Goal: Register for event/course

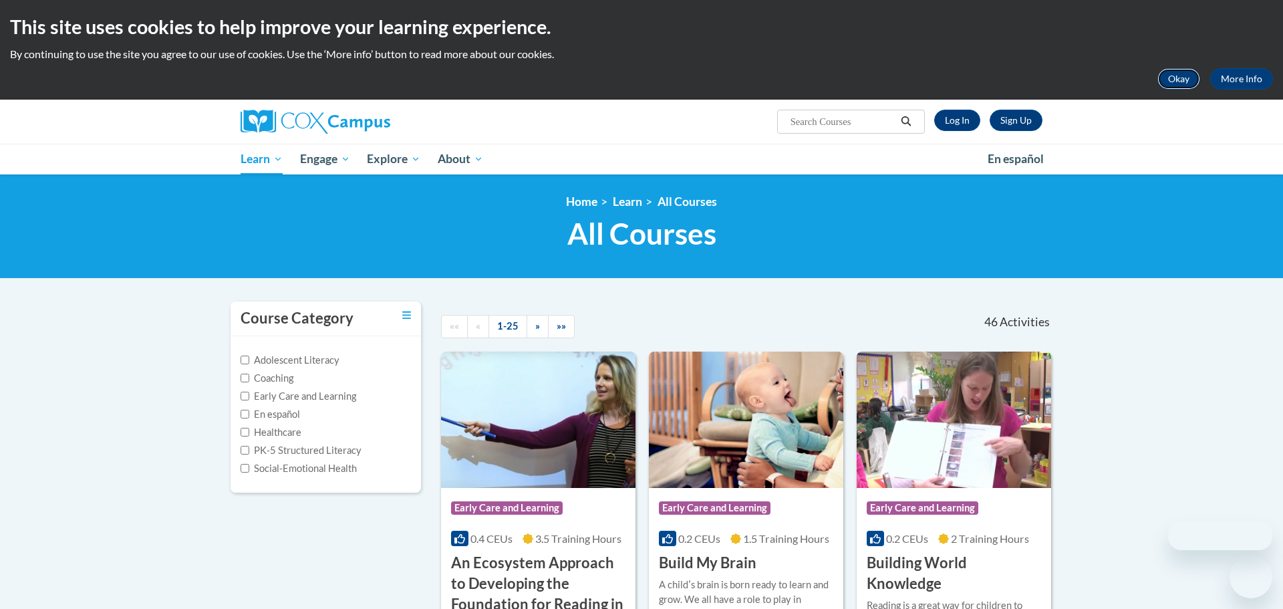
click at [1183, 78] on button "Okay" at bounding box center [1178, 78] width 43 height 21
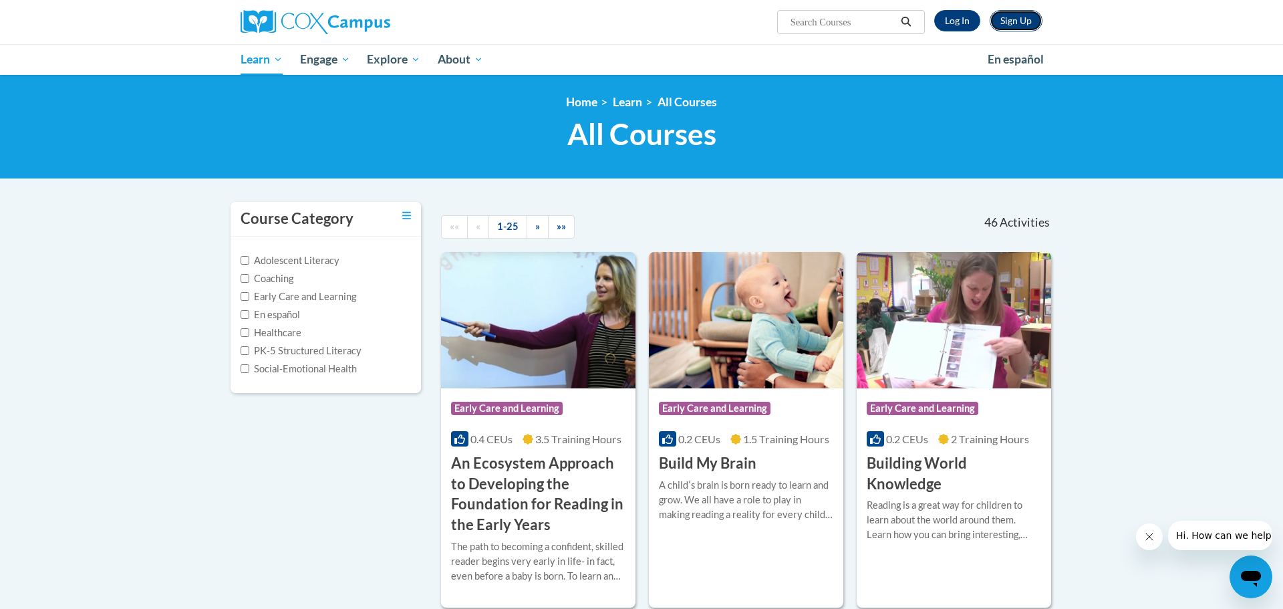
click at [1021, 25] on link "Sign Up" at bounding box center [1016, 20] width 53 height 21
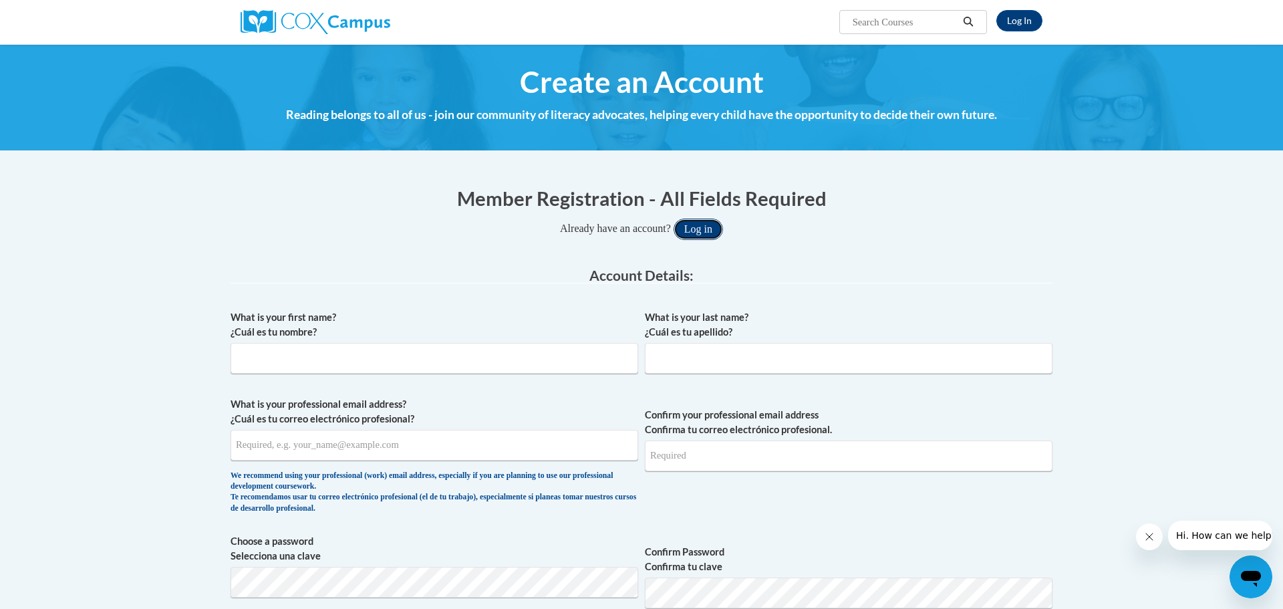
click at [714, 231] on button "Log in" at bounding box center [698, 228] width 49 height 21
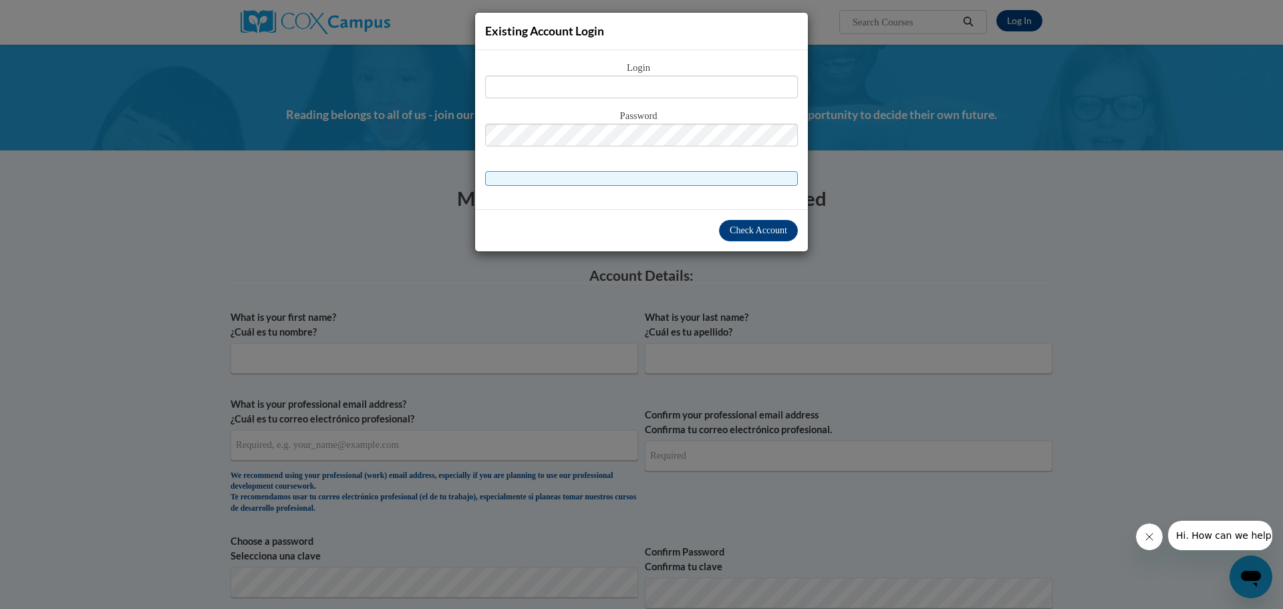
click at [1012, 144] on div "Existing Account Login Login Password" at bounding box center [641, 304] width 1283 height 609
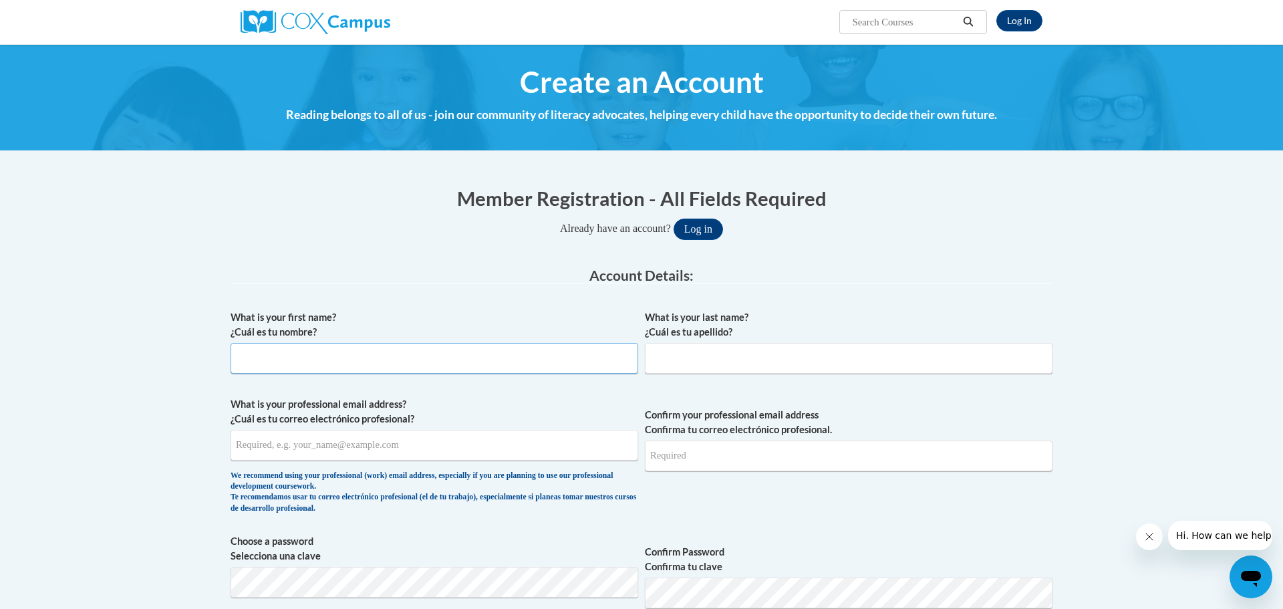
click at [440, 353] on input "What is your first name? ¿Cuál es tu nombre?" at bounding box center [435, 358] width 408 height 31
type input "Wendy"
type input "Olinger"
type input "wolinger19@gmail.com"
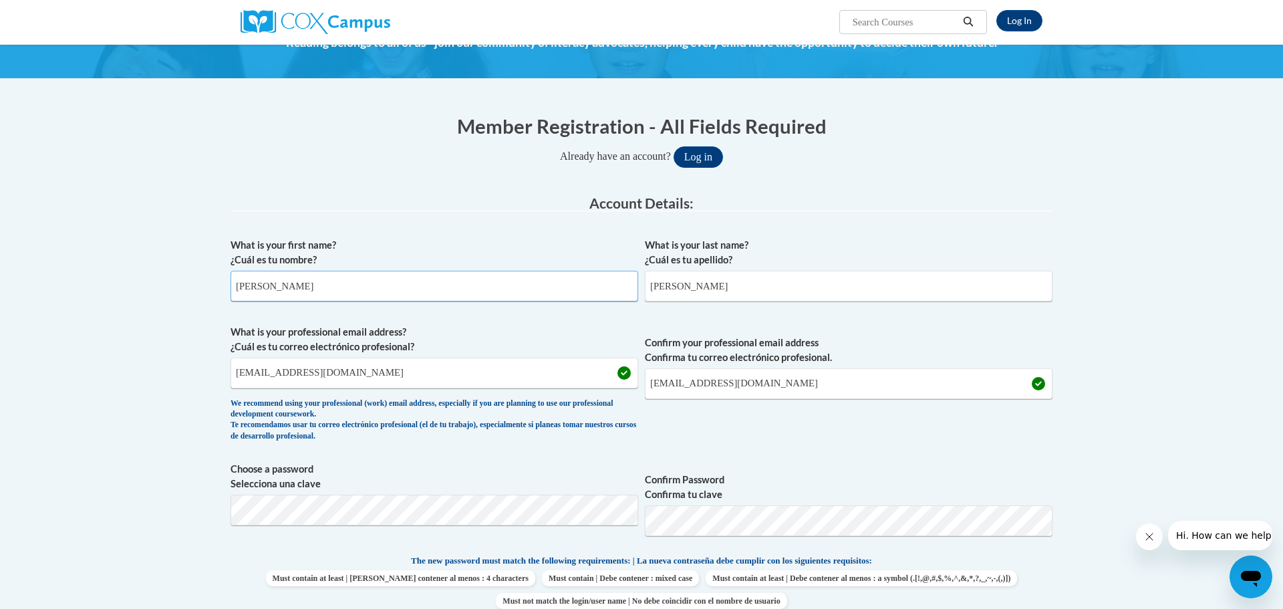
scroll to position [84, 0]
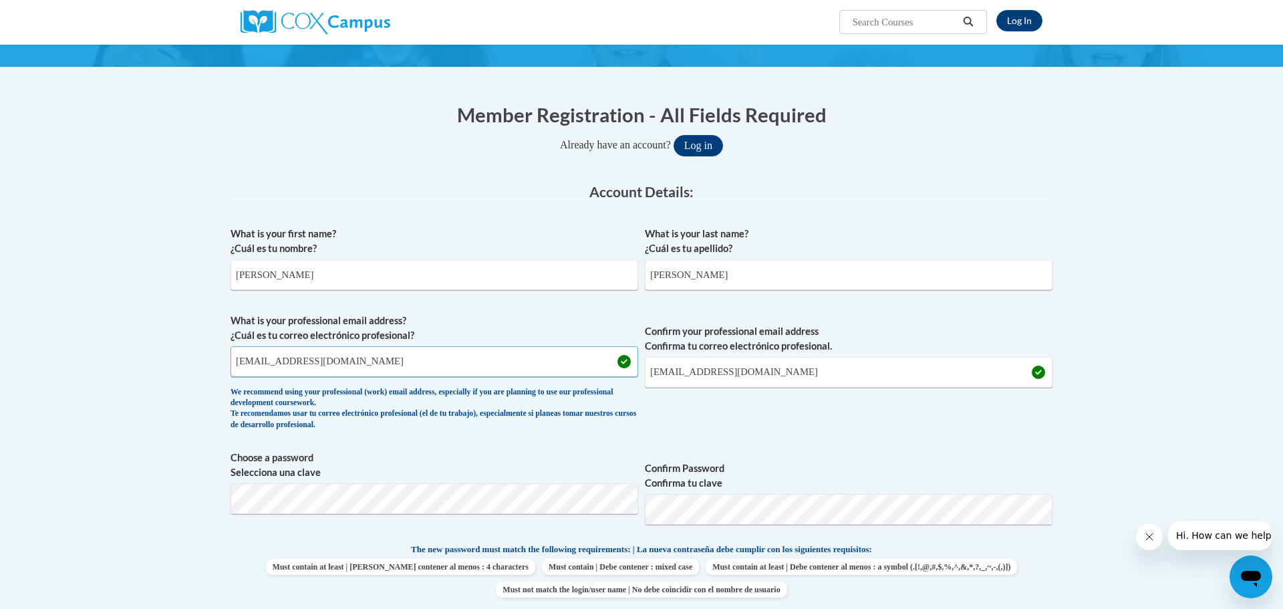
click at [536, 370] on input "wolinger19@gmail.com" at bounding box center [435, 361] width 408 height 31
type input "wendyolinger@nelsd.org"
click at [768, 376] on input "wolinger19@gmail.com" at bounding box center [849, 372] width 408 height 31
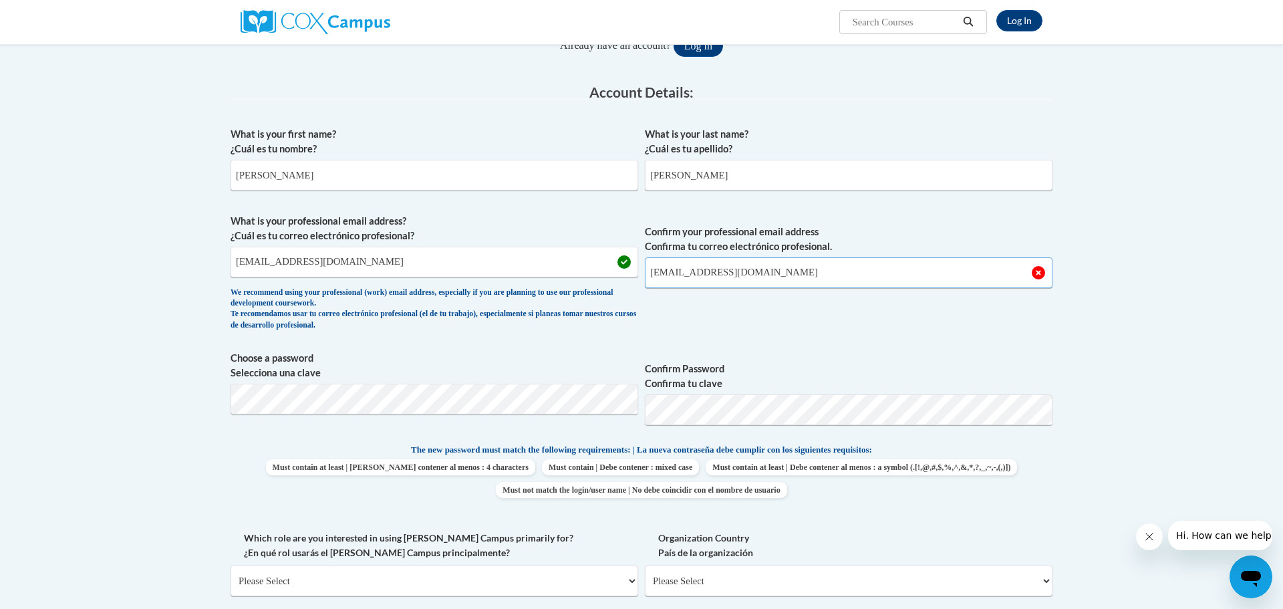
scroll to position [204, 0]
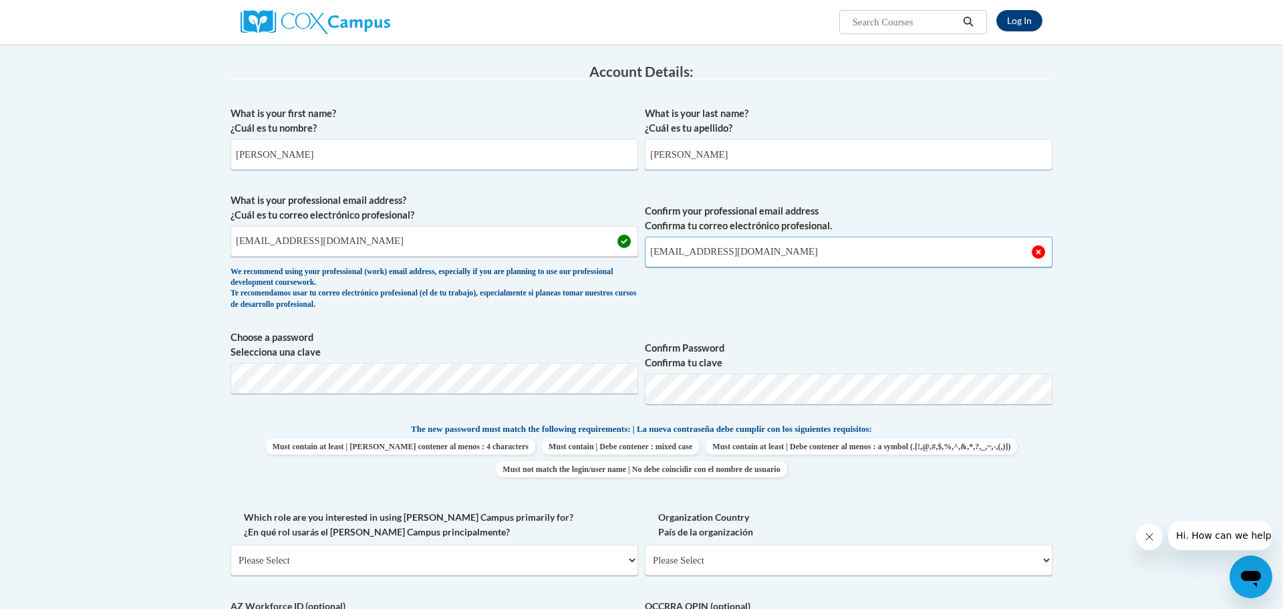
type input "wwendyolinger@nelsd.org"
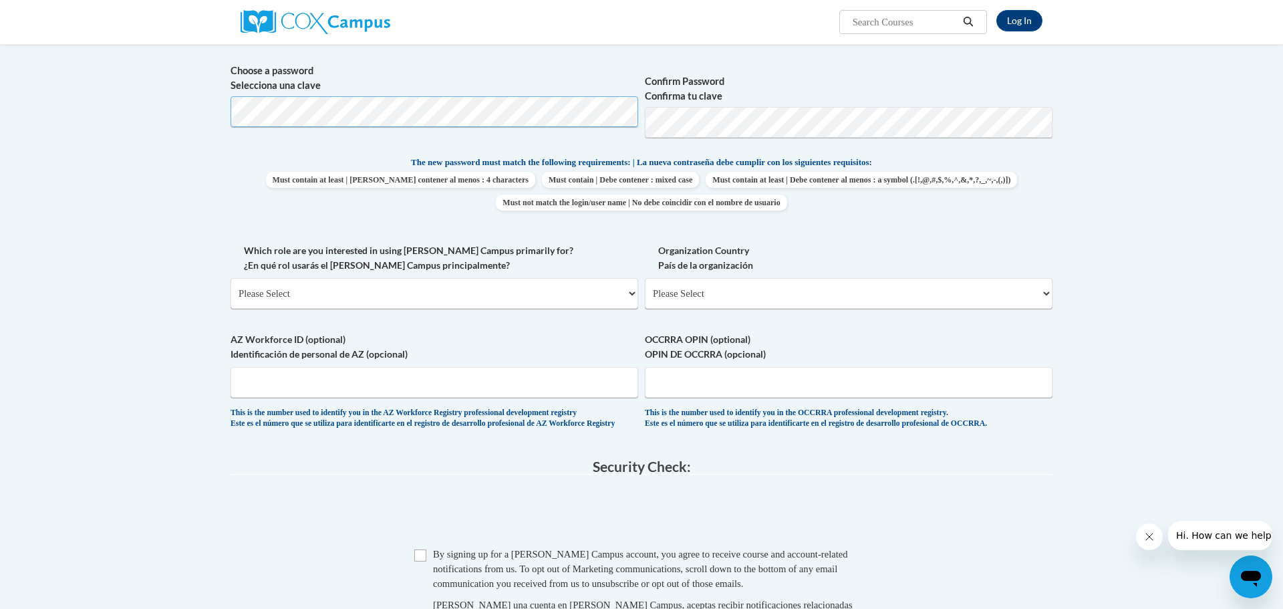
scroll to position [476, 0]
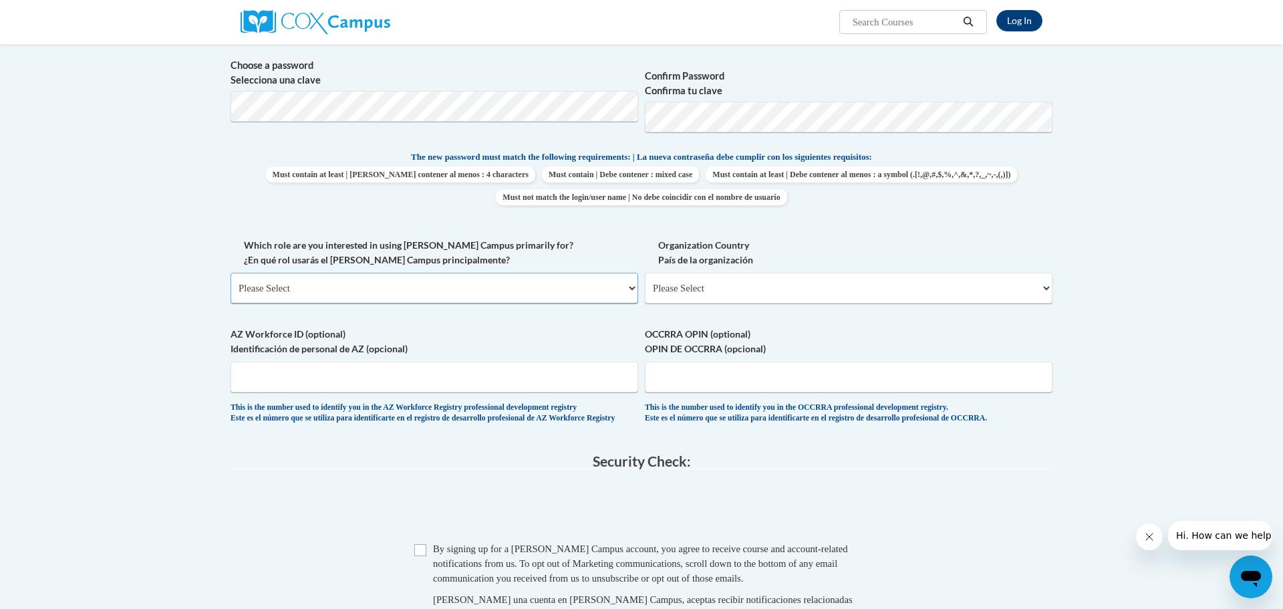
click at [579, 297] on select "Please Select College/University | Colegio/Universidad Community/Nonprofit Part…" at bounding box center [435, 288] width 408 height 31
select select "fbf2d438-af2f-41f8-98f1-81c410e29de3"
click at [231, 273] on select "Please Select College/University | Colegio/Universidad Community/Nonprofit Part…" at bounding box center [435, 288] width 408 height 31
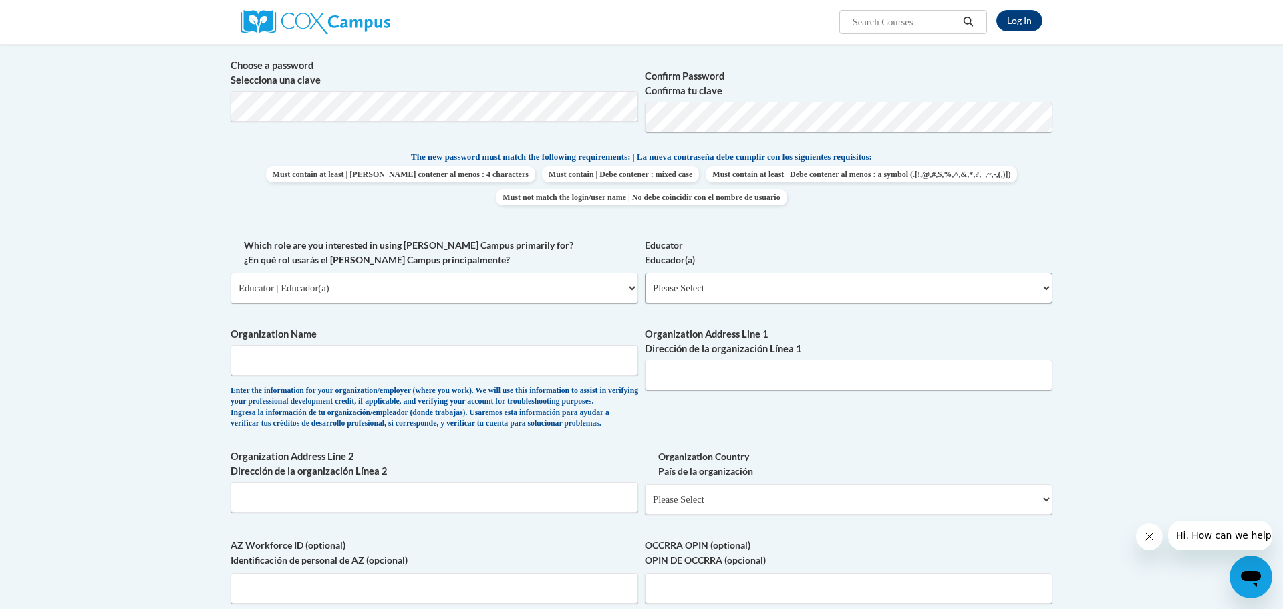
click at [740, 286] on select "Please Select Early Learning/Daycare Teacher/Family Home Care Provider | Maestr…" at bounding box center [849, 288] width 408 height 31
select select "d5fdb05a-b36c-4d60-97fa-9afceda7e903"
click at [645, 273] on select "Please Select Early Learning/Daycare Teacher/Family Home Care Provider | Maestr…" at bounding box center [849, 288] width 408 height 31
click at [498, 367] on input "Organization Name" at bounding box center [435, 360] width 408 height 31
type input "Northeastern Preschool"
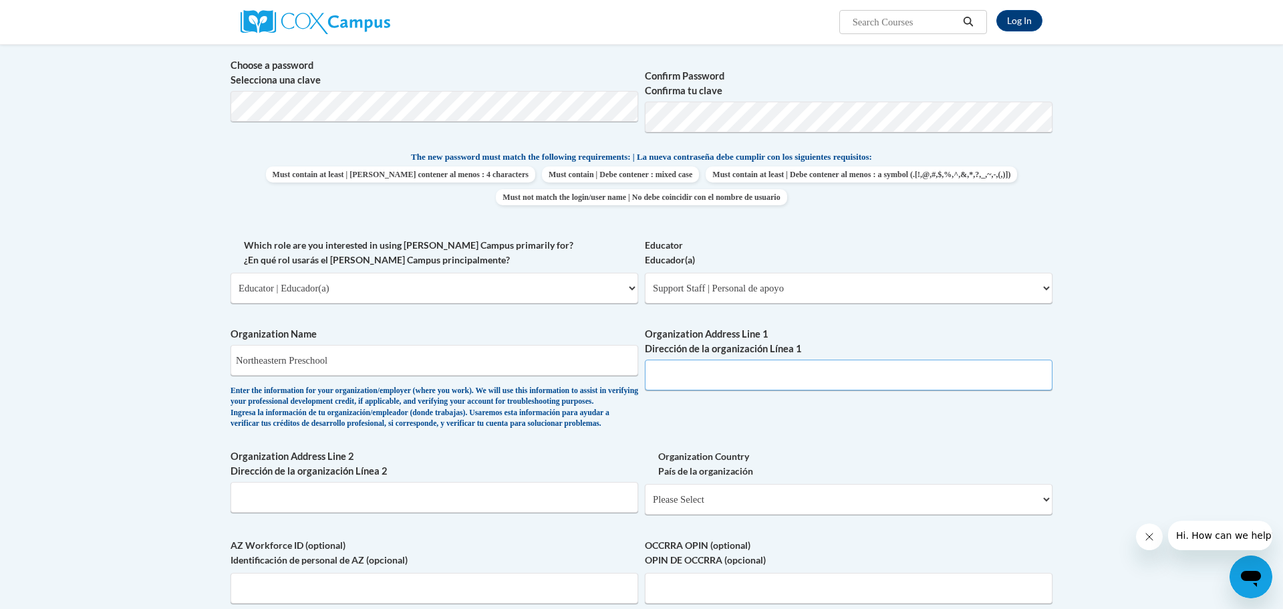
click at [691, 378] on input "Organization Address Line 1 Dirección de la organización Línea 1" at bounding box center [849, 374] width 408 height 31
type input "140 W Main St,"
click at [718, 514] on select "Please Select United States | Estados Unidos Outside of the United States | Fue…" at bounding box center [849, 499] width 408 height 31
select select "ad49bcad-a171-4b2e-b99c-48b446064914"
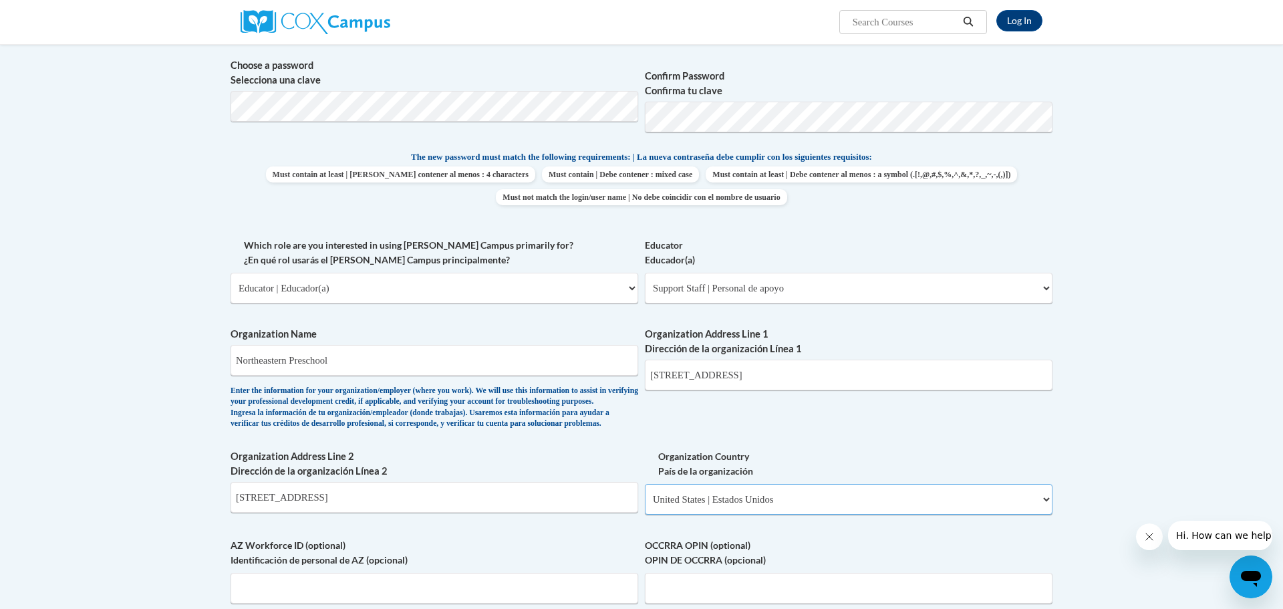
click at [645, 506] on select "Please Select United States | Estados Unidos Outside of the United States | Fue…" at bounding box center [849, 499] width 408 height 31
select select
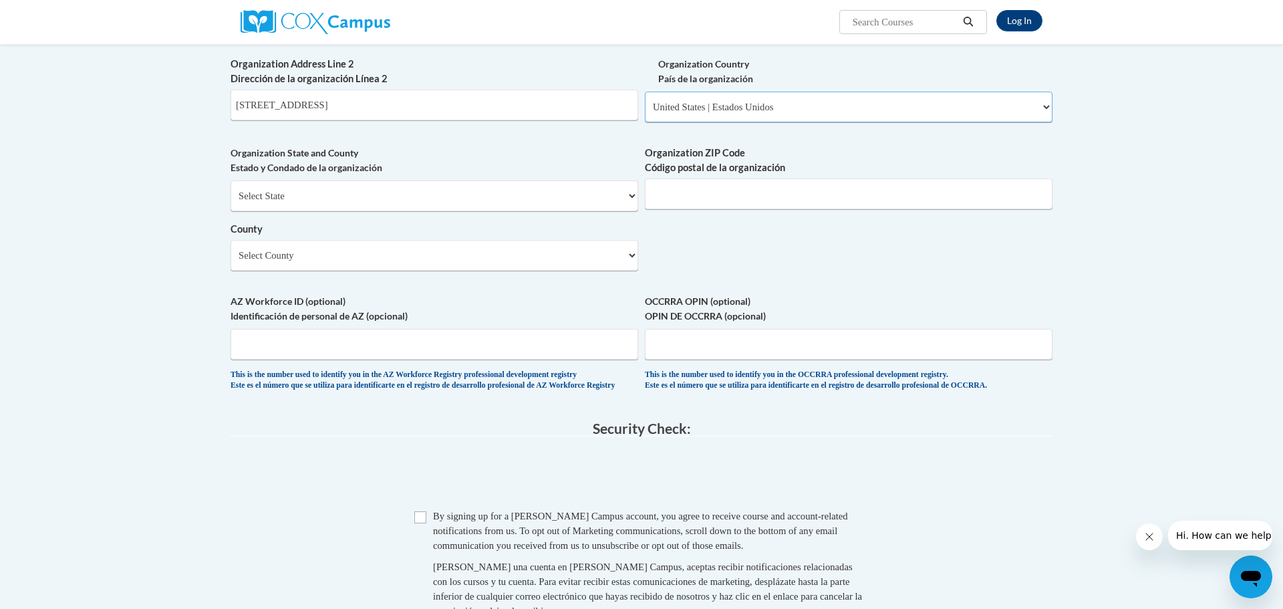
scroll to position [873, 0]
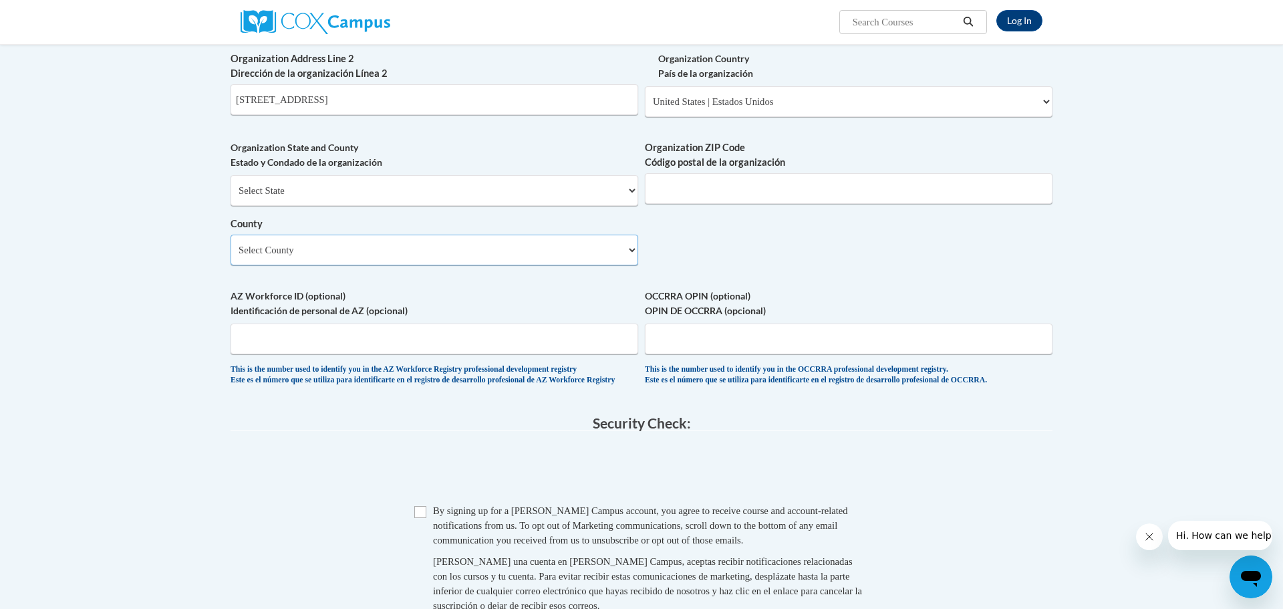
click at [622, 265] on select "Select County Adams Allen Ashland Ashtabula Athens Auglaize Belmont Brown Butle…" at bounding box center [435, 250] width 408 height 31
select select "Clark"
click at [231, 256] on select "Select County Adams Allen Ashland Ashtabula Athens Auglaize Belmont Brown Butle…" at bounding box center [435, 250] width 408 height 31
click at [730, 353] on input "OCCRRA OPIN (optional) OPIN DE OCCRRA (opcional)" at bounding box center [849, 338] width 408 height 31
paste input "1148-3339"
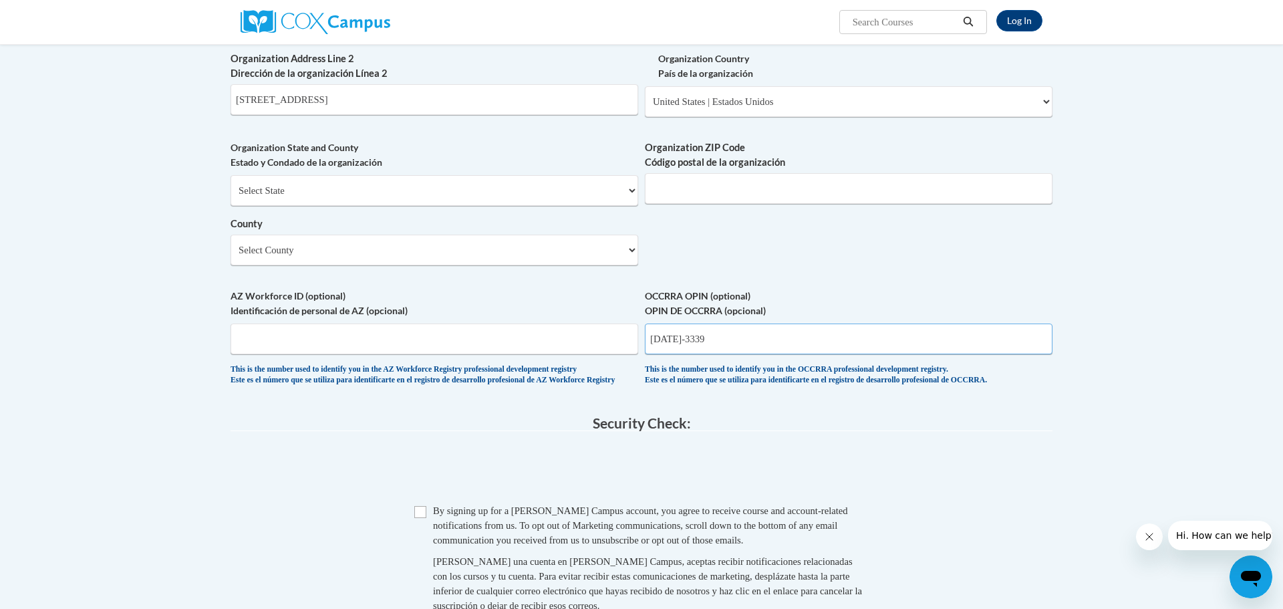
type input "1148-3339"
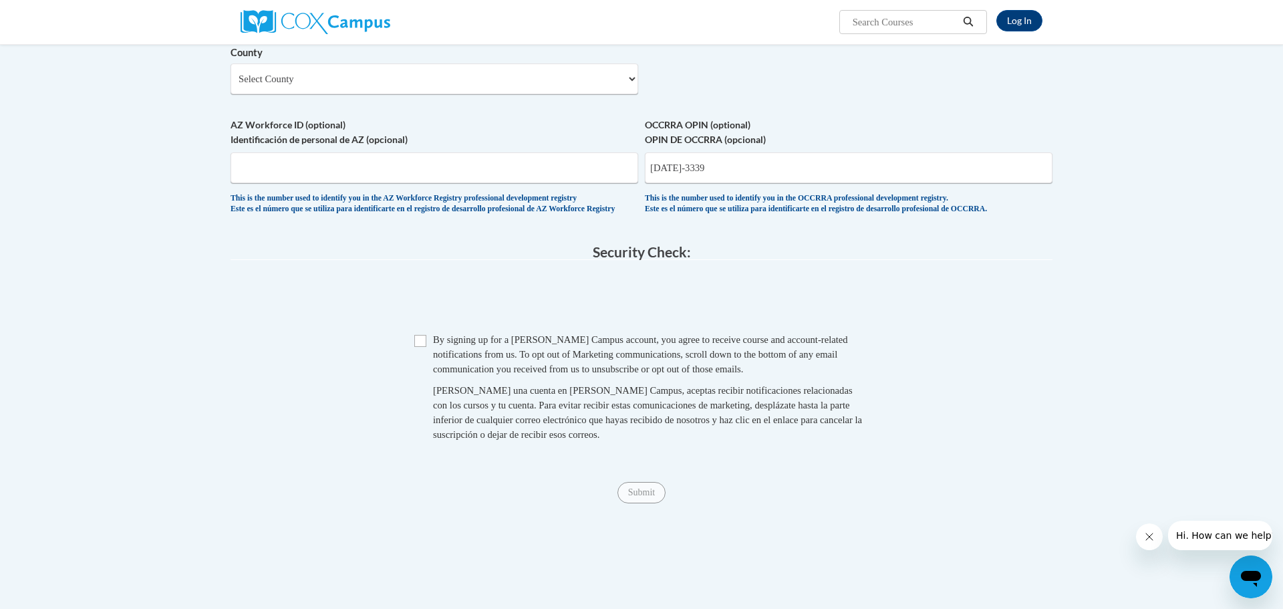
scroll to position [1082, 0]
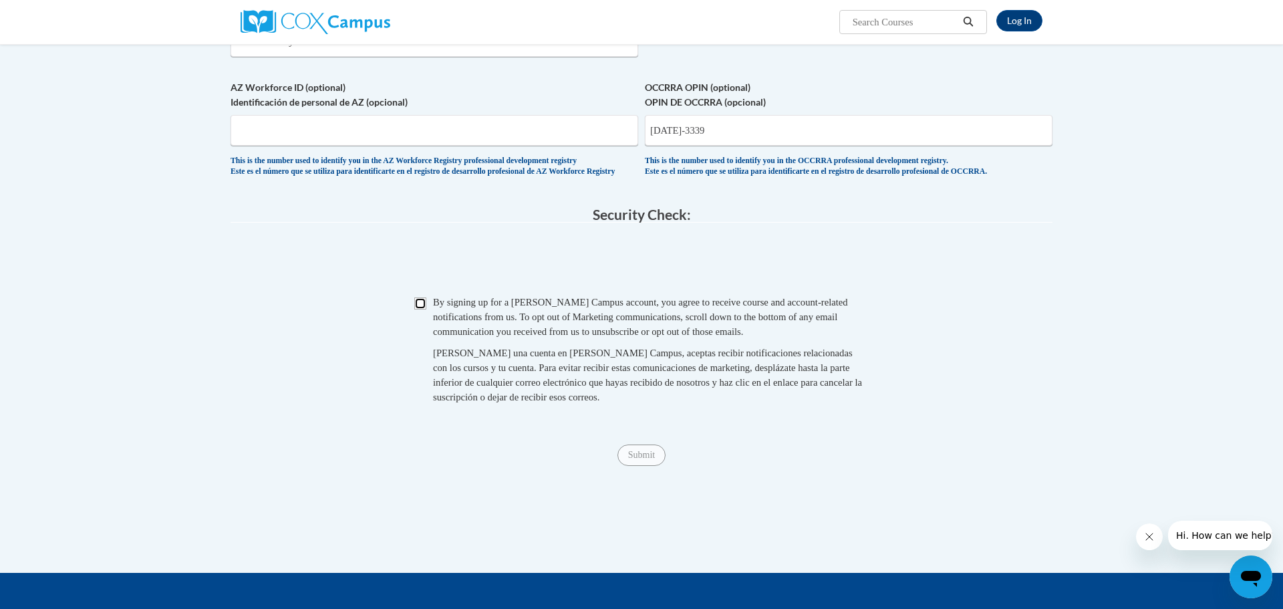
click at [418, 309] on input "Checkbox" at bounding box center [420, 303] width 12 height 12
checkbox input "true"
click at [645, 459] on span "Submit" at bounding box center [641, 453] width 48 height 11
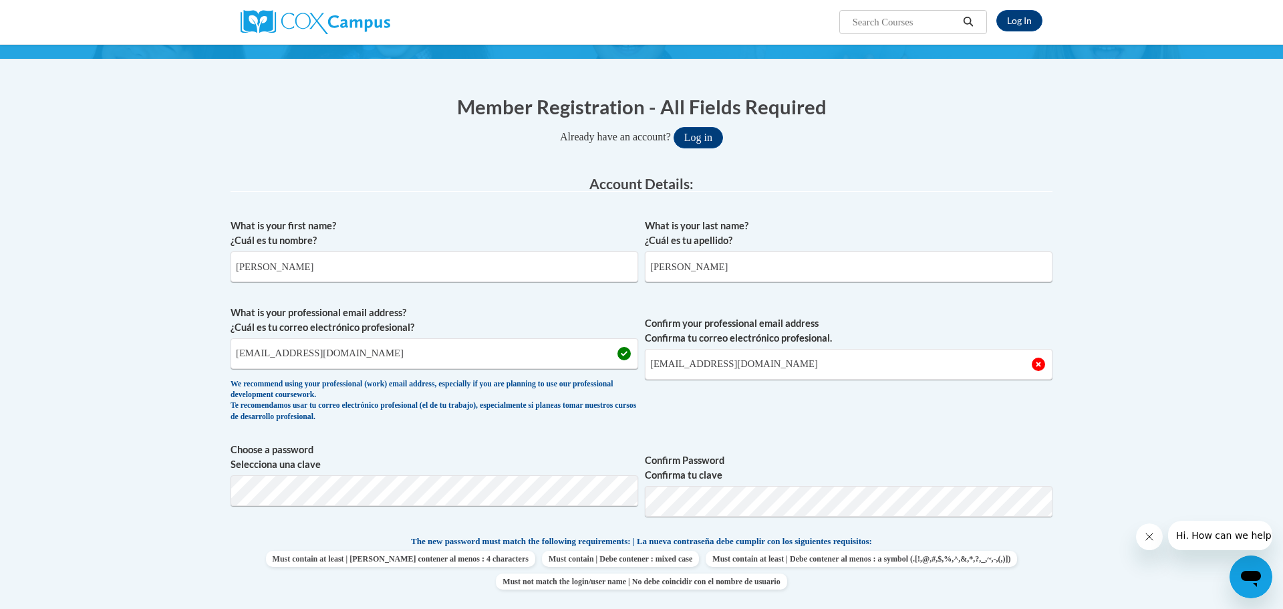
scroll to position [88, 0]
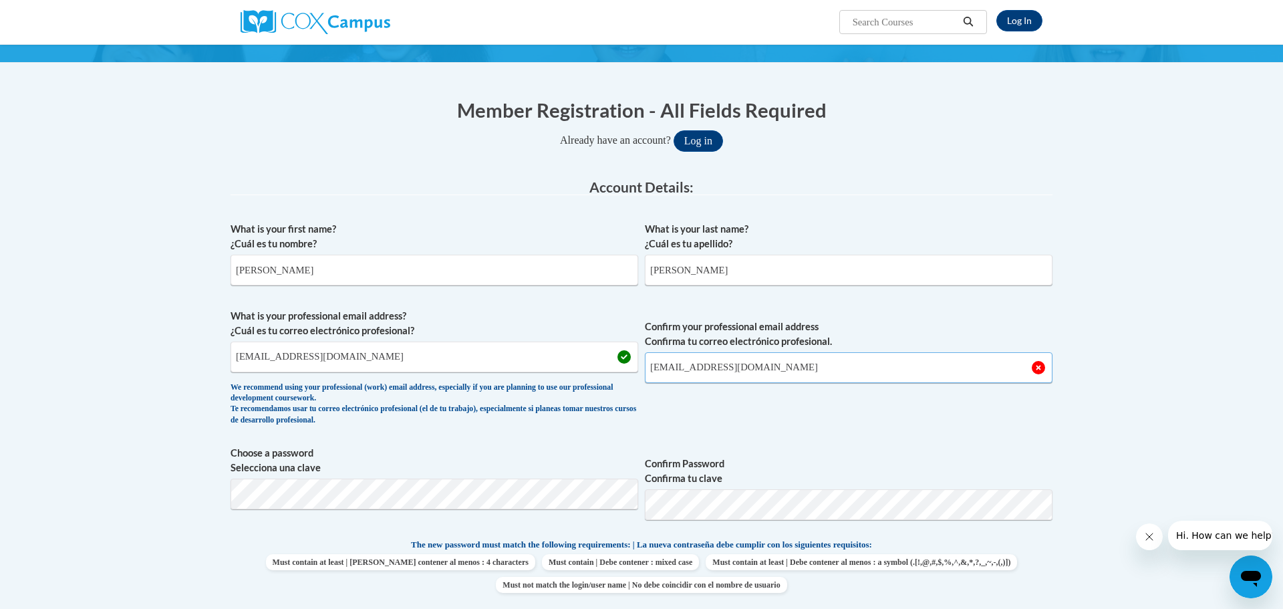
click at [657, 363] on input "wwendyolinger@nelsd.org" at bounding box center [849, 367] width 408 height 31
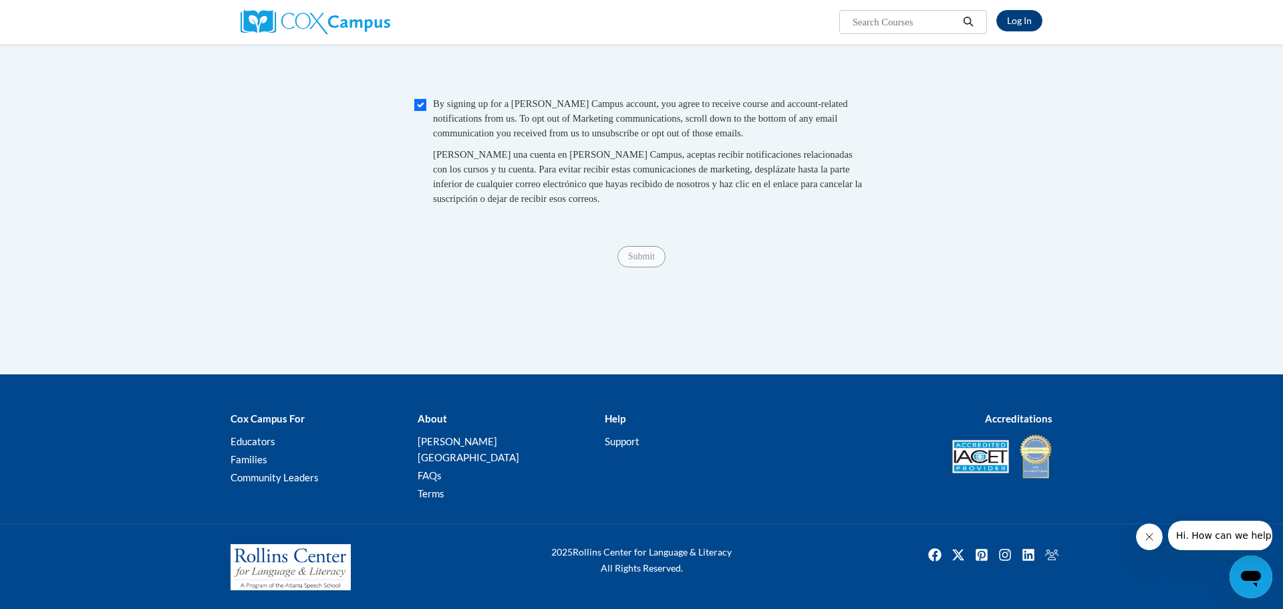
scroll to position [1298, 0]
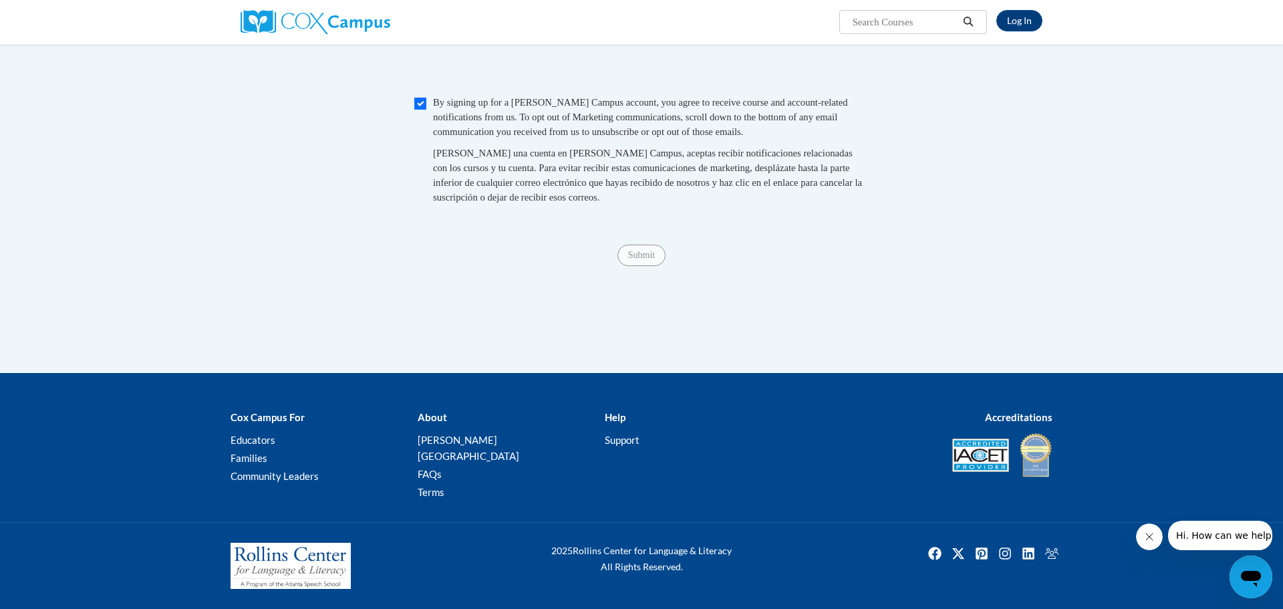
type input "wendyolinger@nelsd.org"
click at [645, 259] on span "Submit" at bounding box center [641, 254] width 48 height 11
click at [645, 266] on input "Submit" at bounding box center [641, 255] width 48 height 21
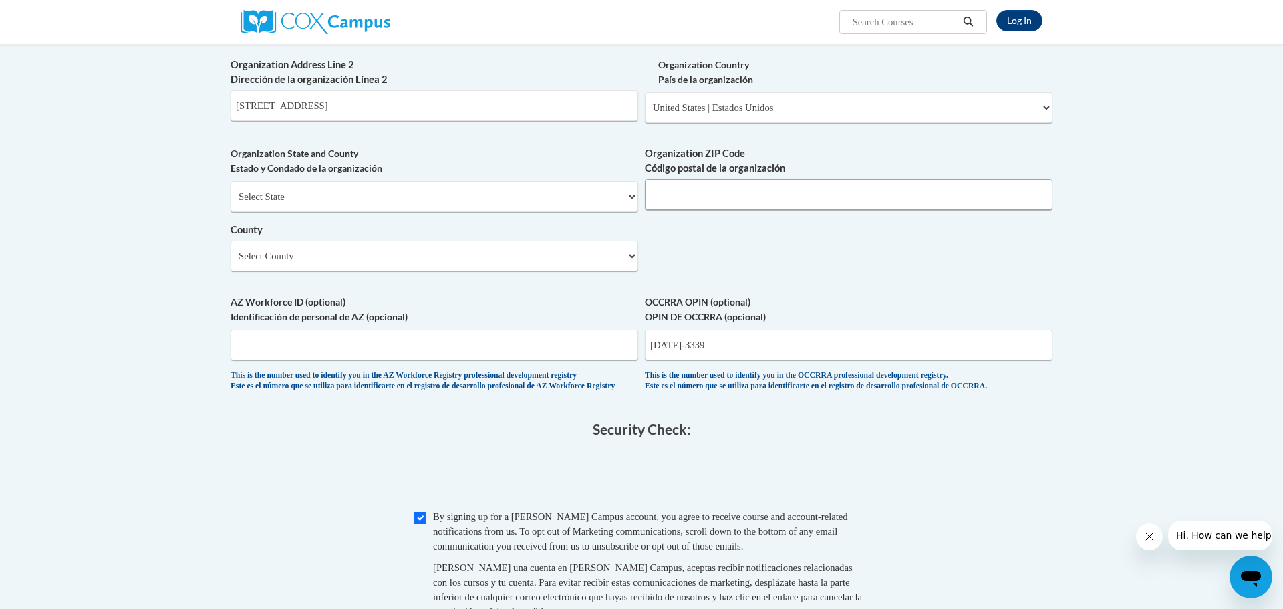
scroll to position [866, 0]
click at [902, 211] on input "Organization ZIP Code Código postal de la organización" at bounding box center [849, 195] width 408 height 31
type input "45369"
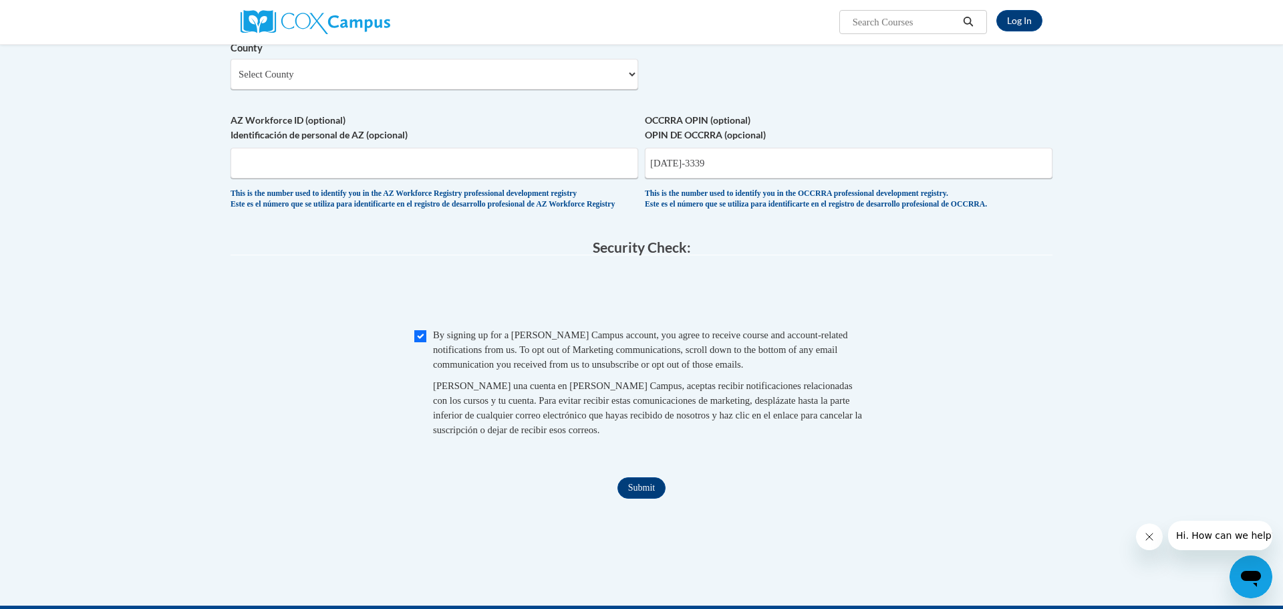
scroll to position [1052, 0]
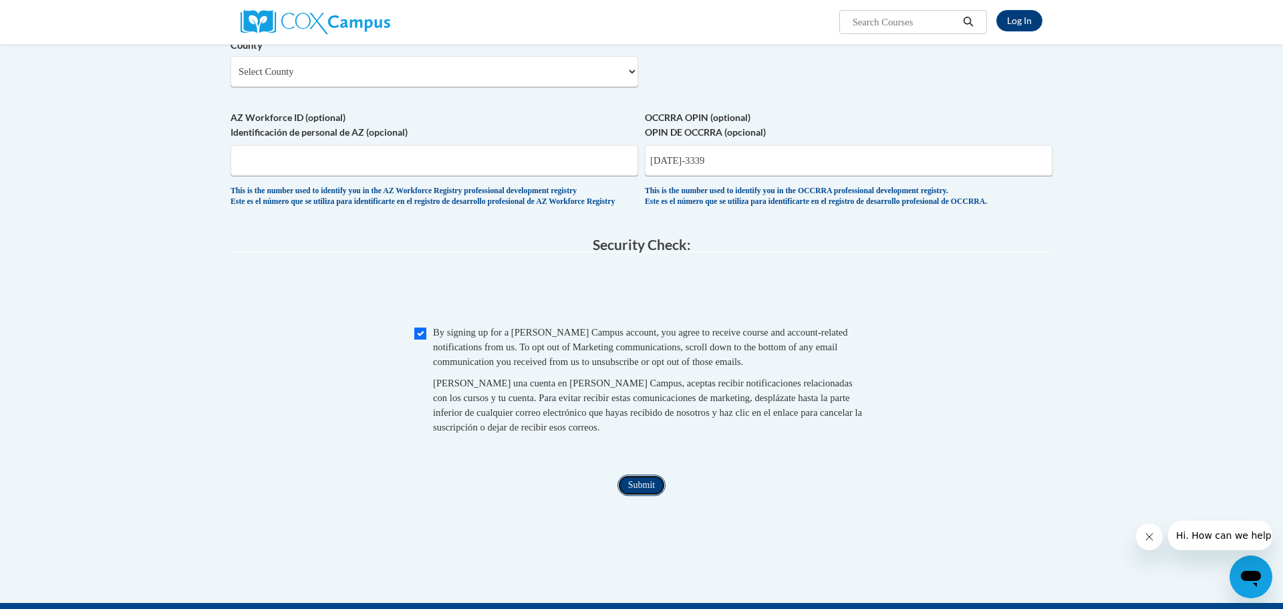
click at [644, 496] on input "Submit" at bounding box center [641, 484] width 48 height 21
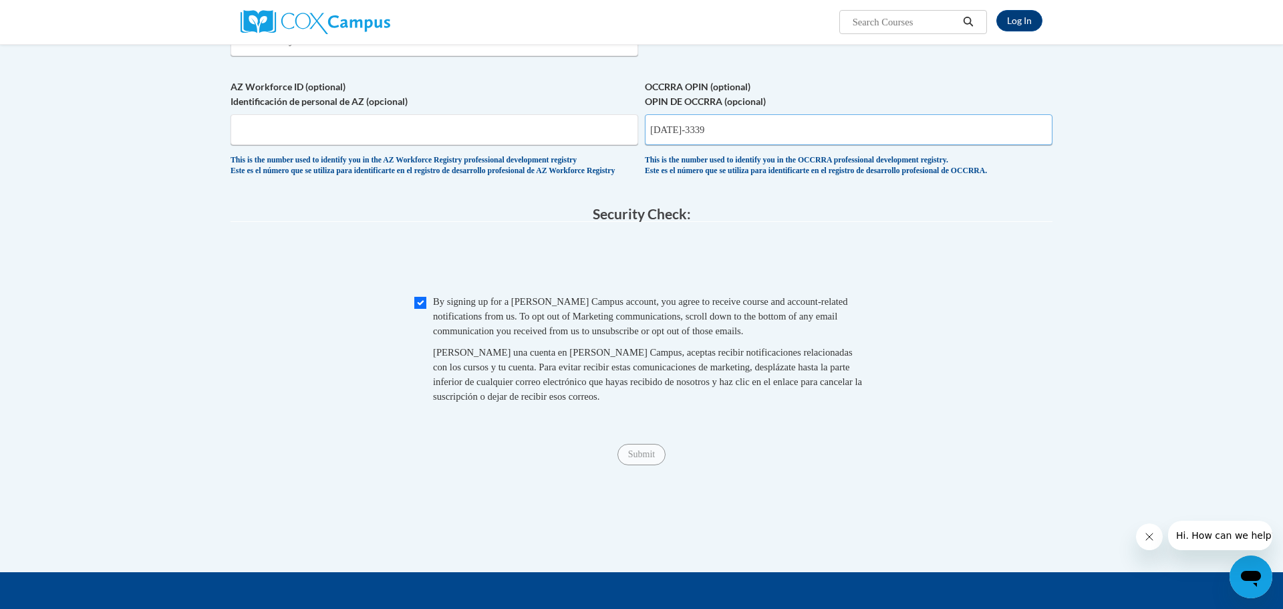
scroll to position [1083, 0]
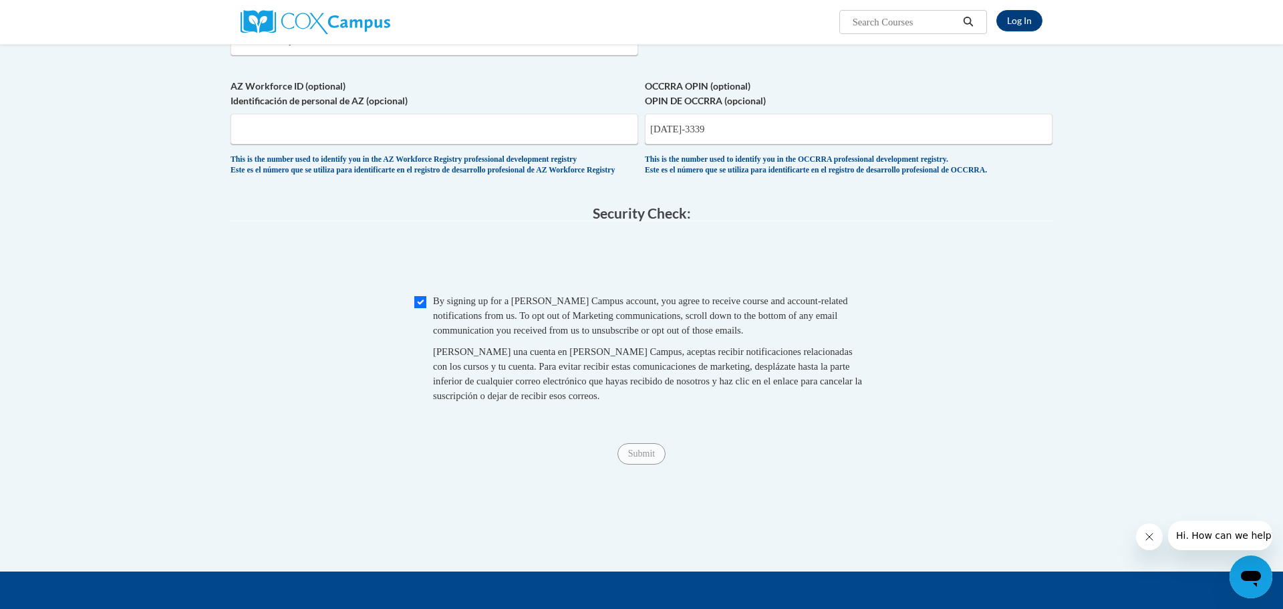
click at [866, 287] on span "0cAFcWeA7ch3YGJdpdQlNfZJQmVSV9T0lNiuLtMs3FysZbr_4HkjaUXkjn533P0LcMTBv_GHr0vttrn…" at bounding box center [642, 261] width 822 height 52
click at [738, 144] on input "1148-3339" at bounding box center [849, 129] width 408 height 31
click at [736, 144] on input "1148-3339" at bounding box center [849, 129] width 408 height 31
type input "1"
type input "1148-3339"
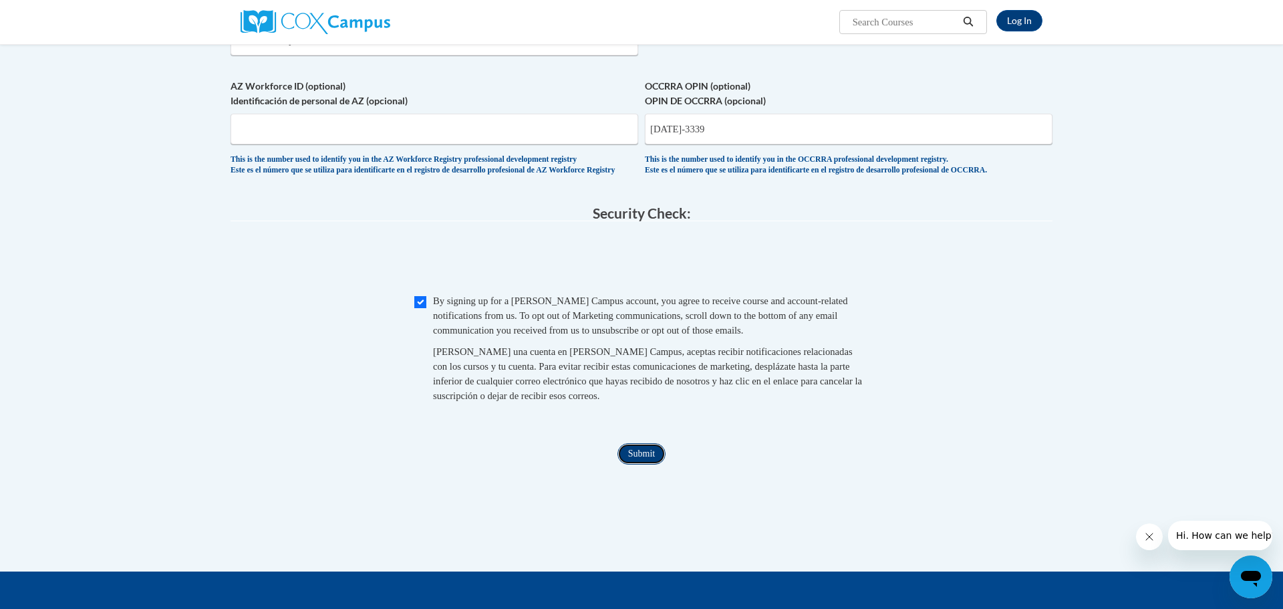
click at [645, 464] on input "Submit" at bounding box center [641, 453] width 48 height 21
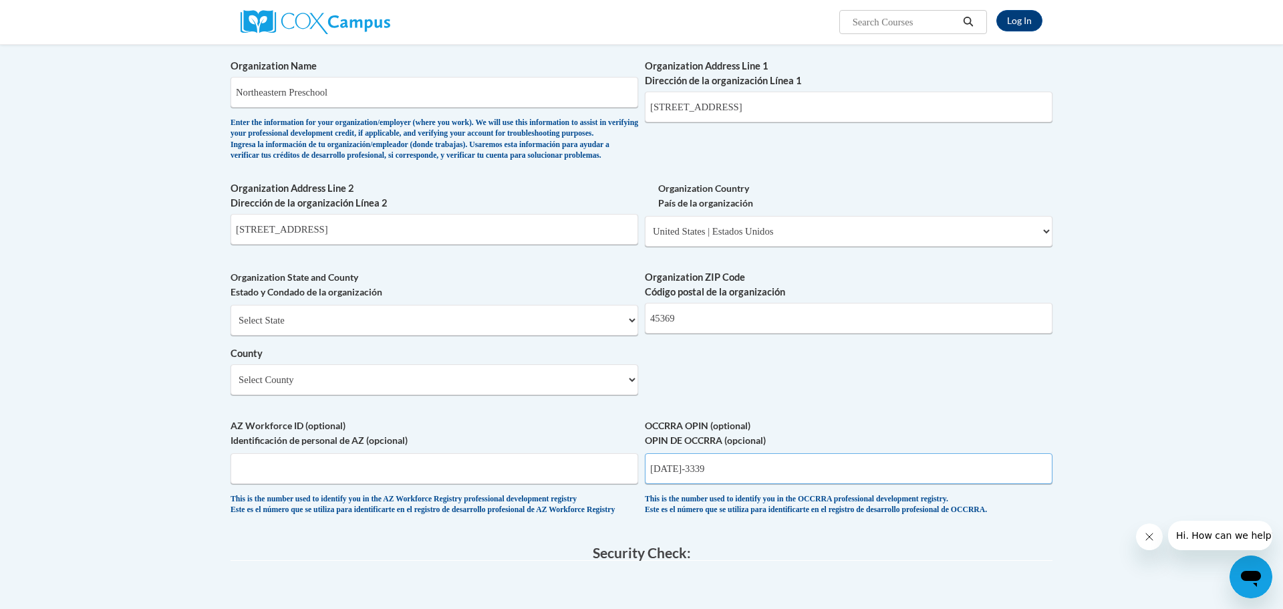
scroll to position [740, 0]
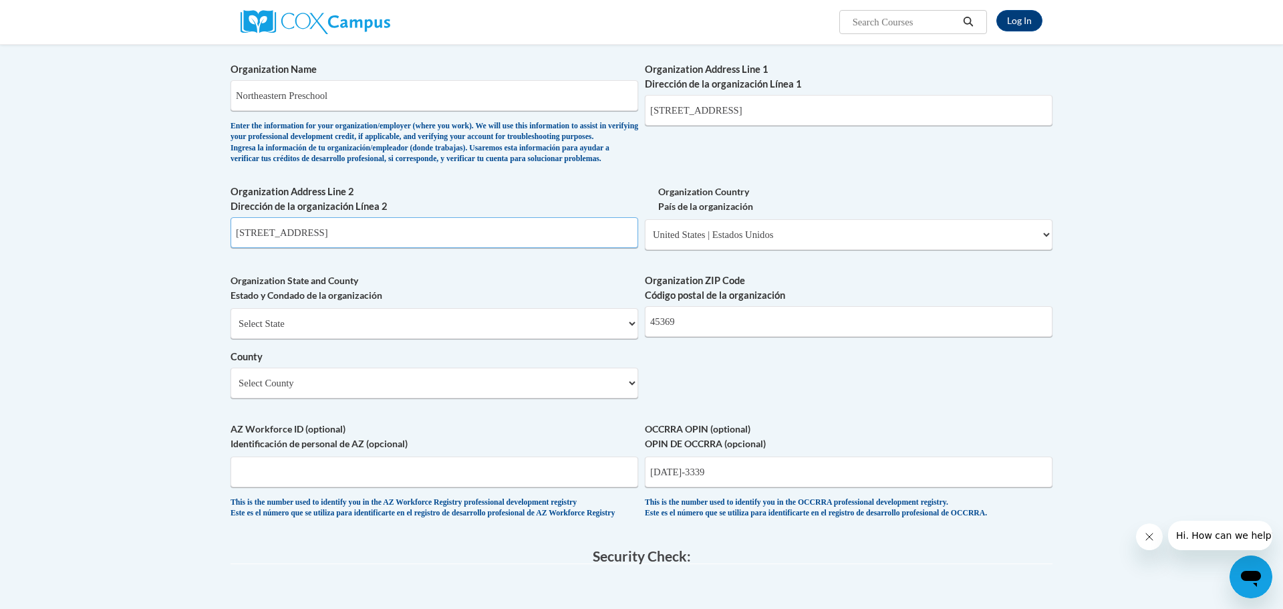
click at [323, 248] on input "140 W Main St," at bounding box center [435, 232] width 408 height 31
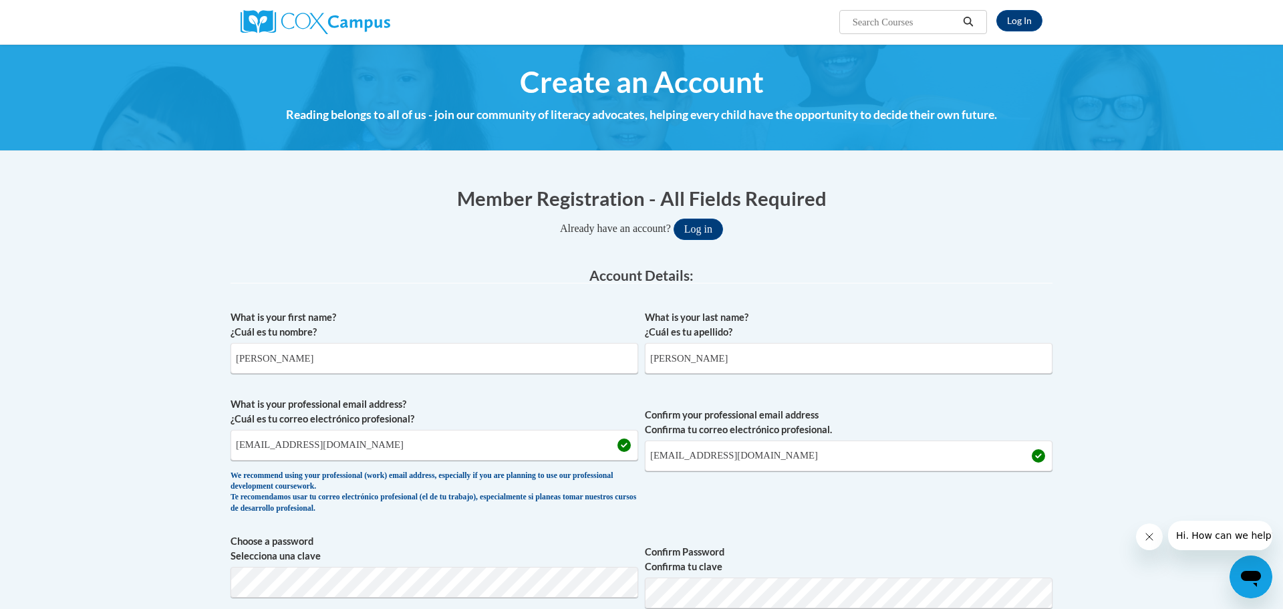
scroll to position [1298, 0]
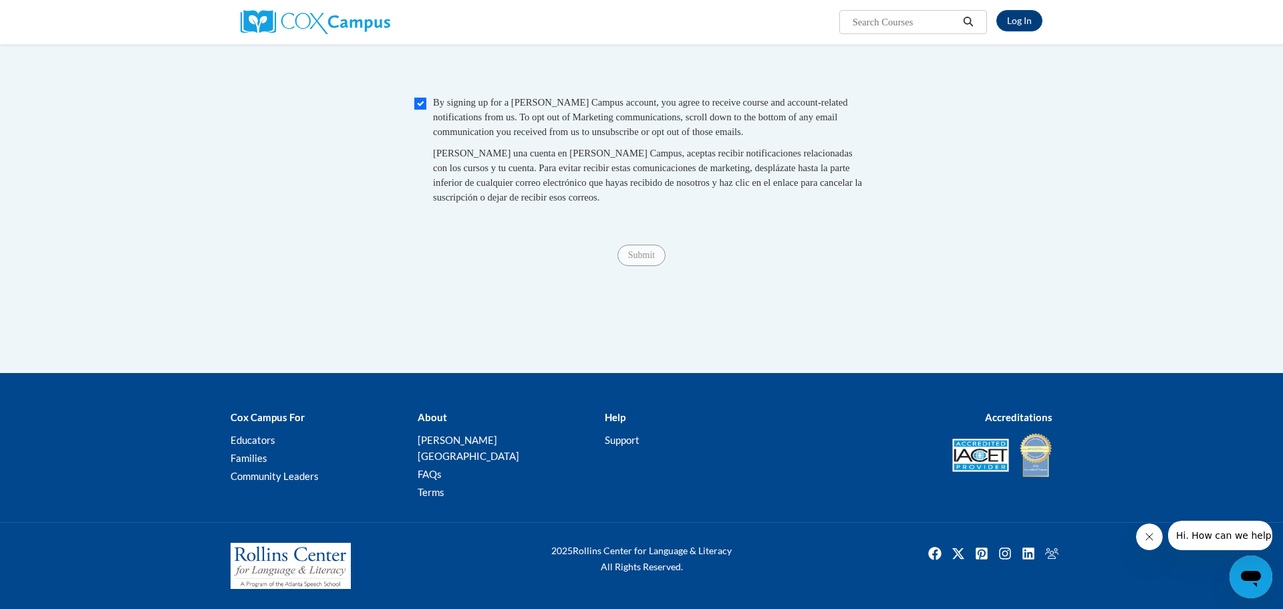
type input "140 W Main St"
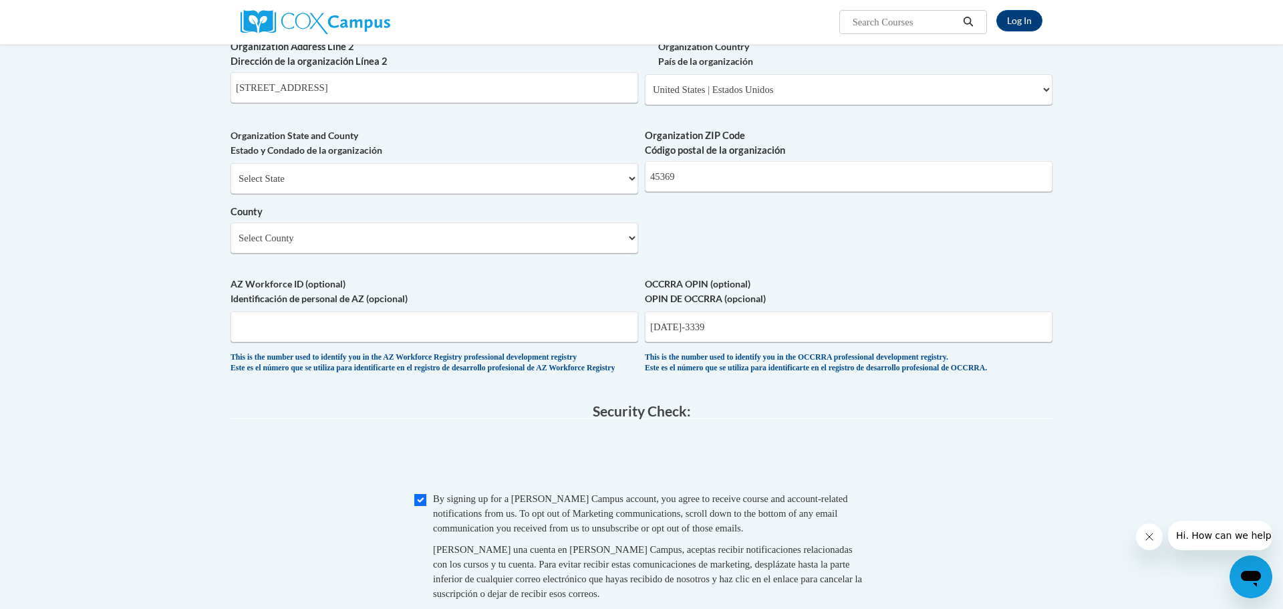
scroll to position [885, 0]
click at [746, 339] on input "1148-3339" at bounding box center [849, 327] width 408 height 31
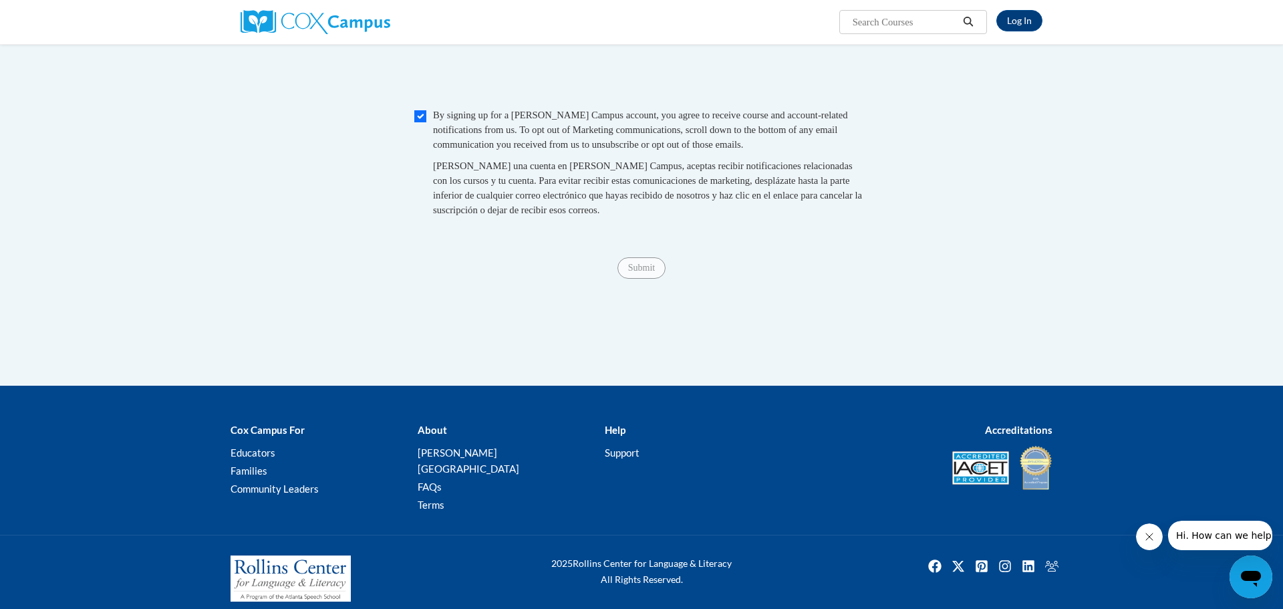
scroll to position [1273, 0]
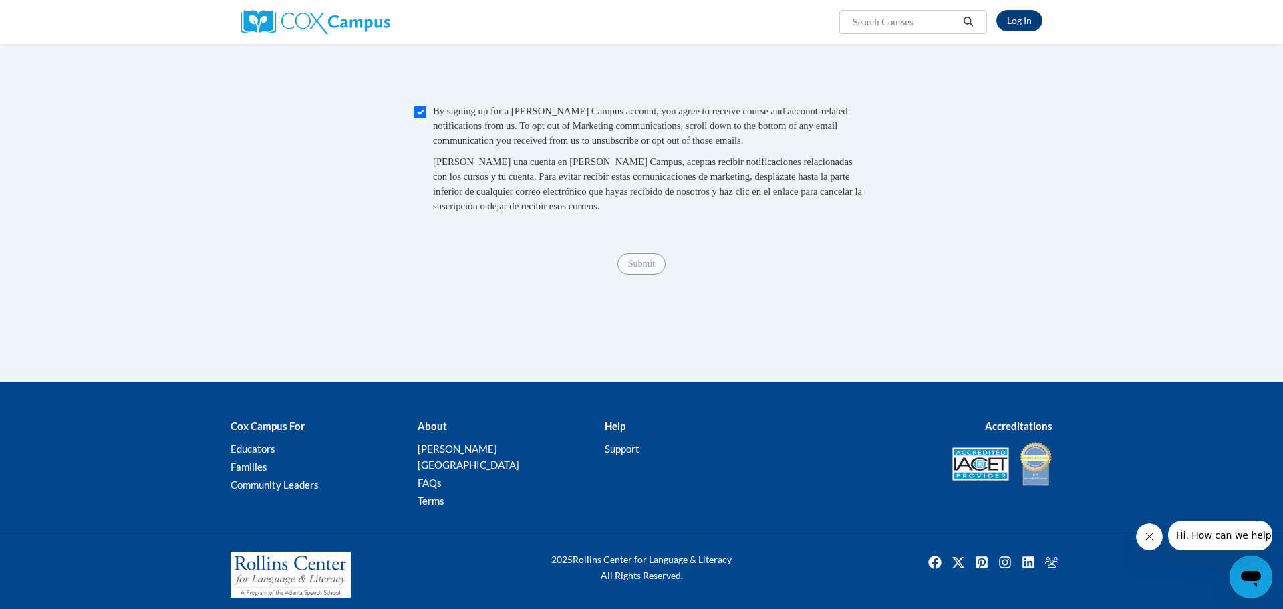
click at [741, 434] on p "Help" at bounding box center [688, 426] width 167 height 16
click at [644, 275] on input "Submit" at bounding box center [641, 263] width 48 height 21
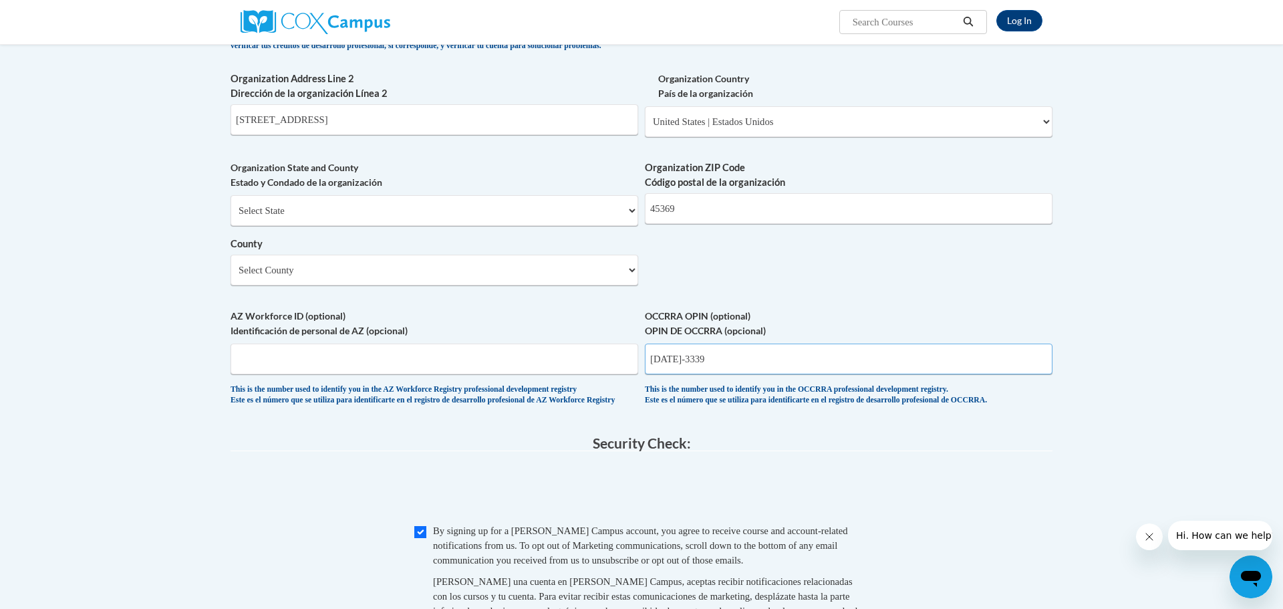
scroll to position [851, 0]
click at [736, 376] on input "1148-3339" at bounding box center [849, 360] width 408 height 31
click at [678, 376] on input "1148-3339" at bounding box center [849, 360] width 408 height 31
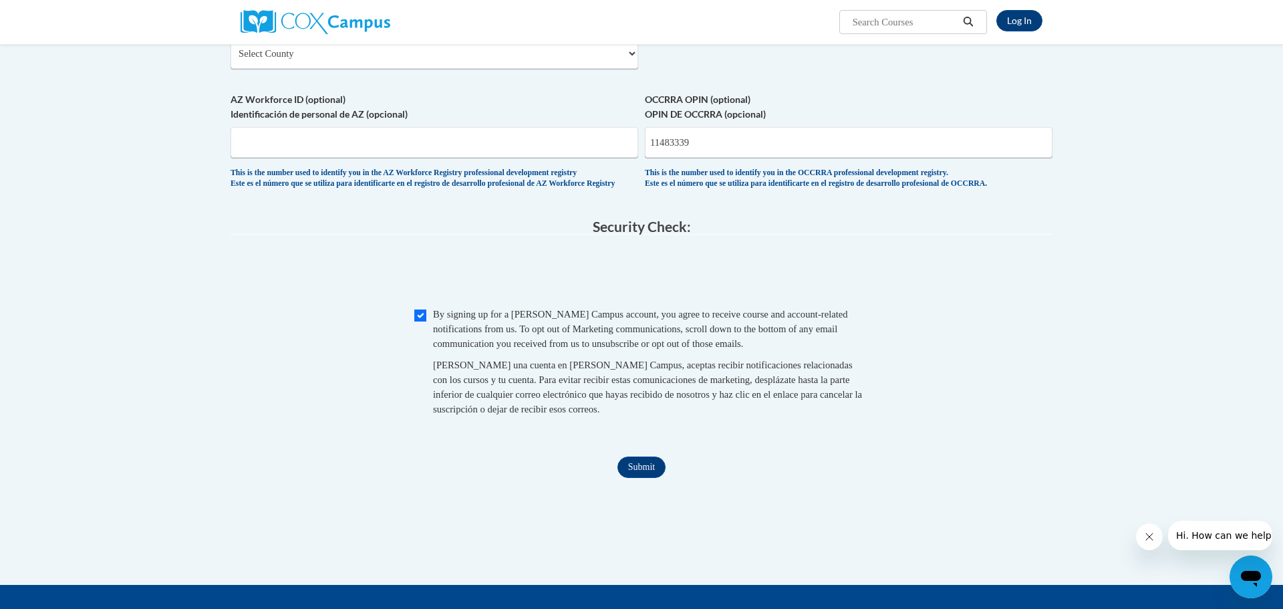
scroll to position [1074, 0]
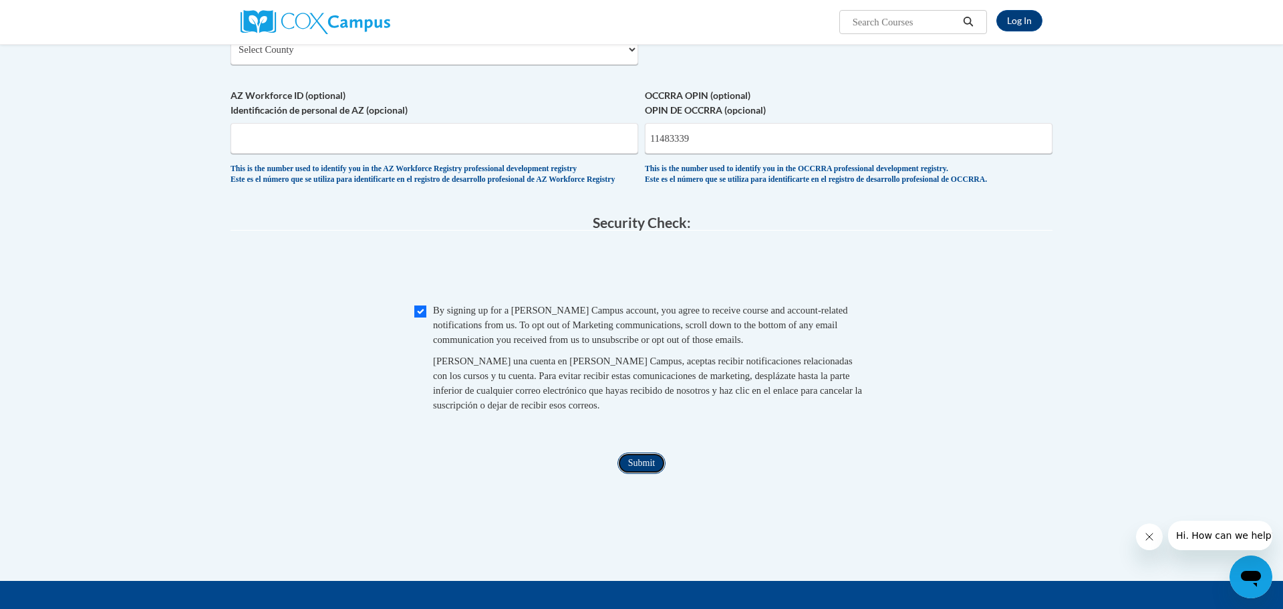
click at [647, 474] on input "Submit" at bounding box center [641, 462] width 48 height 21
click at [883, 231] on legend "Security Check:" at bounding box center [642, 222] width 822 height 15
click at [672, 154] on input "11483339" at bounding box center [849, 138] width 408 height 31
click at [735, 154] on input "1148-3339" at bounding box center [849, 138] width 408 height 31
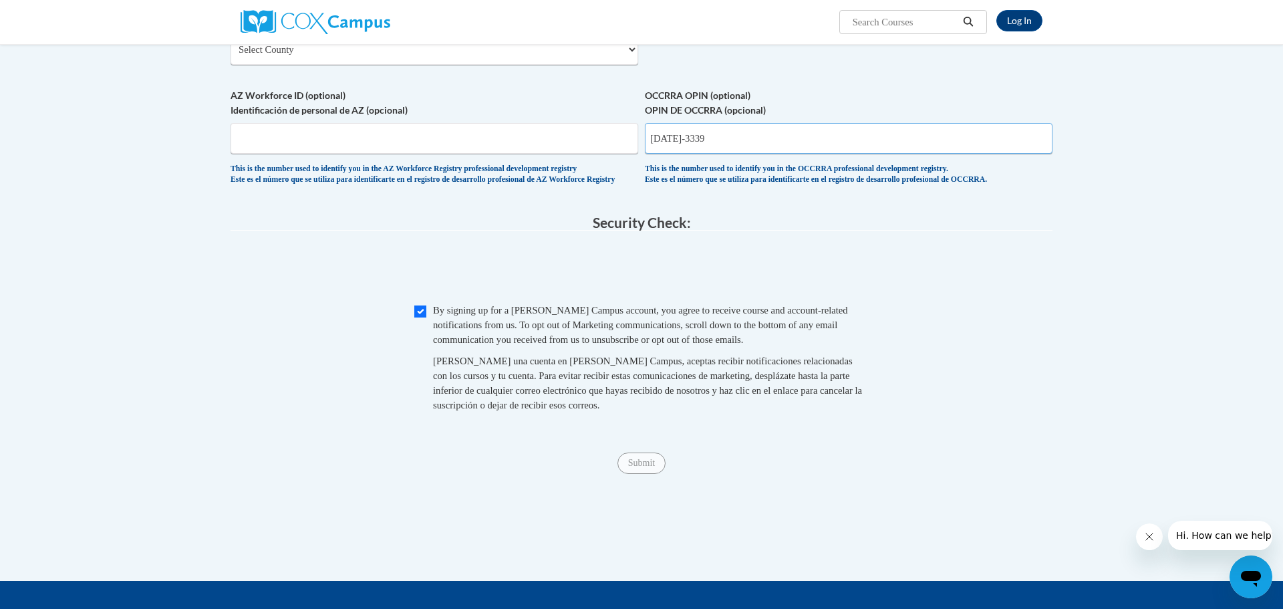
type input "1148-3339"
click at [516, 154] on input "AZ Workforce ID (optional) Identificación de personal de AZ (opcional)" at bounding box center [435, 138] width 408 height 31
click at [726, 154] on input "1148-3339" at bounding box center [849, 138] width 408 height 31
click at [640, 474] on input "Submit" at bounding box center [641, 462] width 48 height 21
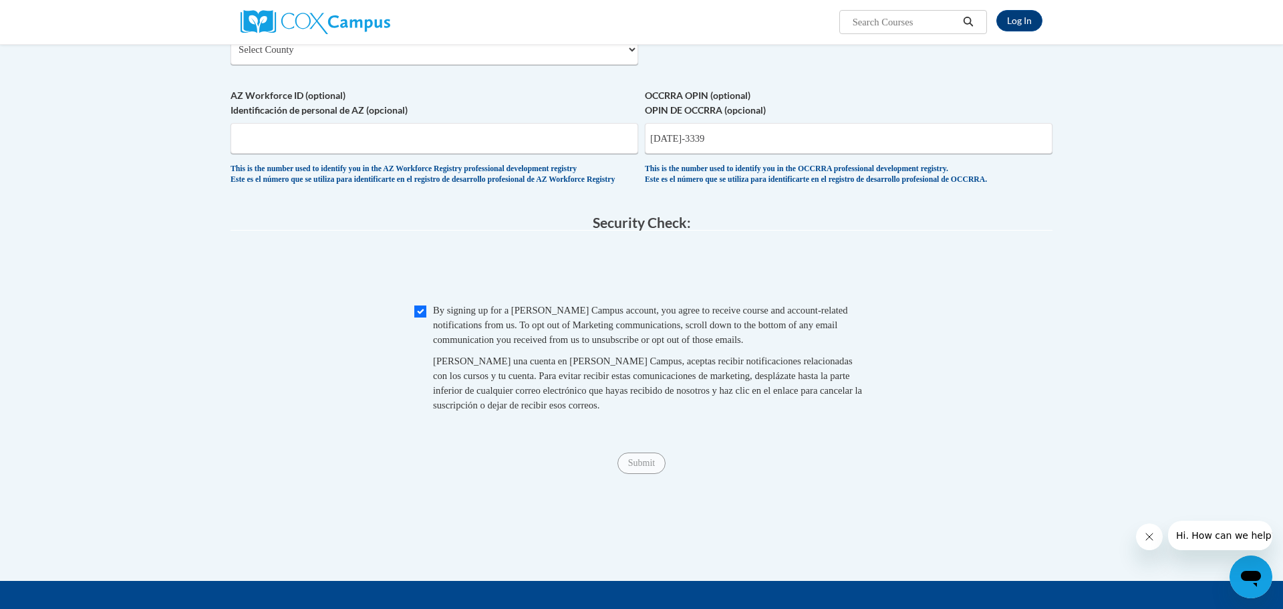
click at [863, 186] on div "This is the number used to identify you in the OCCRRA professional development …" at bounding box center [849, 175] width 408 height 22
drag, startPoint x: 710, startPoint y: 164, endPoint x: 613, endPoint y: 160, distance: 97.0
click at [368, 154] on input "AZ Workforce ID (optional) Identificación de personal de AZ (opcional)" at bounding box center [435, 138] width 408 height 31
paste input "1148-3339"
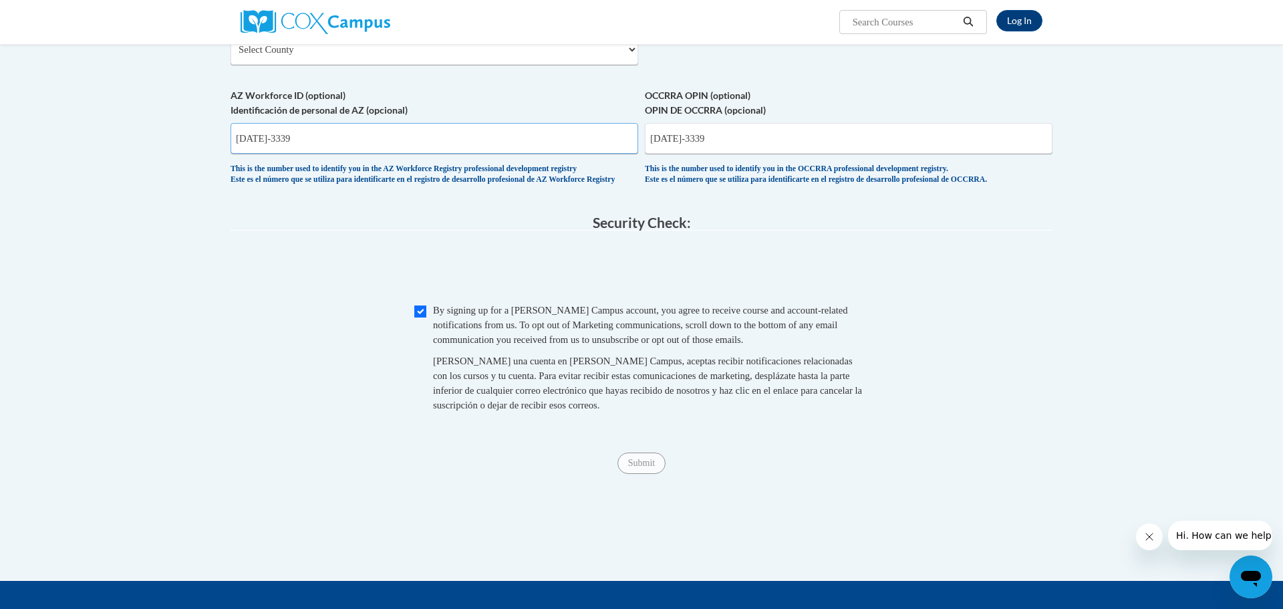
type input "1148-3339"
click at [716, 154] on input "1148-3339" at bounding box center [849, 138] width 408 height 31
type input "1148-3339"
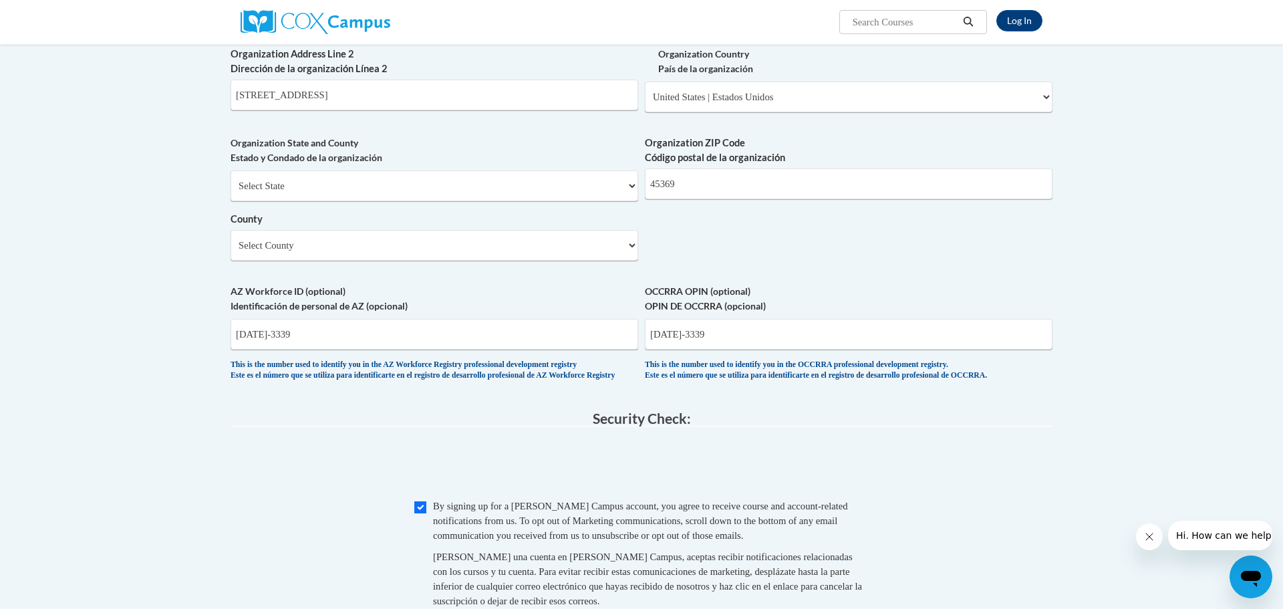
scroll to position [861, 0]
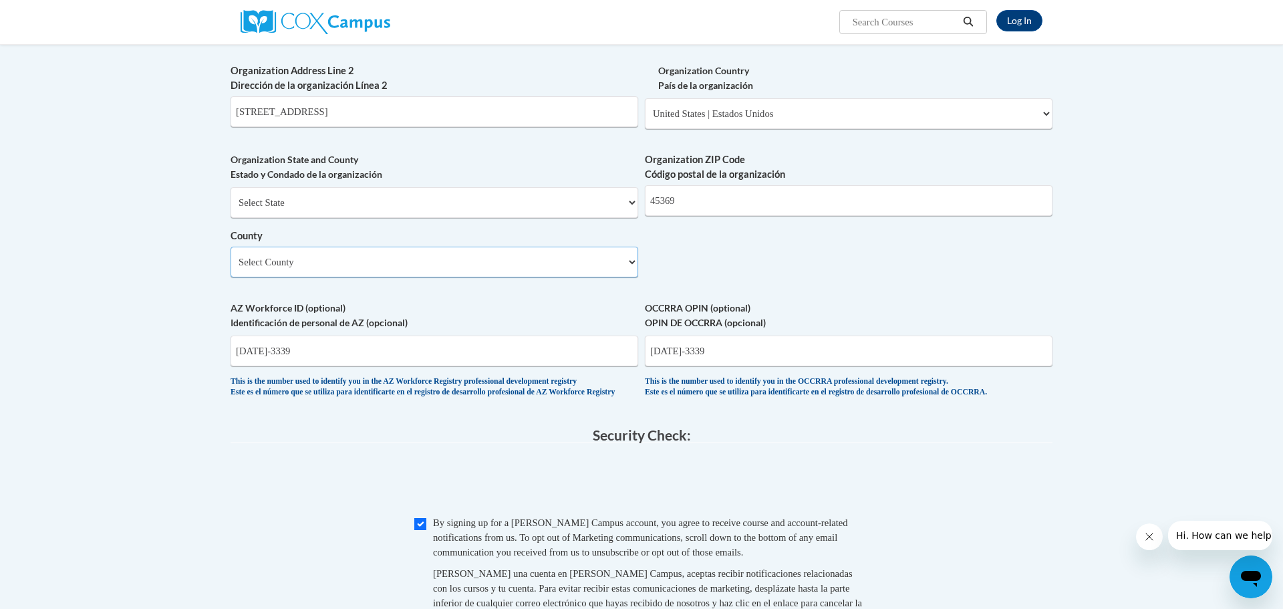
click at [490, 277] on select "Select County Adams Allen Ashland Ashtabula Athens Auglaize Belmont Brown Butle…" at bounding box center [435, 262] width 408 height 31
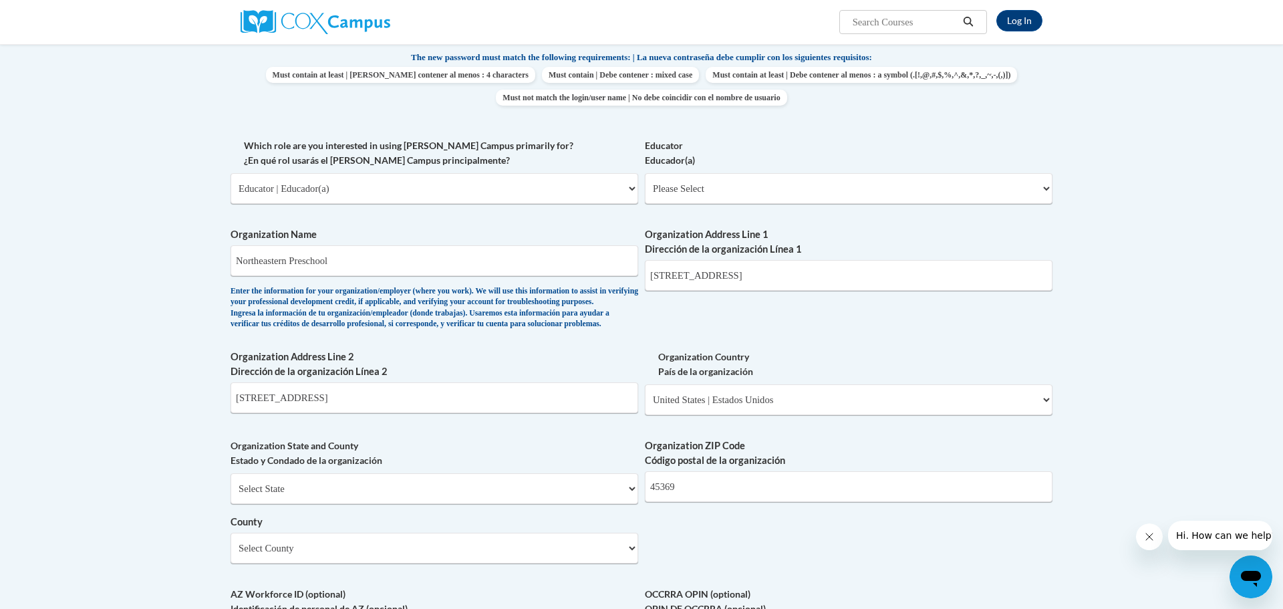
scroll to position [573, 0]
click at [766, 178] on select "Please Select Early Learning/Daycare Teacher/Family Home Care Provider | Maestr…" at bounding box center [849, 190] width 408 height 31
select select "d5fdb05a-b36c-4d60-97fa-9afceda7e903"
click at [645, 175] on select "Please Select Early Learning/Daycare Teacher/Family Home Care Provider | Maestr…" at bounding box center [849, 190] width 408 height 31
select select "null"
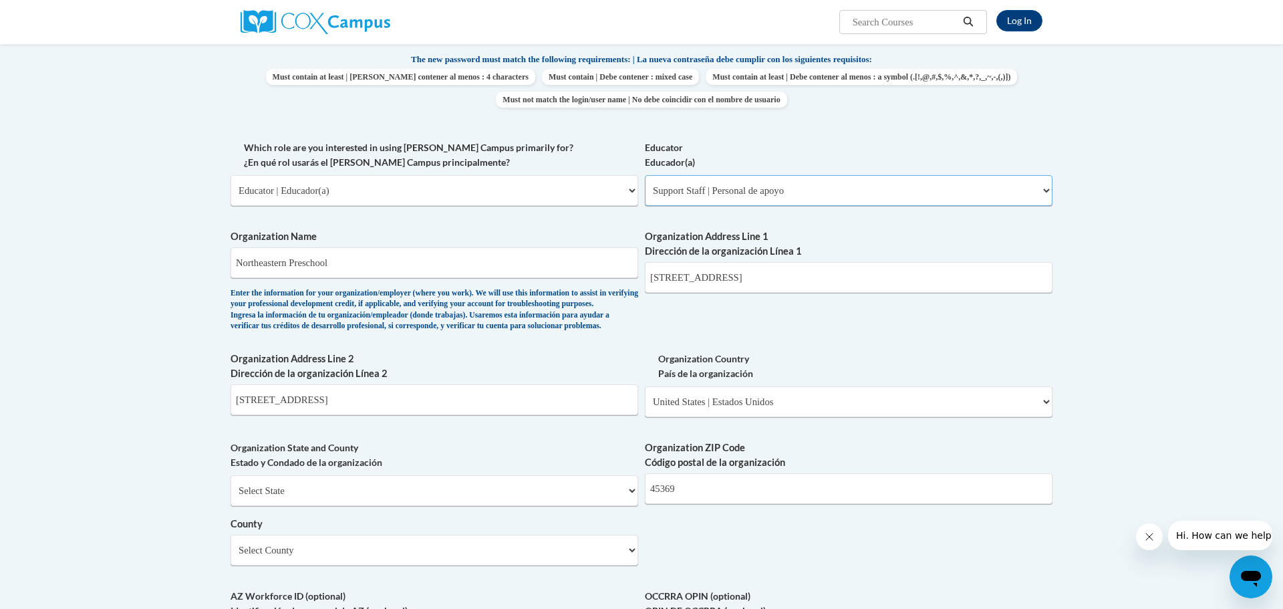
select select "null"
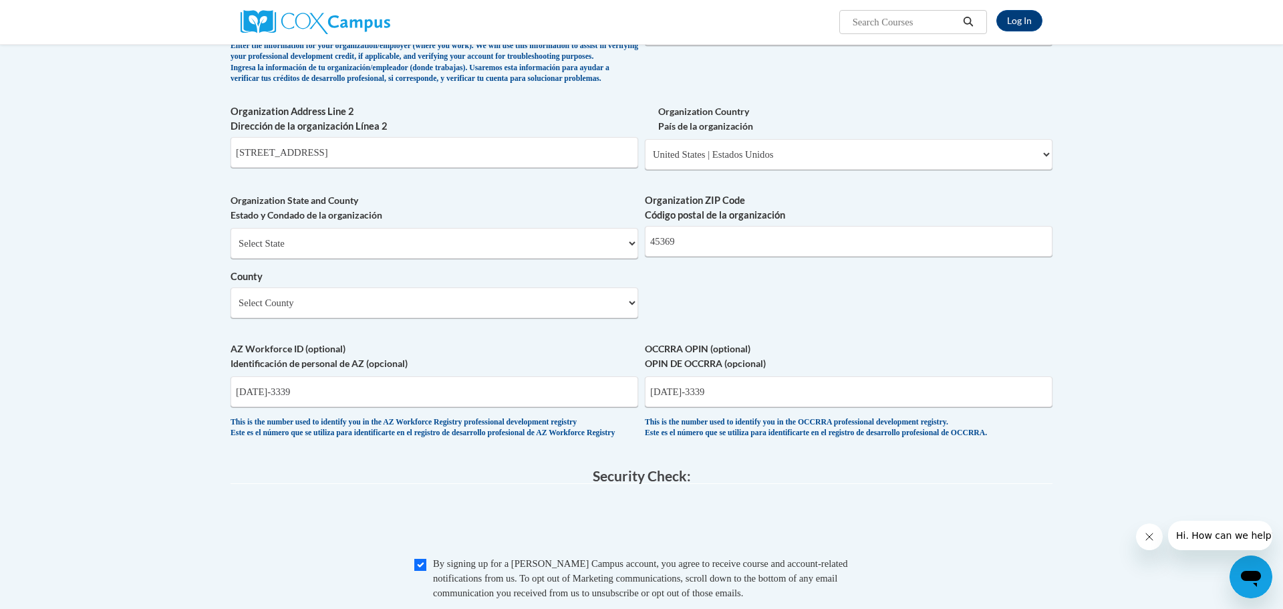
scroll to position [823, 0]
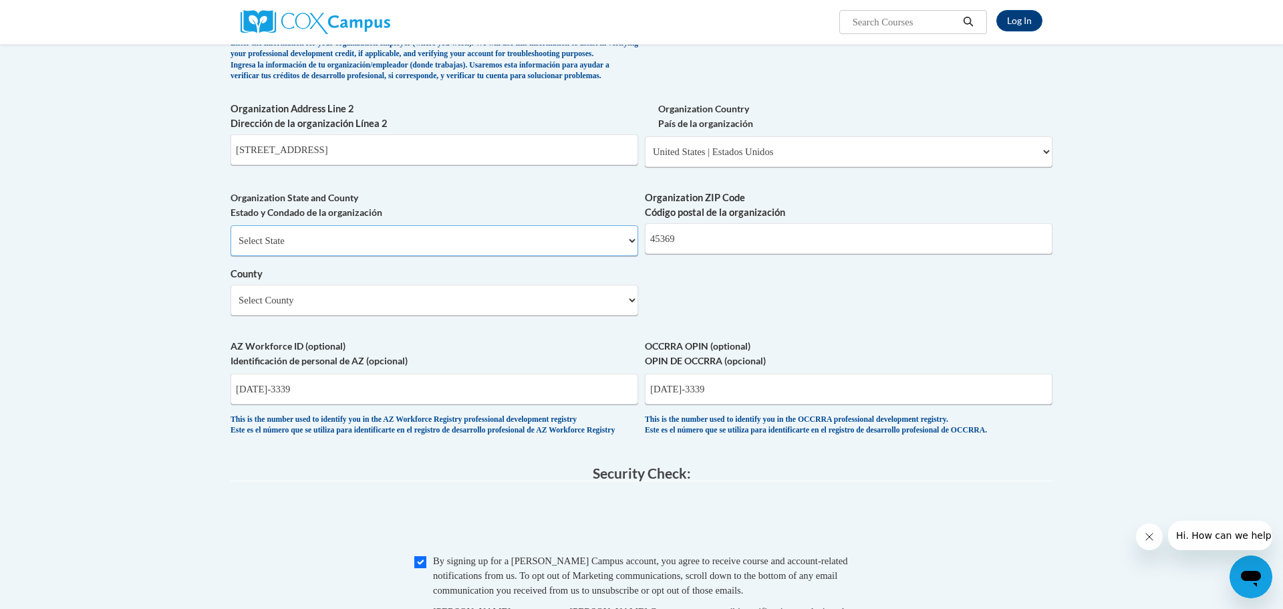
click at [629, 253] on select "Select State Alabama Alaska Arizona Arkansas California Colorado Connecticut De…" at bounding box center [435, 240] width 408 height 31
select select "Ohio"
click at [231, 247] on select "Select State Alabama Alaska Arizona Arkansas California Colorado Connecticut De…" at bounding box center [435, 240] width 408 height 31
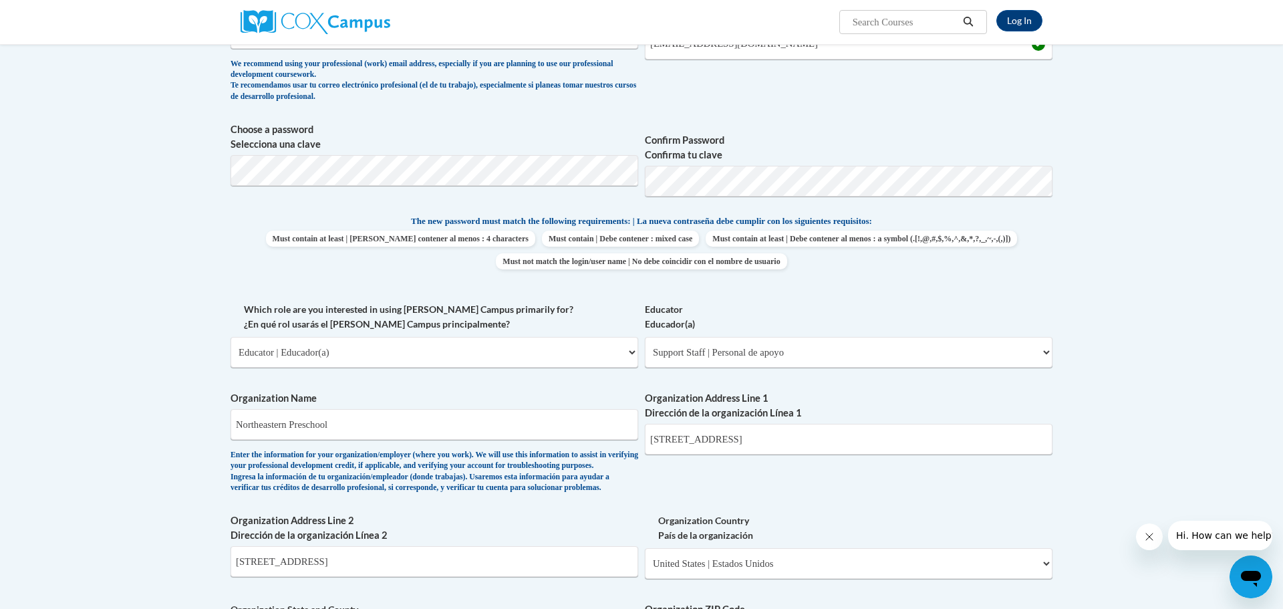
scroll to position [410, 0]
click at [728, 448] on input "140 W Main St," at bounding box center [849, 440] width 408 height 31
type input "140 W Main St"
click at [523, 578] on input "140 W Main St" at bounding box center [435, 562] width 408 height 31
type input "1"
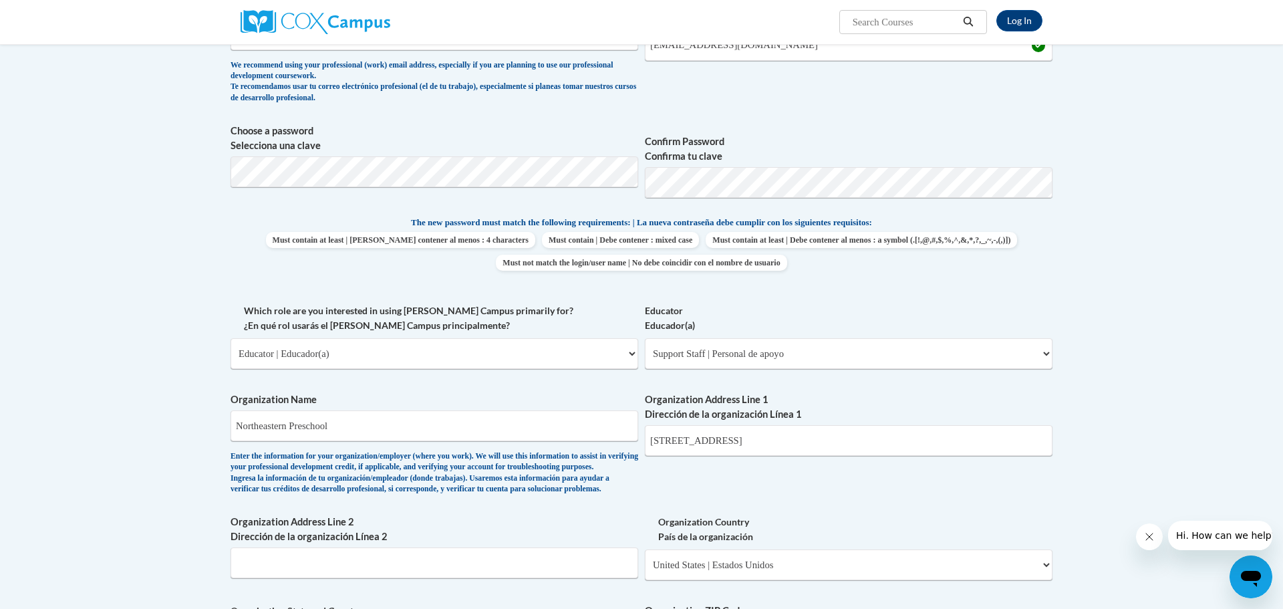
scroll to position [1078, 0]
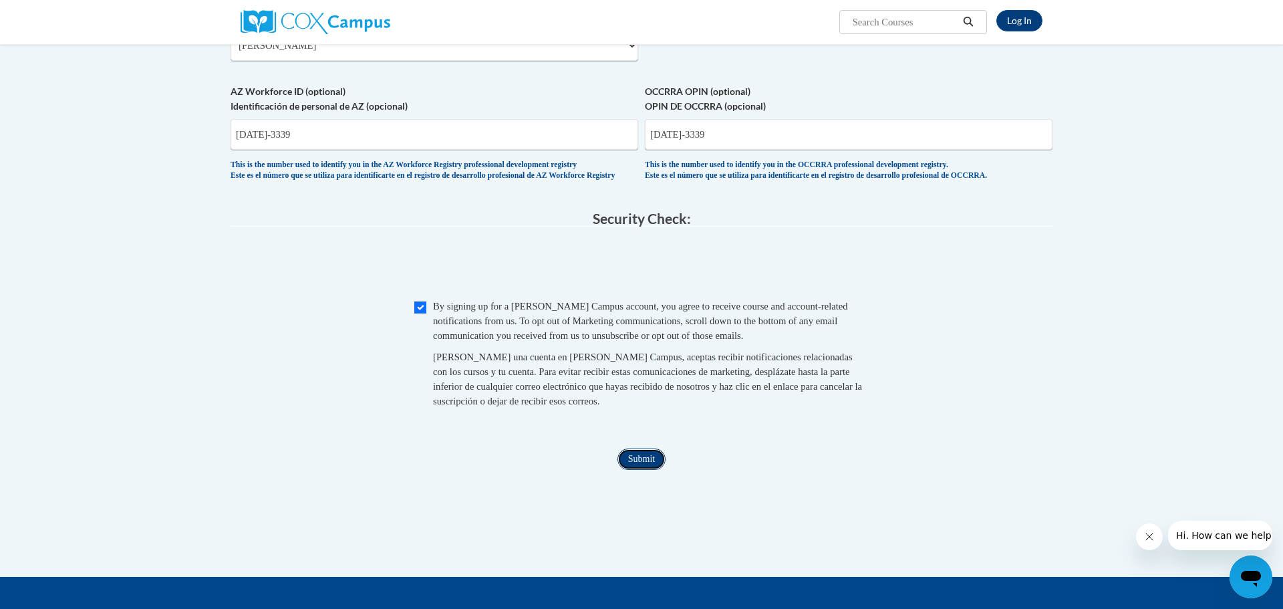
click at [645, 470] on input "Submit" at bounding box center [641, 458] width 48 height 21
click at [522, 150] on input "1148-3339" at bounding box center [435, 134] width 408 height 31
type input "1"
click at [627, 470] on input "Submit" at bounding box center [641, 458] width 48 height 21
click at [743, 150] on input "1148-3339" at bounding box center [849, 134] width 408 height 31
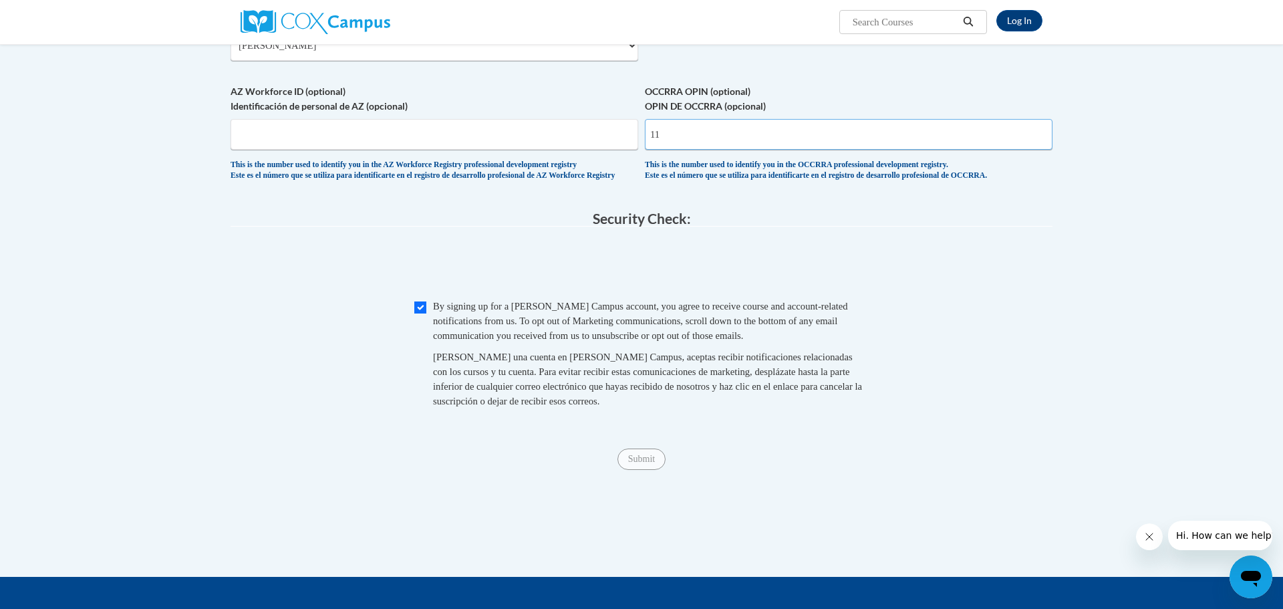
type input "1"
click at [653, 470] on input "Submit" at bounding box center [641, 458] width 48 height 21
click at [776, 182] on div "This is the number used to identify you in the OCCRRA professional development …" at bounding box center [849, 171] width 408 height 22
click at [770, 150] on input "1148-3339" at bounding box center [849, 134] width 408 height 31
type input "1"
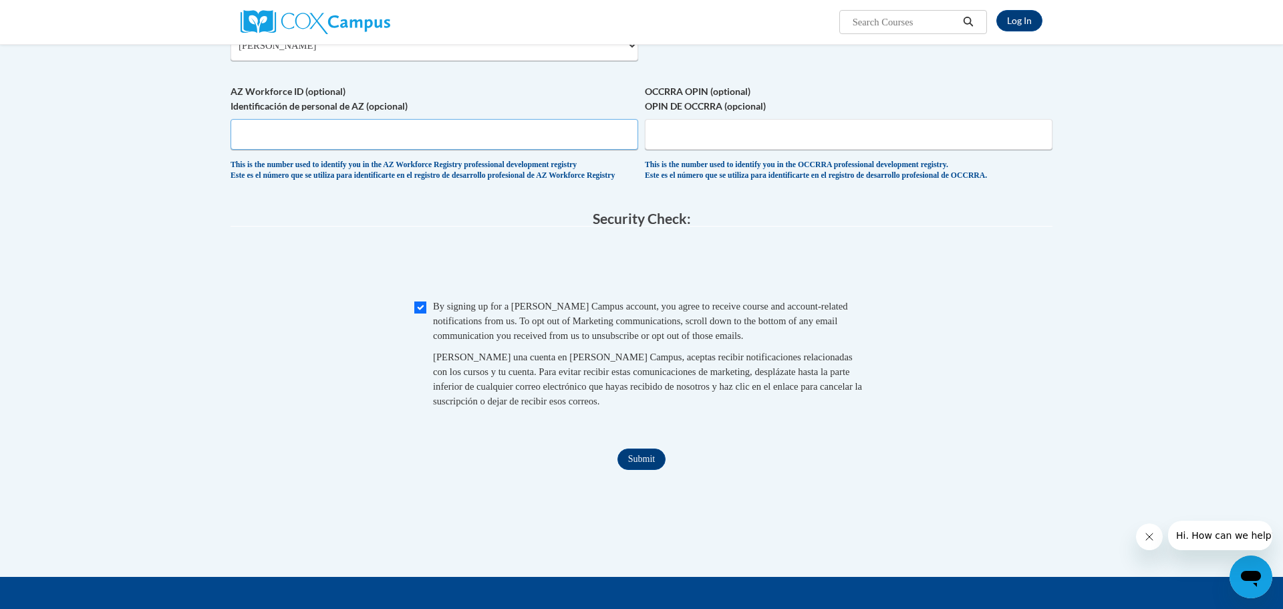
click at [623, 150] on input "AZ Workforce ID (optional) Identificación de personal de AZ (opcional)" at bounding box center [435, 134] width 408 height 31
click at [712, 150] on input "OCCRRA OPIN (optional) OPIN DE OCCRRA (opcional)" at bounding box center [849, 134] width 408 height 31
click at [646, 470] on input "Submit" at bounding box center [641, 458] width 48 height 21
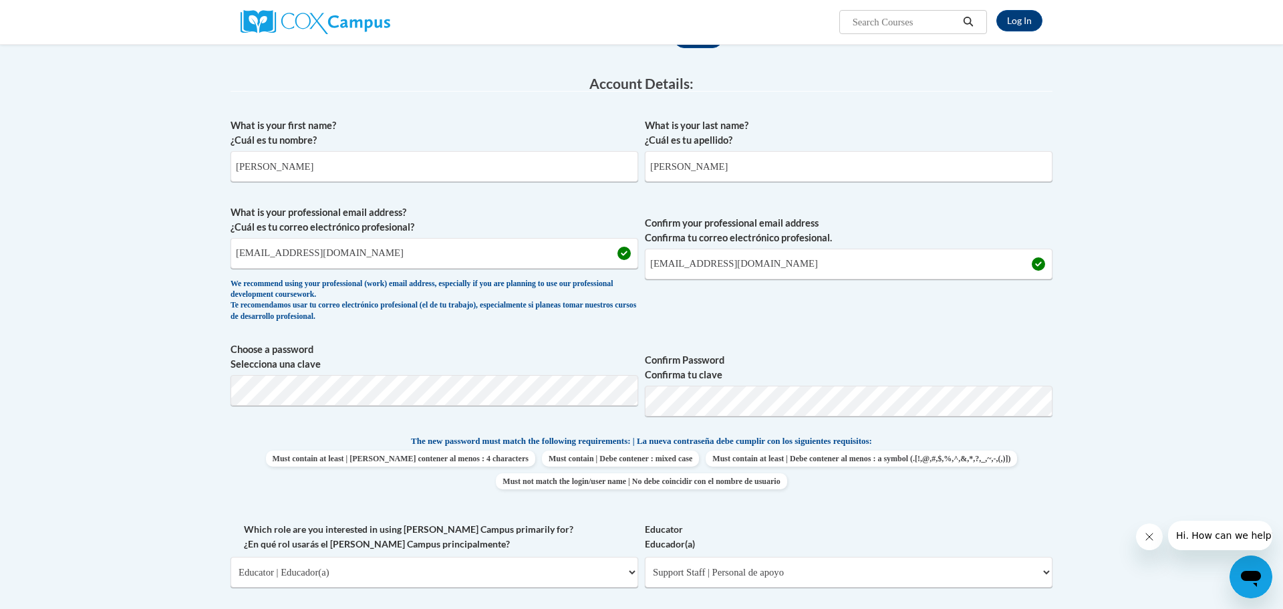
scroll to position [0, 0]
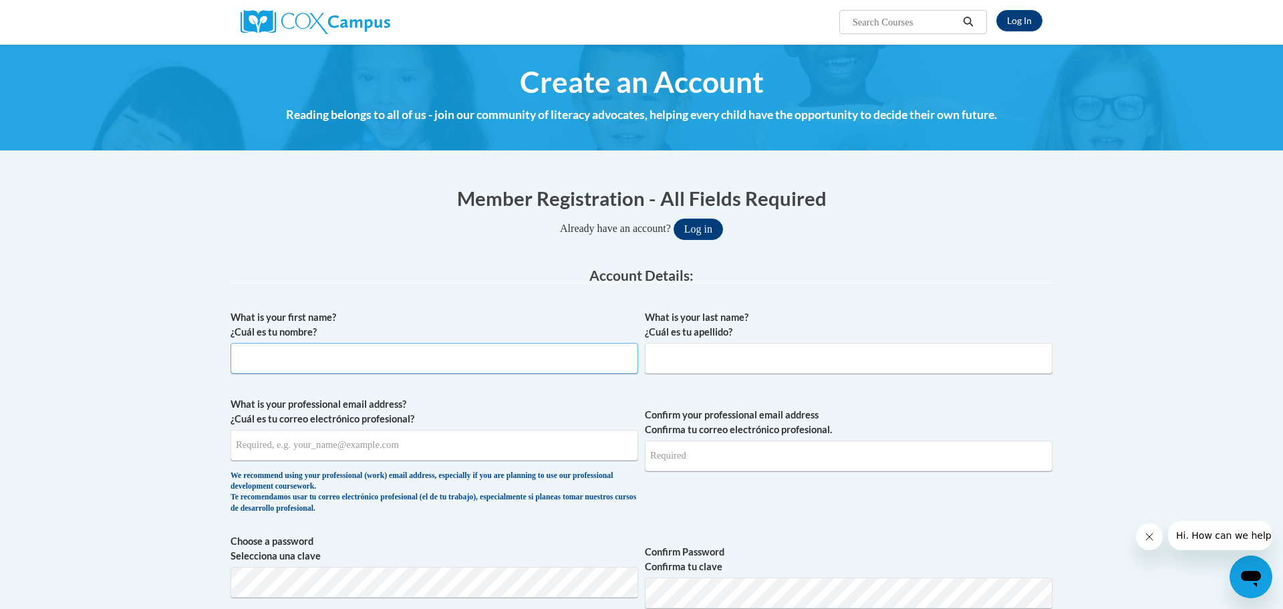
click at [523, 362] on input "What is your first name? ¿Cuál es tu nombre?" at bounding box center [435, 358] width 408 height 31
type input "Wendy"
type input "Olinger"
type input "wolinger19@gmail.com"
type input "[EMAIL_ADDRESS][DOMAIN_NAME]"
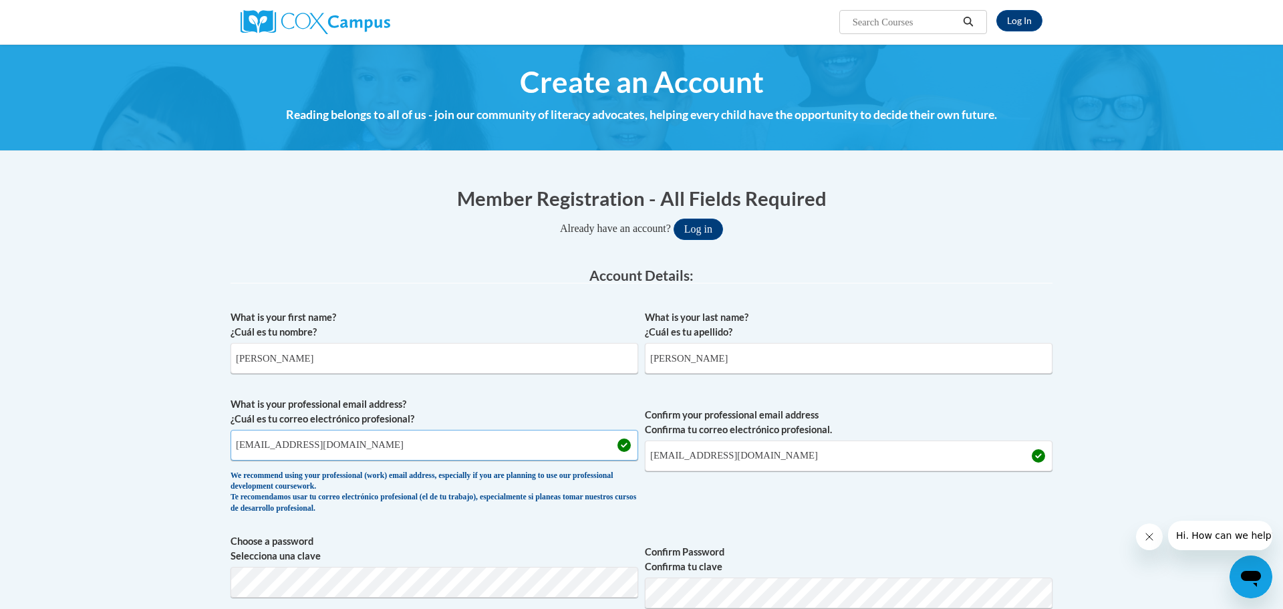
click at [522, 440] on input "[EMAIL_ADDRESS][DOMAIN_NAME]" at bounding box center [435, 445] width 408 height 31
type input "w"
type input "[EMAIL_ADDRESS][DOMAIN_NAME]"
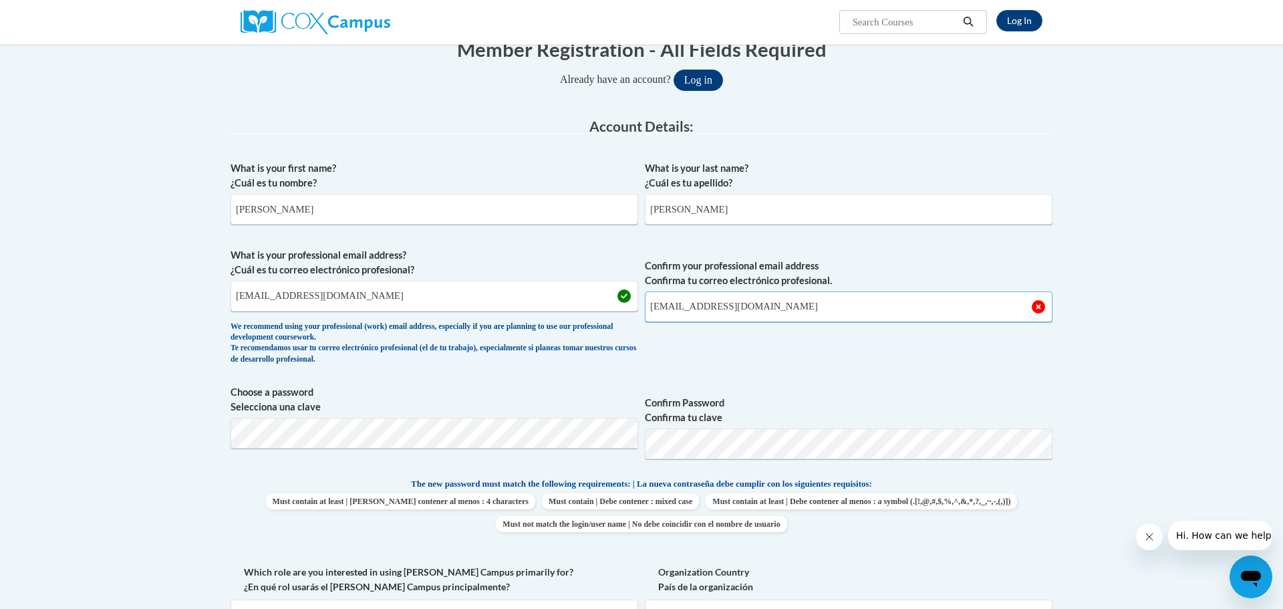
scroll to position [150, 0]
type input "[EMAIL_ADDRESS][DOMAIN_NAME]"
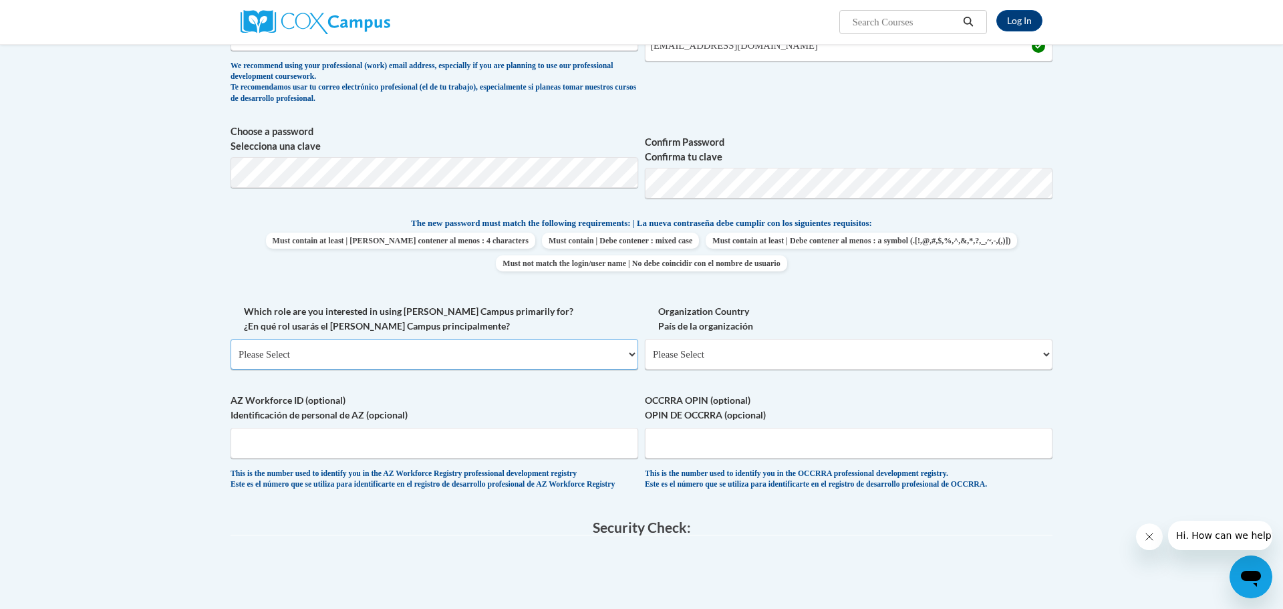
scroll to position [412, 0]
click at [573, 357] on select "Please Select College/University | Colegio/Universidad Community/Nonprofit Part…" at bounding box center [435, 352] width 408 height 31
select select "fbf2d438-af2f-41f8-98f1-81c410e29de3"
click at [231, 337] on select "Please Select College/University | Colegio/Universidad Community/Nonprofit Part…" at bounding box center [435, 352] width 408 height 31
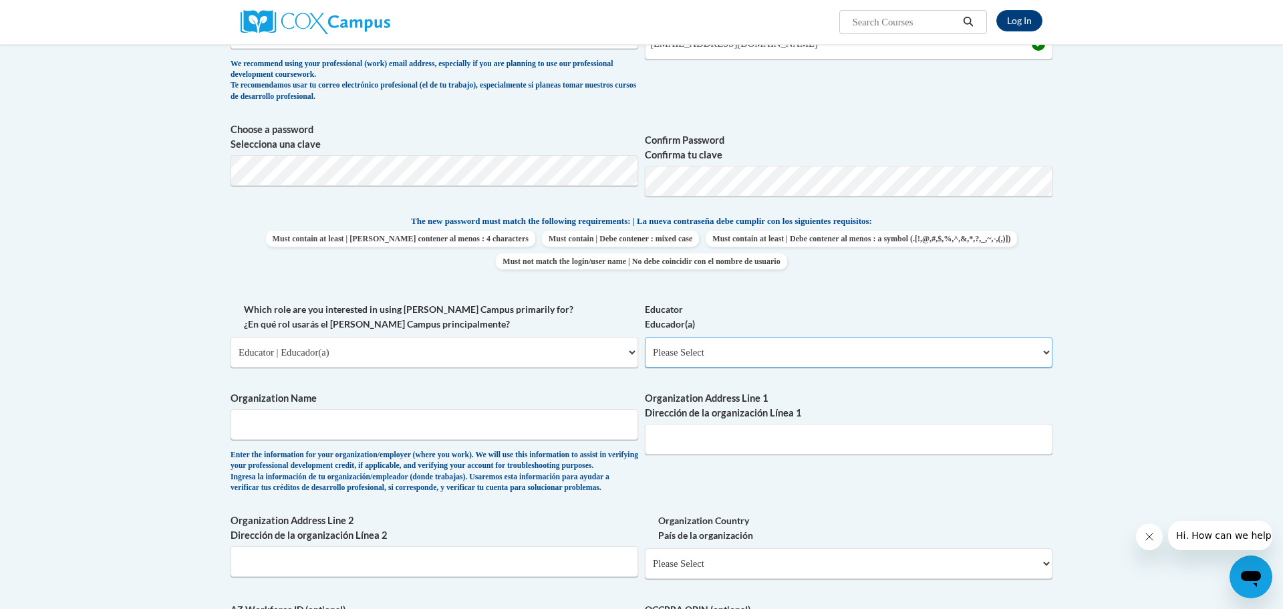
click at [793, 344] on select "Please Select Early Learning/Daycare Teacher/Family Home Care Provider | Maestr…" at bounding box center [849, 352] width 408 height 31
select select "d5fdb05a-b36c-4d60-97fa-9afceda7e903"
click at [645, 337] on select "Please Select Early Learning/Daycare Teacher/Family Home Care Provider | Maestr…" at bounding box center [849, 352] width 408 height 31
click at [575, 429] on input "Organization Name" at bounding box center [435, 424] width 408 height 31
type input "Northeastern Preschool"
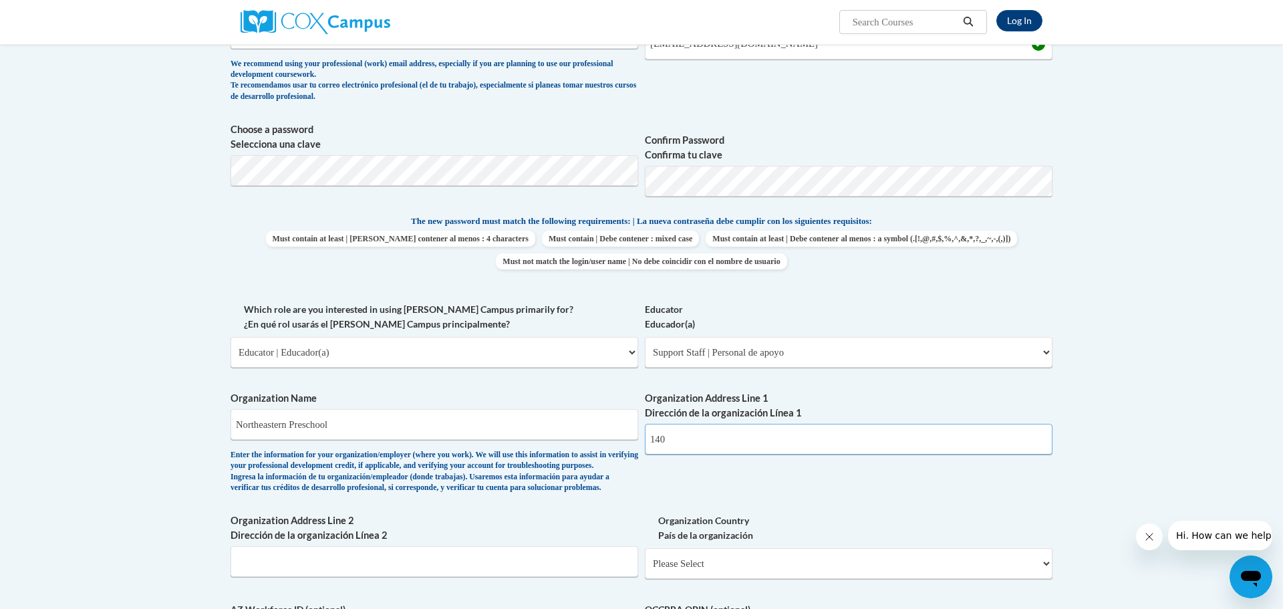
type input "140 W Main St,"
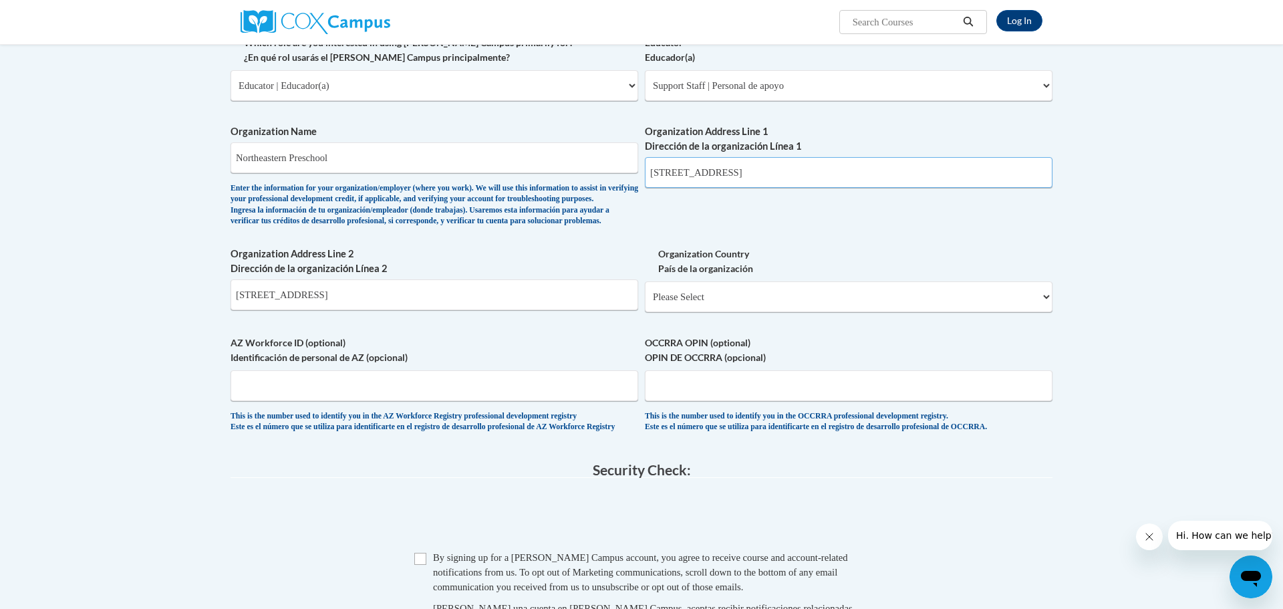
scroll to position [680, 0]
type input "[STREET_ADDRESS]"
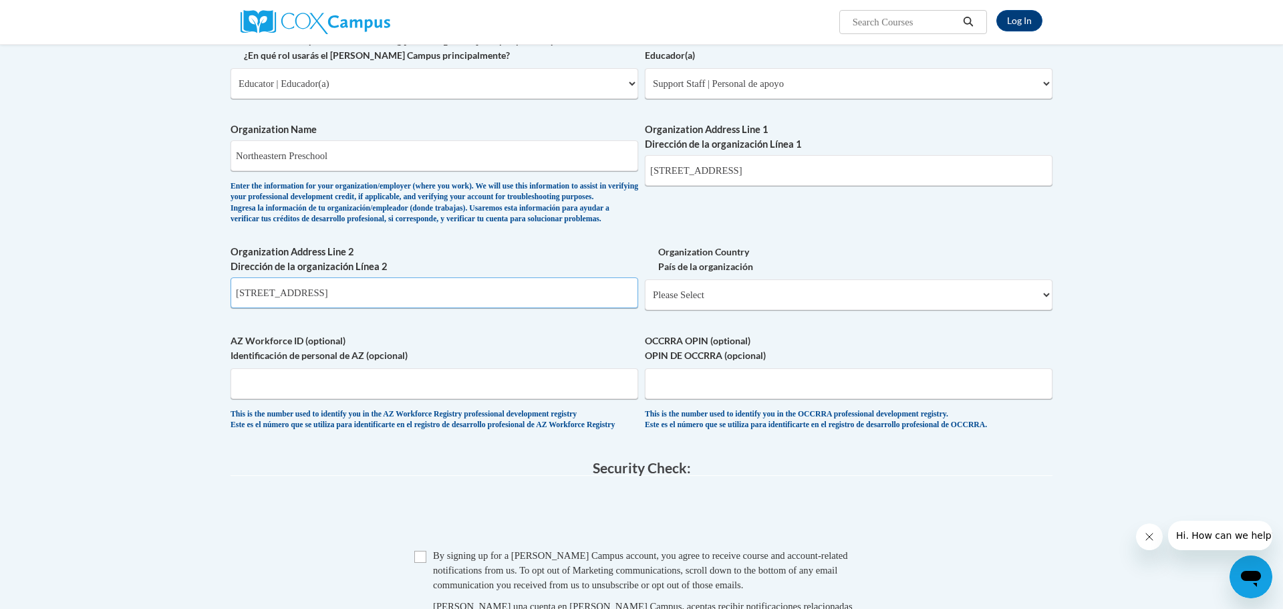
click at [423, 308] on input "140 W Main St," at bounding box center [435, 292] width 408 height 31
type input "1"
click at [729, 310] on select "Please Select United States | Estados Unidos Outside of the United States | Fue…" at bounding box center [849, 294] width 408 height 31
select select "ad49bcad-a171-4b2e-b99c-48b446064914"
click at [645, 301] on select "Please Select United States | Estados Unidos Outside of the United States | Fue…" at bounding box center [849, 294] width 408 height 31
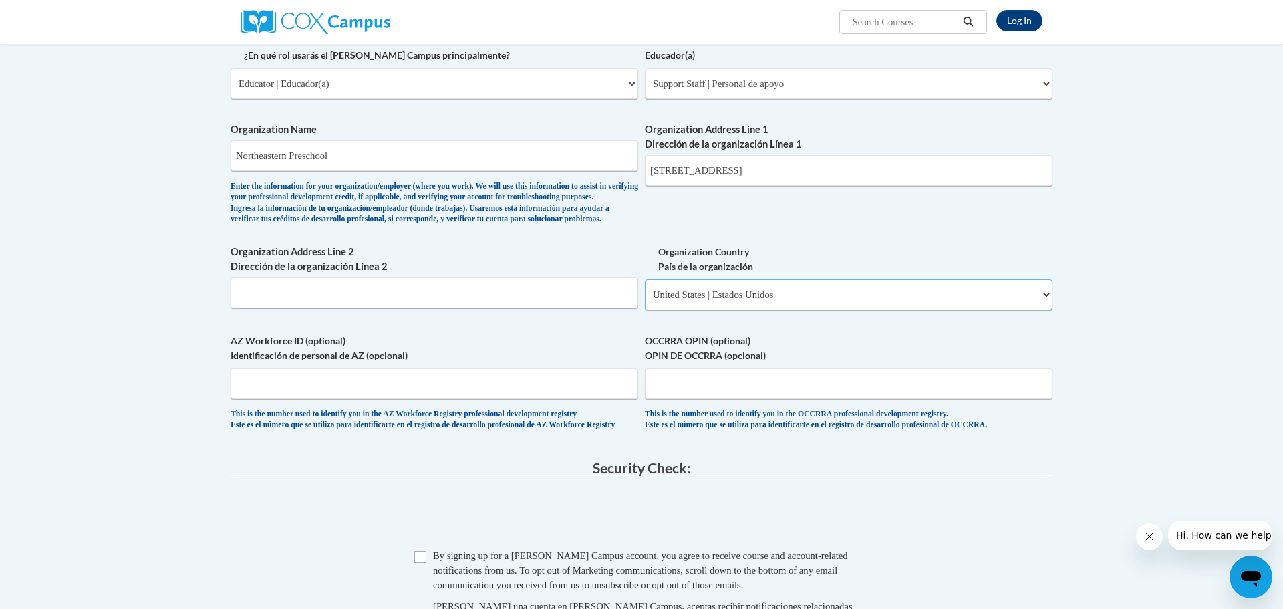
select select
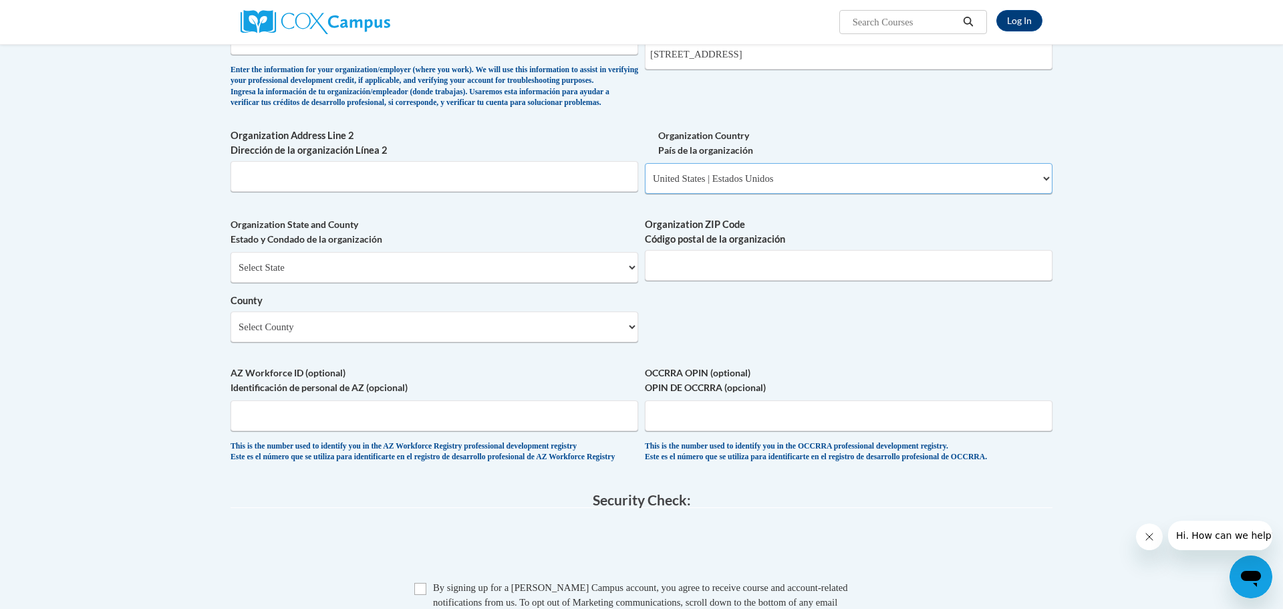
scroll to position [799, 0]
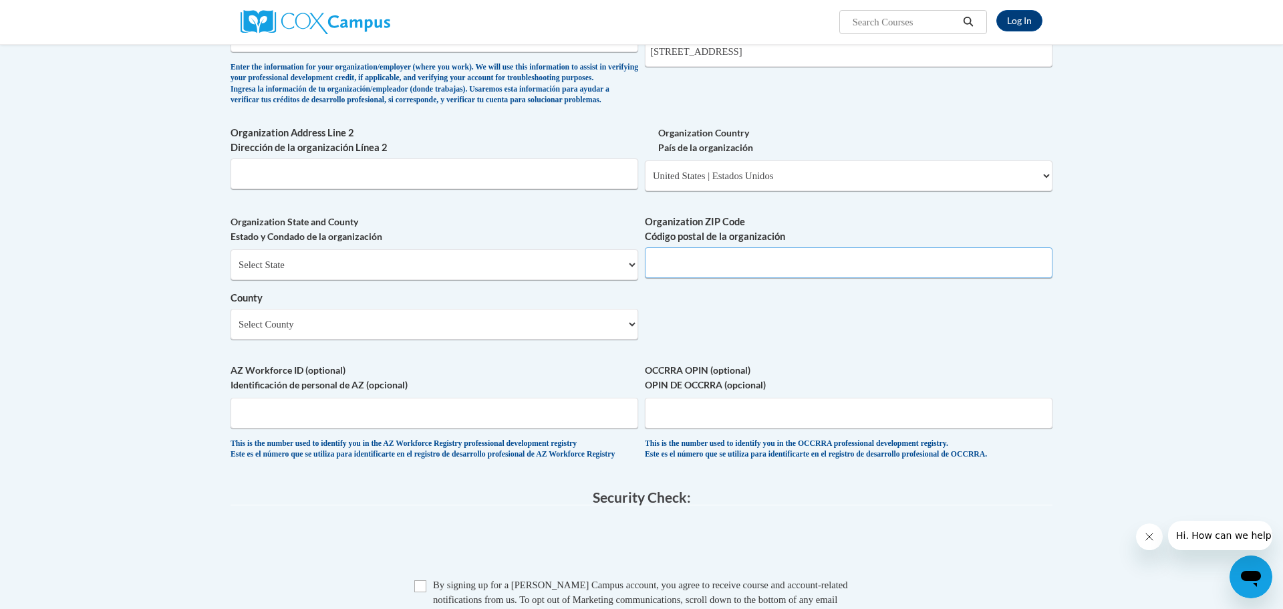
click at [701, 278] on input "Organization ZIP Code Código postal de la organización" at bounding box center [849, 262] width 408 height 31
type input "45369"
click at [477, 339] on select "Select County Adams Allen Ashland Ashtabula Athens Auglaize Belmont Brown Butle…" at bounding box center [435, 324] width 408 height 31
select select "Clark"
click at [231, 330] on select "Select County Adams Allen Ashland Ashtabula Athens Auglaize Belmont Brown Butle…" at bounding box center [435, 324] width 408 height 31
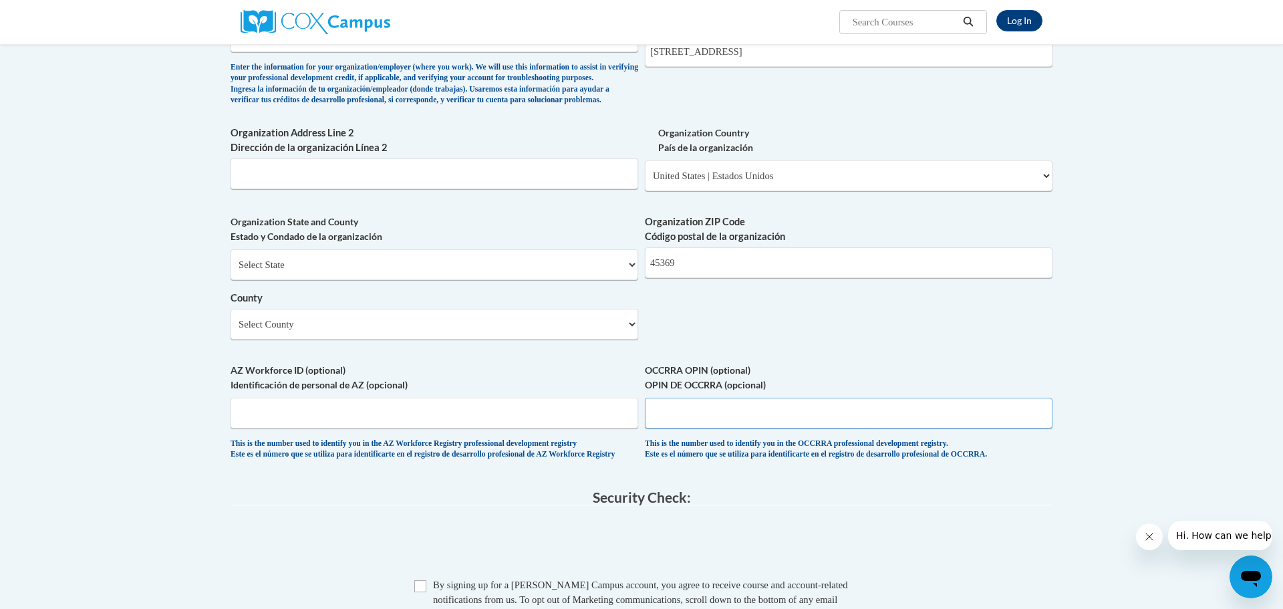
click at [683, 428] on input "OCCRRA OPIN (optional) OPIN DE OCCRRA (opcional)" at bounding box center [849, 413] width 408 height 31
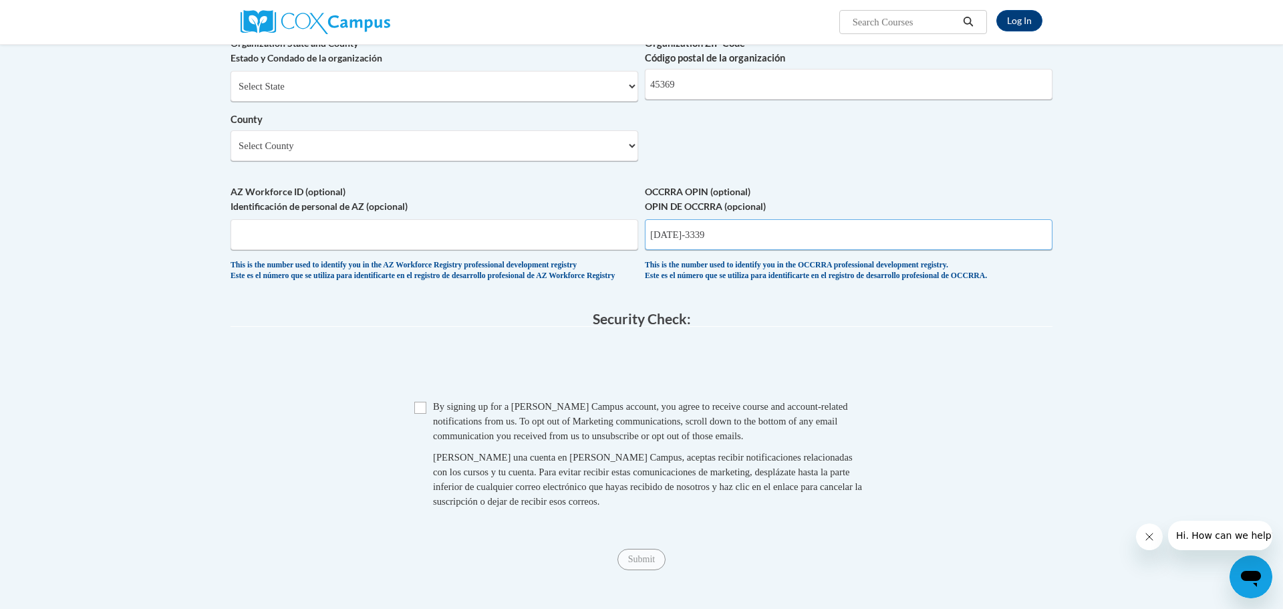
scroll to position [986, 0]
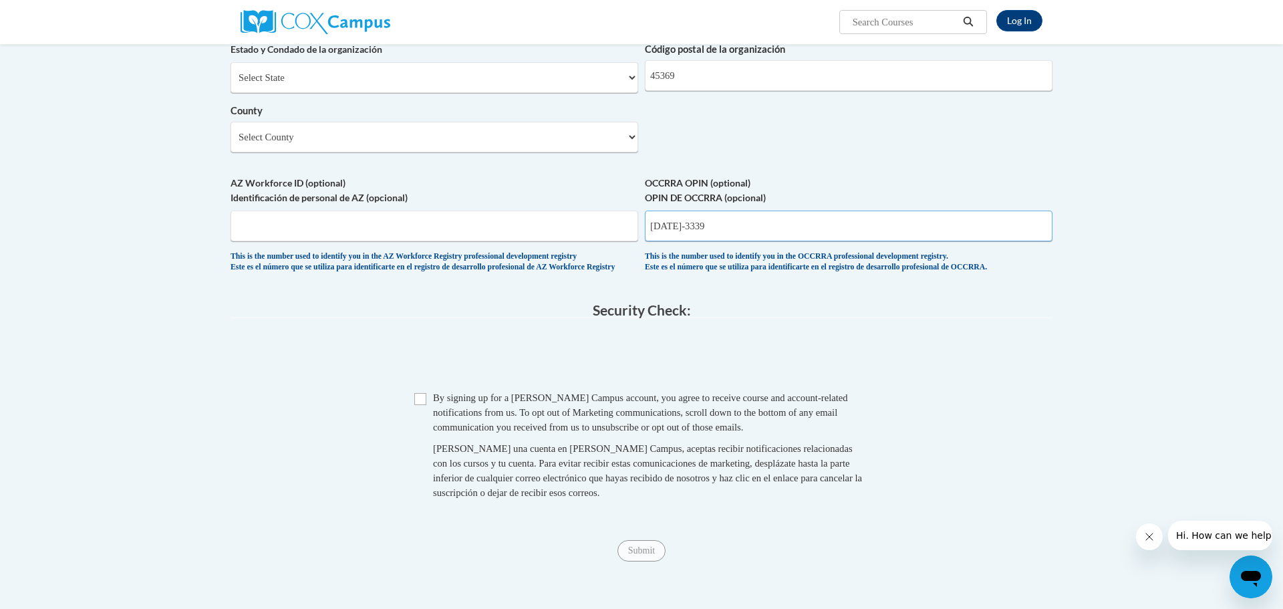
type input "1148-3339"
click at [426, 405] on input "Checkbox" at bounding box center [420, 399] width 12 height 12
checkbox input "true"
click at [633, 561] on input "Submit" at bounding box center [641, 550] width 48 height 21
type input "1"
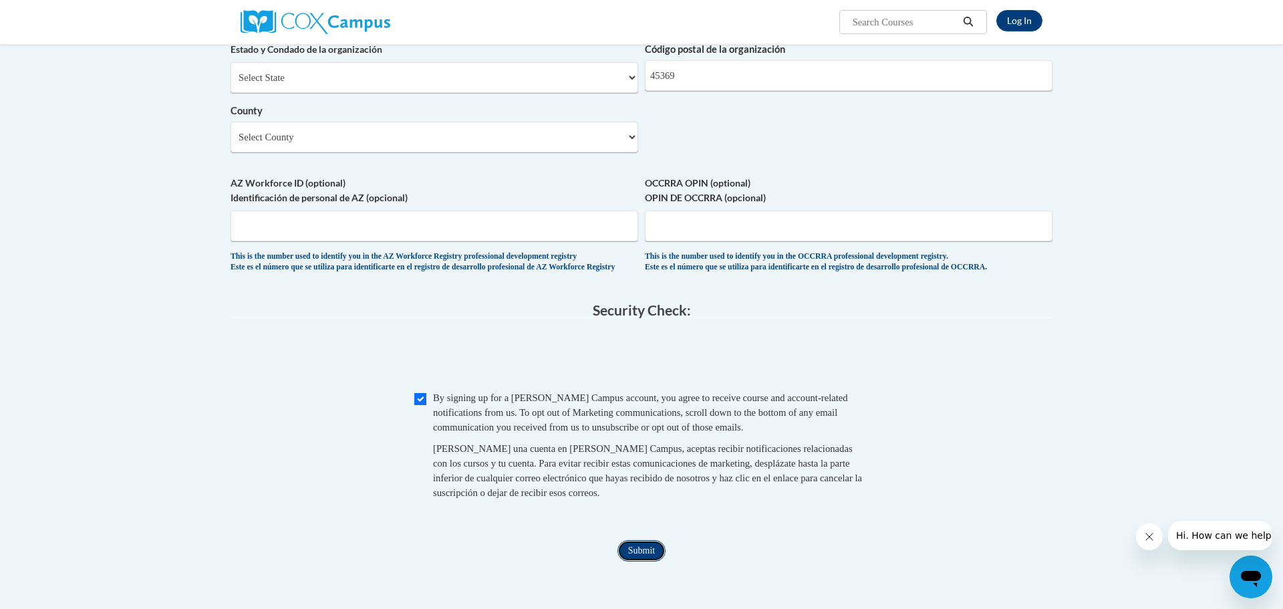
click at [634, 561] on input "Submit" at bounding box center [641, 550] width 48 height 21
click at [735, 241] on input "OCCRRA OPIN (optional) OPIN DE OCCRRA (opcional)" at bounding box center [849, 225] width 408 height 31
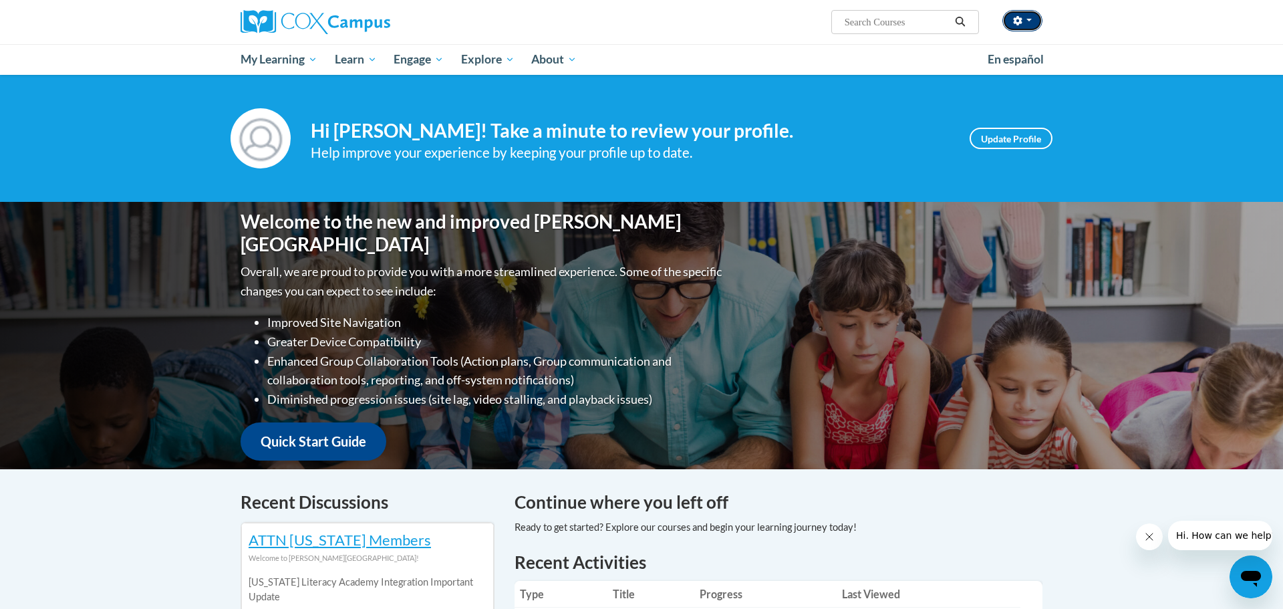
click at [1020, 17] on icon "button" at bounding box center [1017, 20] width 9 height 9
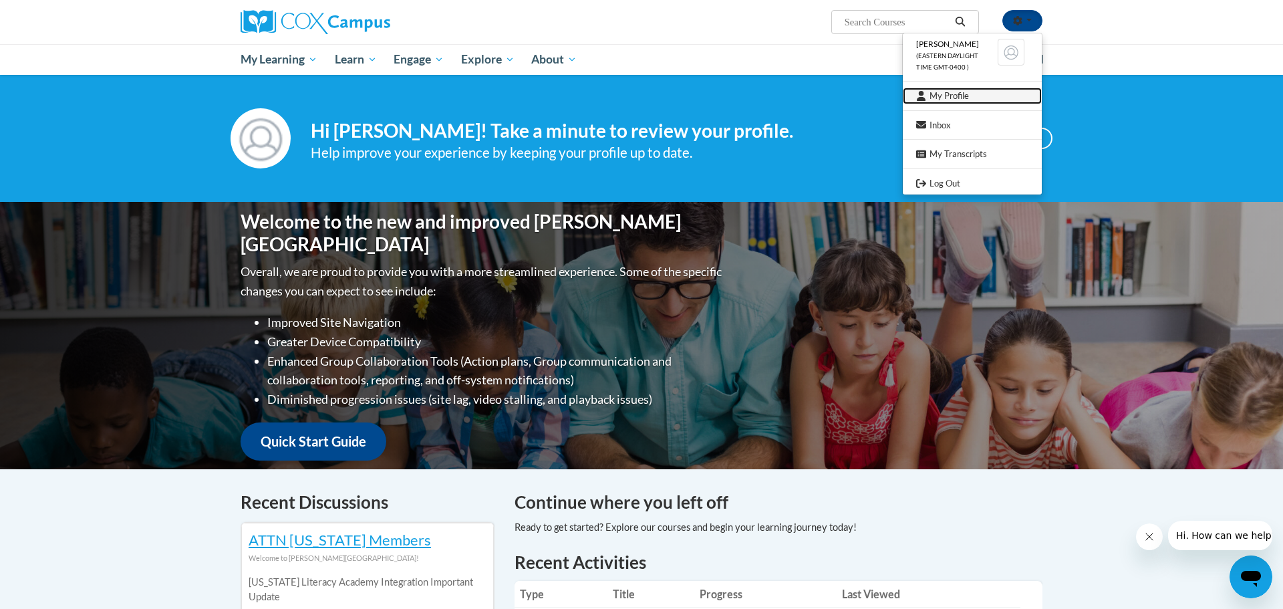
click at [980, 96] on link "My Profile" at bounding box center [972, 96] width 139 height 17
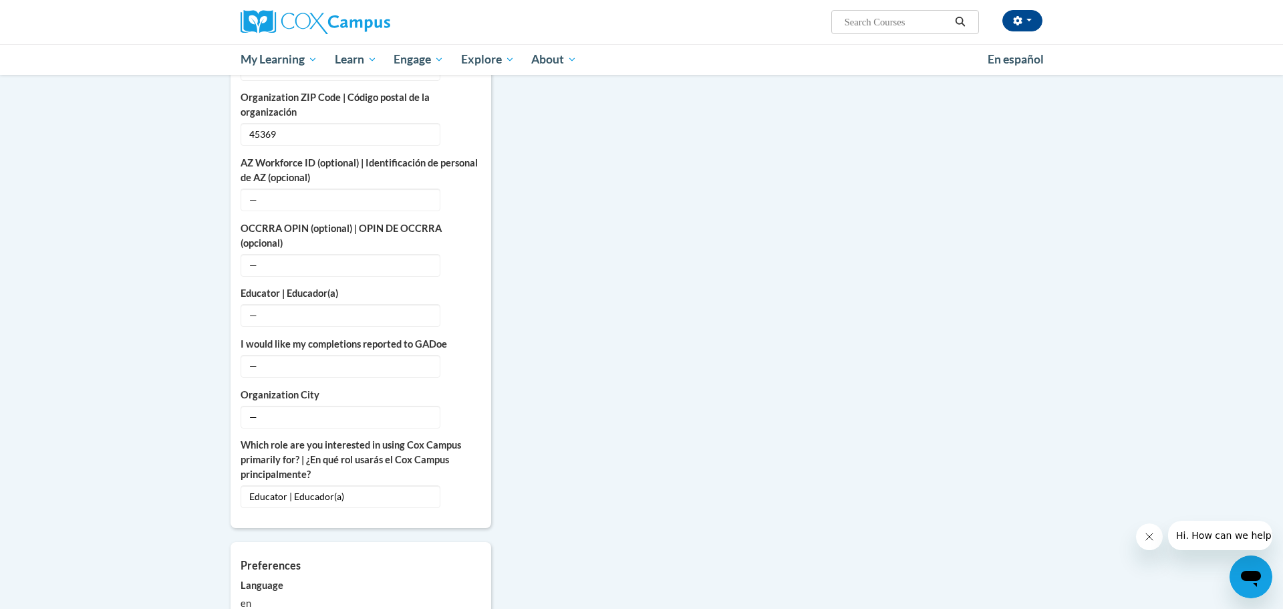
scroll to position [657, 0]
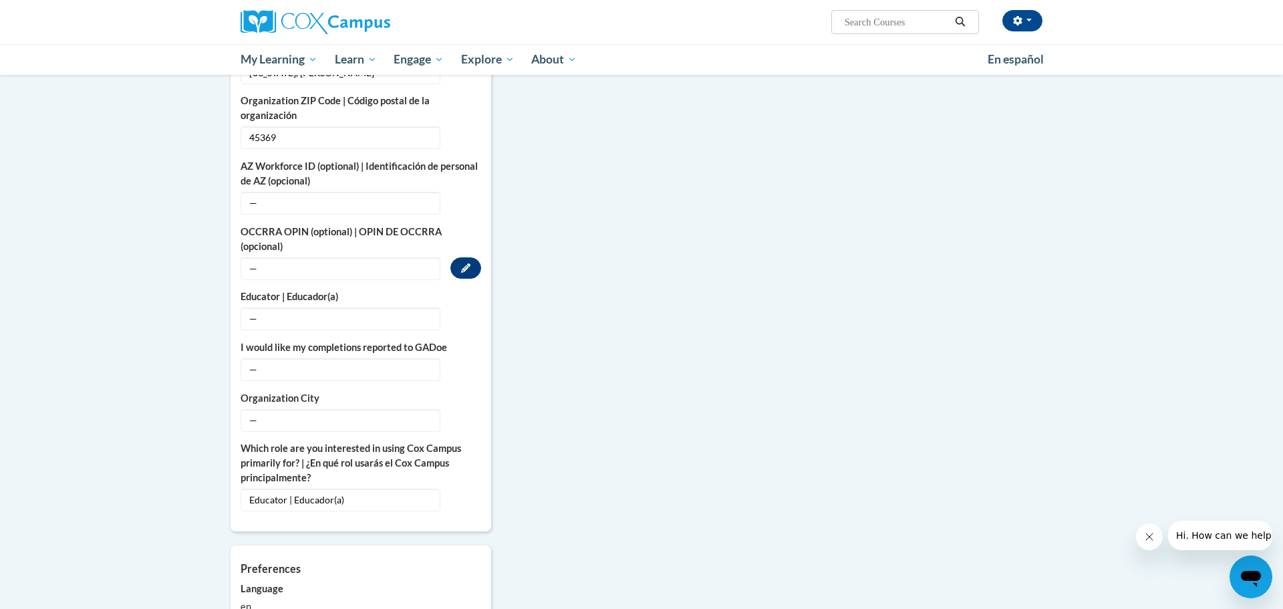
click at [248, 257] on span "—" at bounding box center [341, 268] width 200 height 23
click at [462, 259] on button "Edit" at bounding box center [465, 267] width 31 height 21
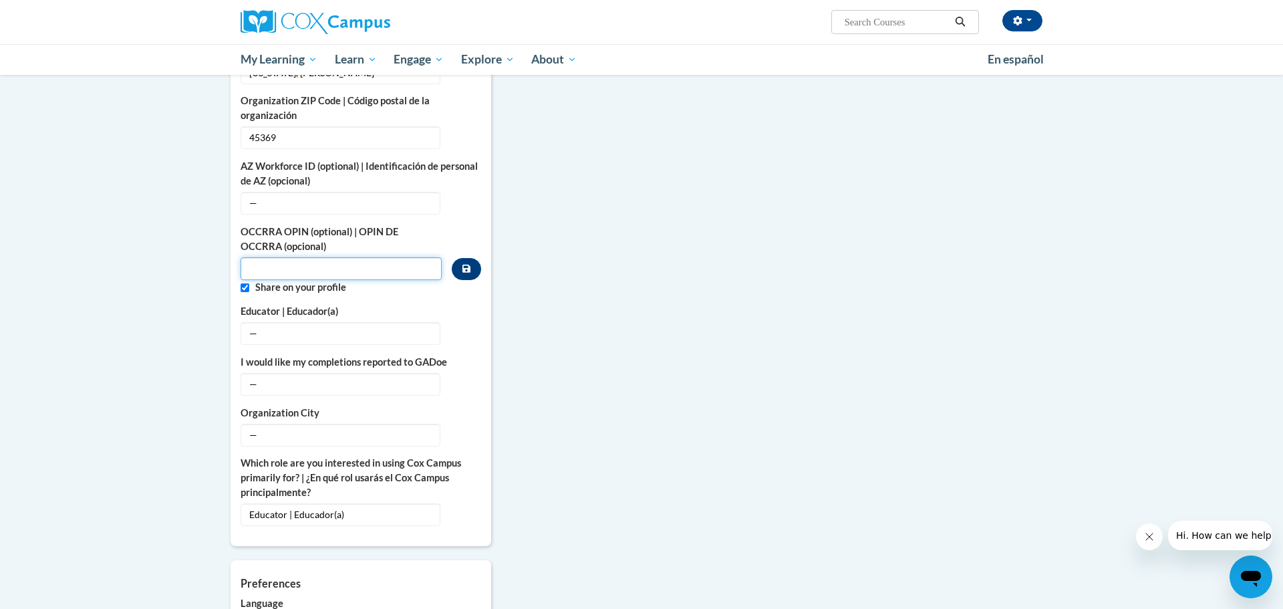
click at [246, 260] on input "Custom profile fields" at bounding box center [341, 268] width 201 height 23
type input "11483339"
click at [464, 265] on icon "Custom profile fields" at bounding box center [466, 269] width 8 height 8
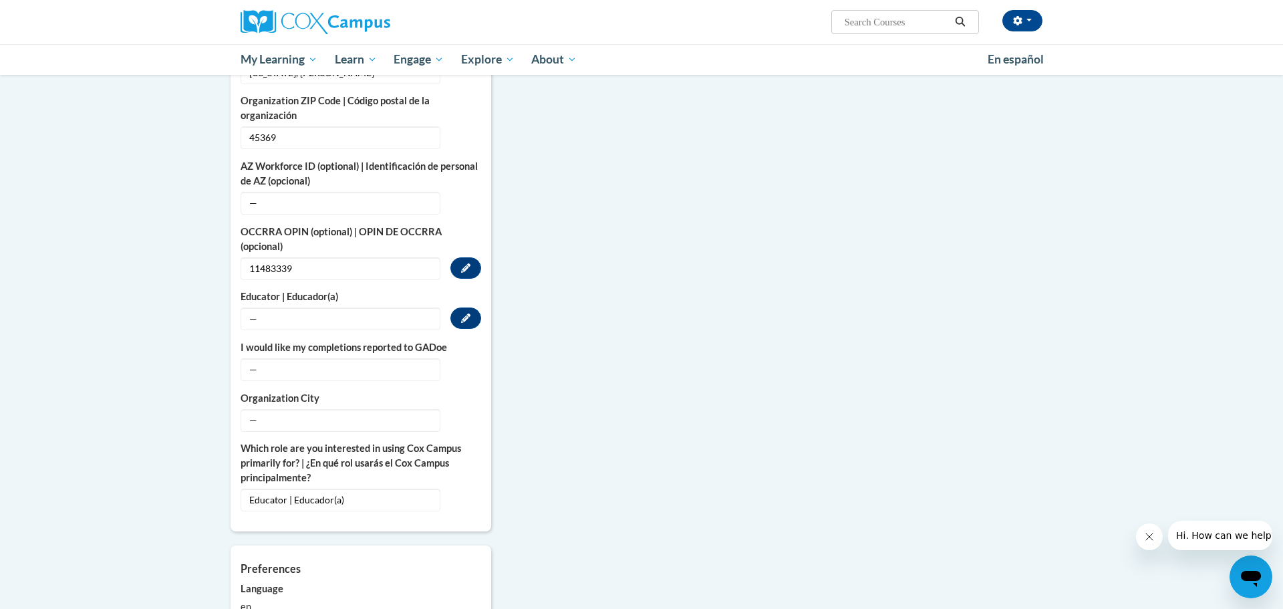
click at [352, 307] on span "—" at bounding box center [341, 318] width 200 height 23
click at [473, 307] on button "Edit" at bounding box center [465, 317] width 31 height 21
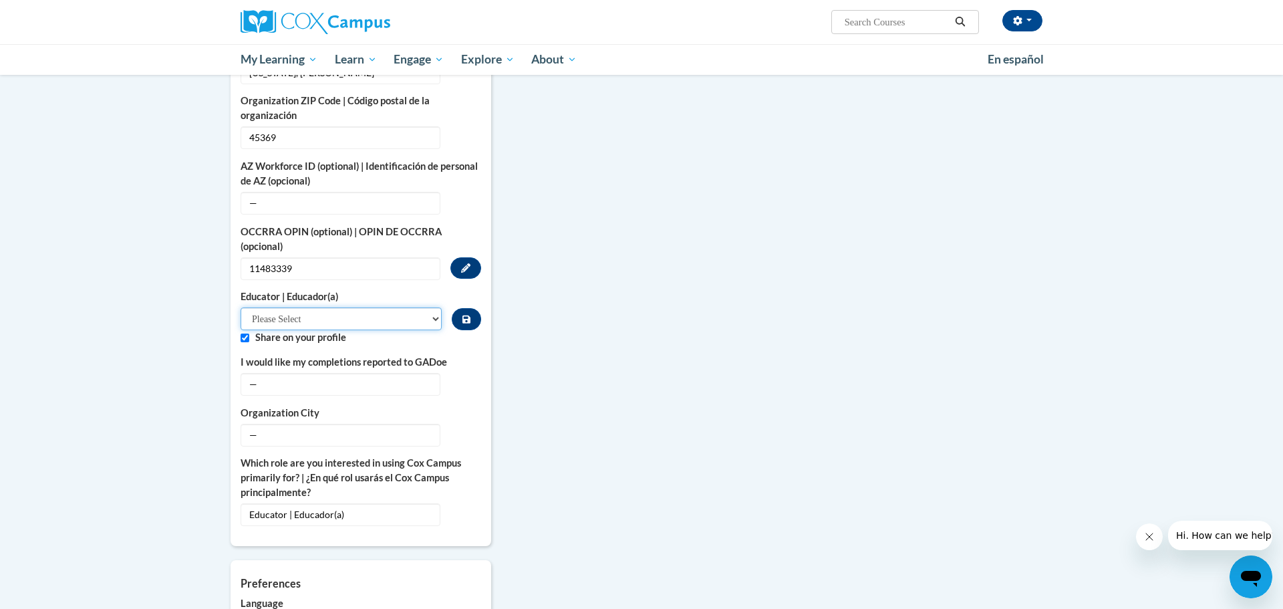
click at [433, 307] on select "Please Select Early Learning/Daycare Teacher/Family Home Care Provider | Maestr…" at bounding box center [341, 318] width 201 height 23
click at [432, 307] on select "Please Select Early Learning/Daycare Teacher/Family Home Care Provider | Maestr…" at bounding box center [341, 318] width 201 height 23
click at [463, 429] on icon "Custom profile fields" at bounding box center [465, 433] width 9 height 9
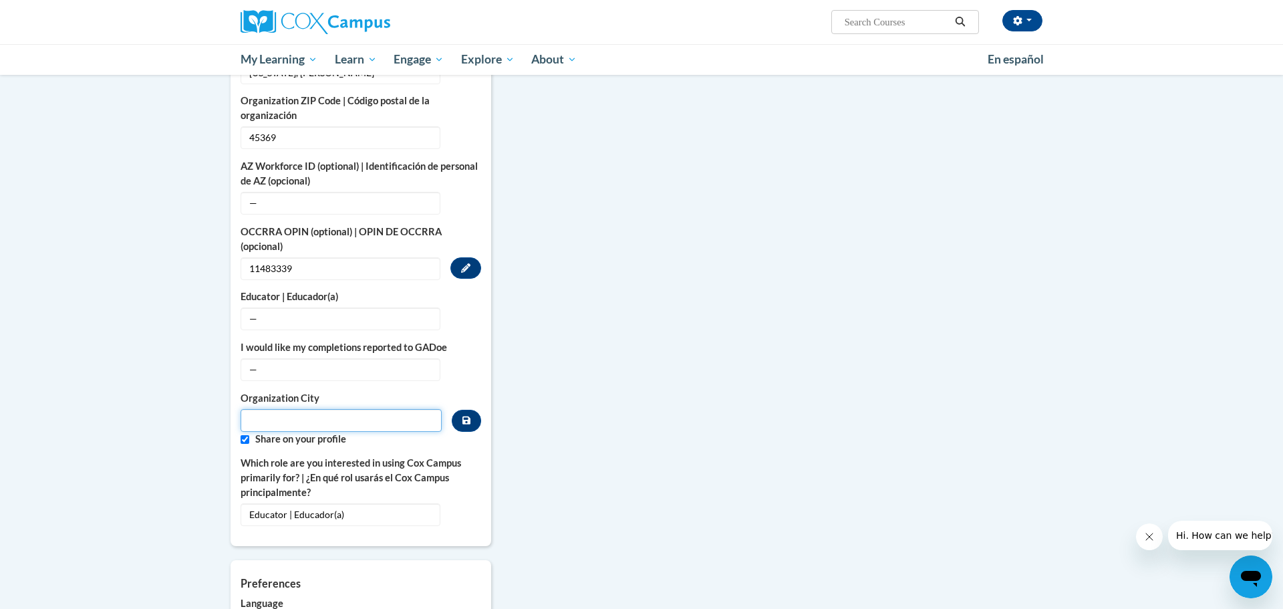
click at [398, 409] on input "Metadata input" at bounding box center [341, 420] width 201 height 23
type input "South Vienna"
click at [472, 410] on button "Custom profile fields" at bounding box center [466, 421] width 29 height 22
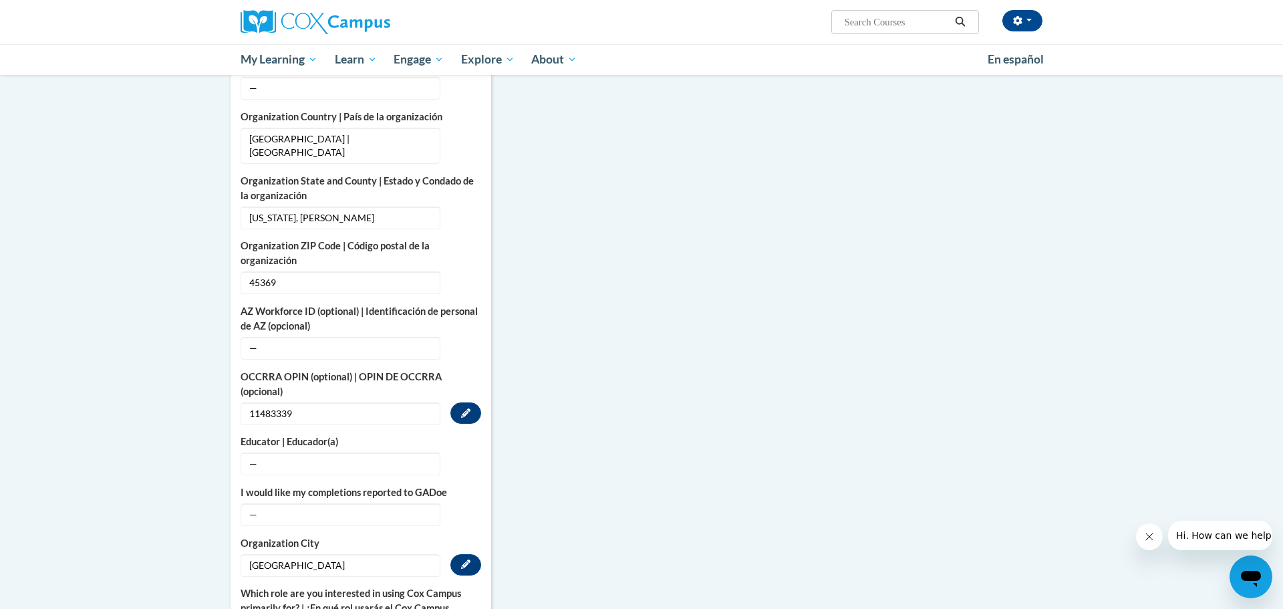
scroll to position [510, 0]
click at [476, 459] on button "Edit" at bounding box center [465, 464] width 31 height 21
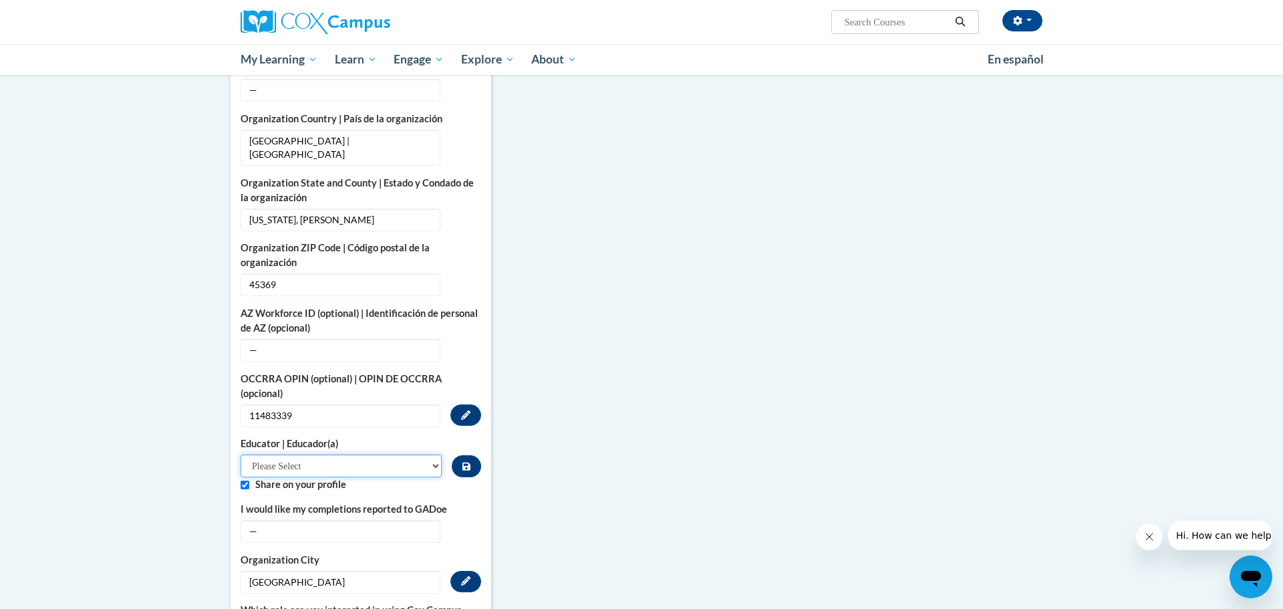
click at [435, 454] on select "Please Select Early Learning/Daycare Teacher/Family Home Care Provider | Maestr…" at bounding box center [341, 465] width 201 height 23
select select "d5fdb05a-b36c-4d60-97fa-9afceda7e903"
click at [241, 454] on select "Please Select Early Learning/Daycare Teacher/Family Home Care Provider | Maestr…" at bounding box center [341, 465] width 201 height 23
click at [465, 462] on icon "Custom profile fields" at bounding box center [466, 466] width 8 height 9
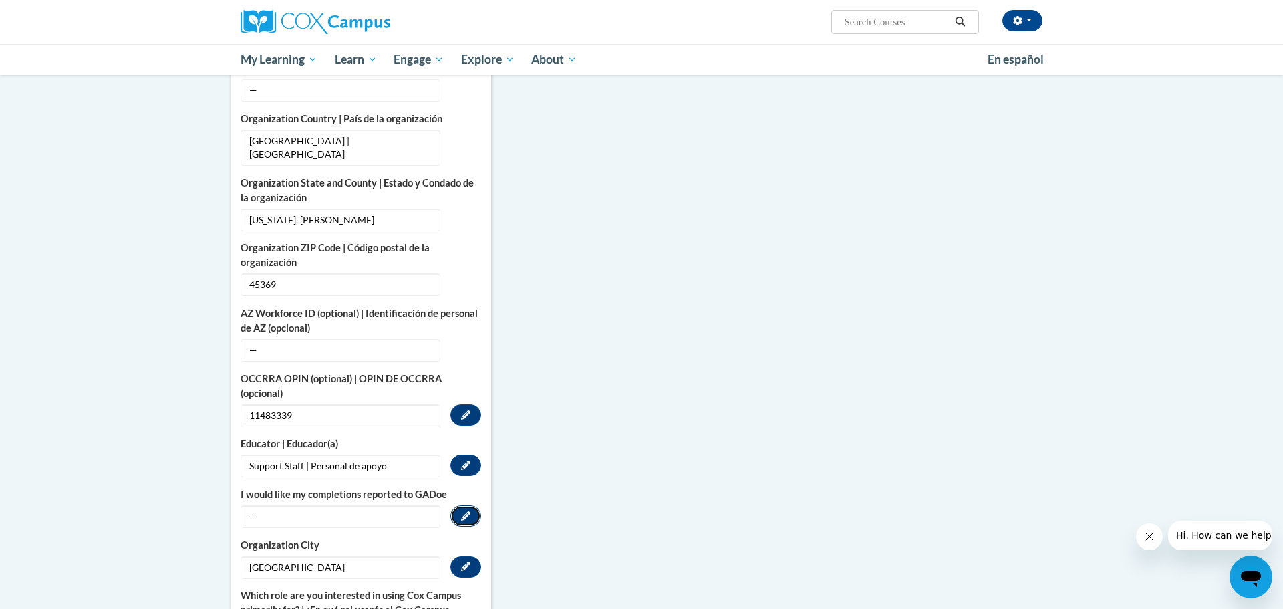
click at [464, 511] on icon "Custom profile fields" at bounding box center [465, 515] width 9 height 9
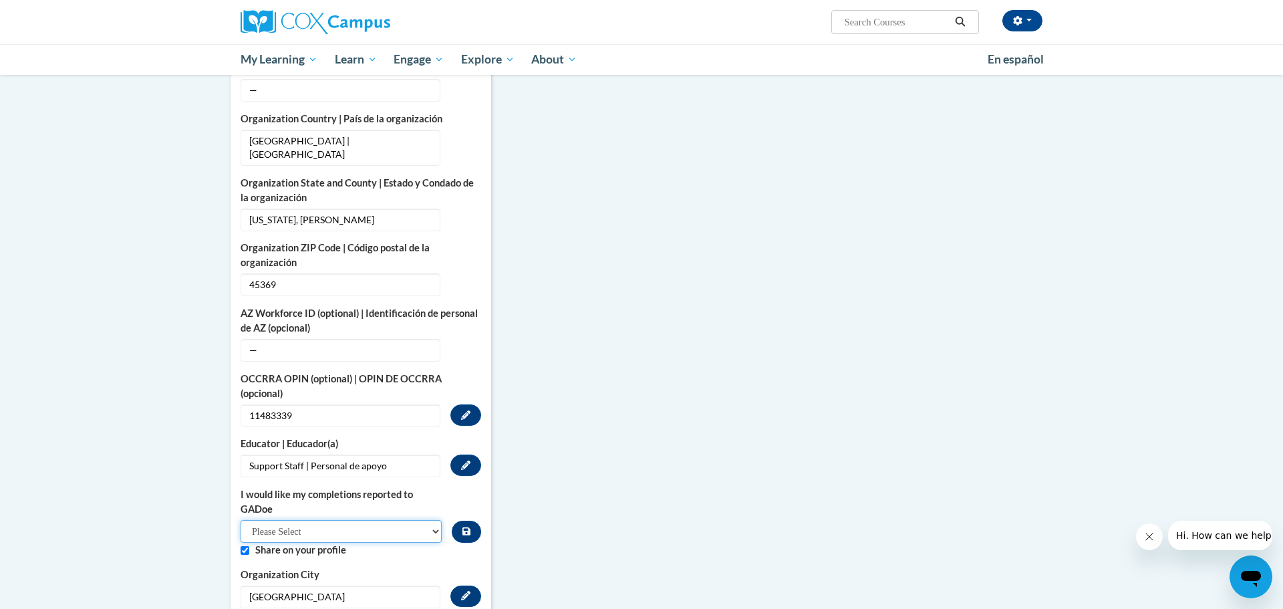
click at [431, 520] on select "Please Select Yes No" at bounding box center [341, 531] width 201 height 23
click at [430, 520] on select "Please Select Yes No" at bounding box center [341, 531] width 201 height 23
click at [473, 521] on button "Custom profile fields" at bounding box center [466, 532] width 29 height 22
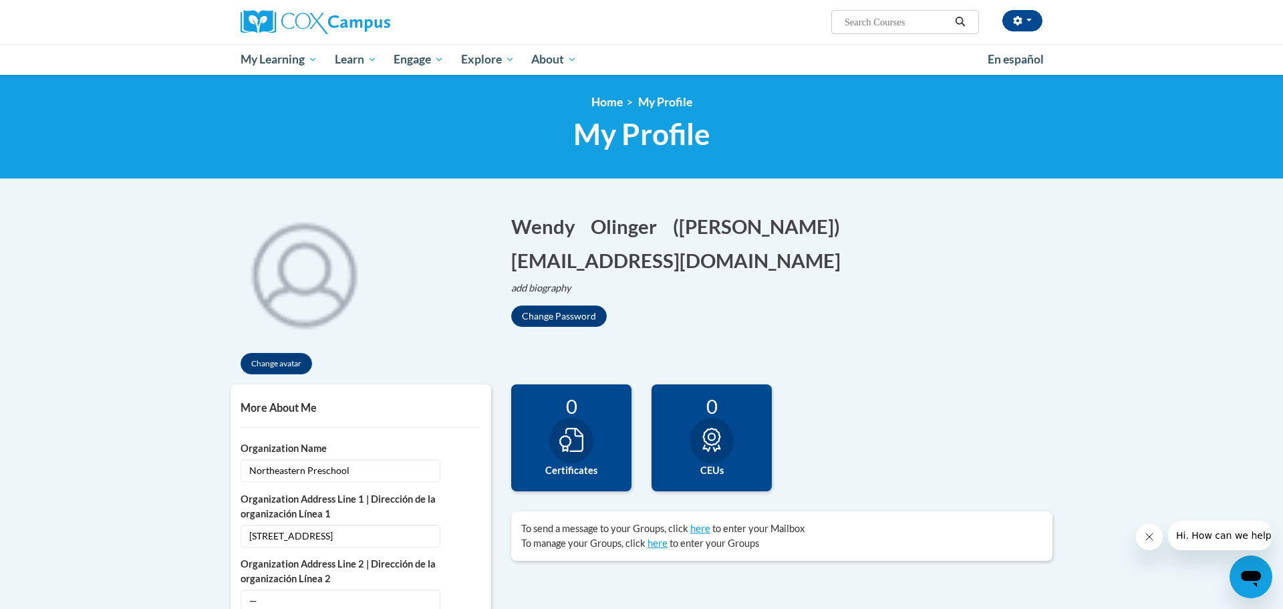
scroll to position [1, 0]
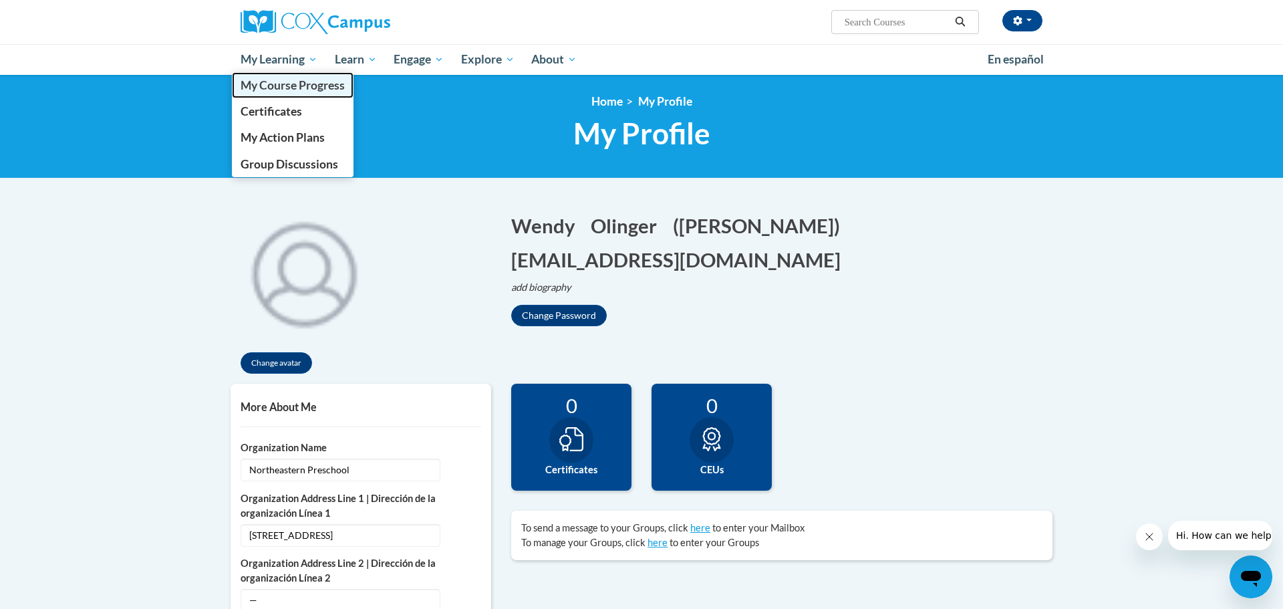
click at [307, 90] on span "My Course Progress" at bounding box center [293, 85] width 104 height 14
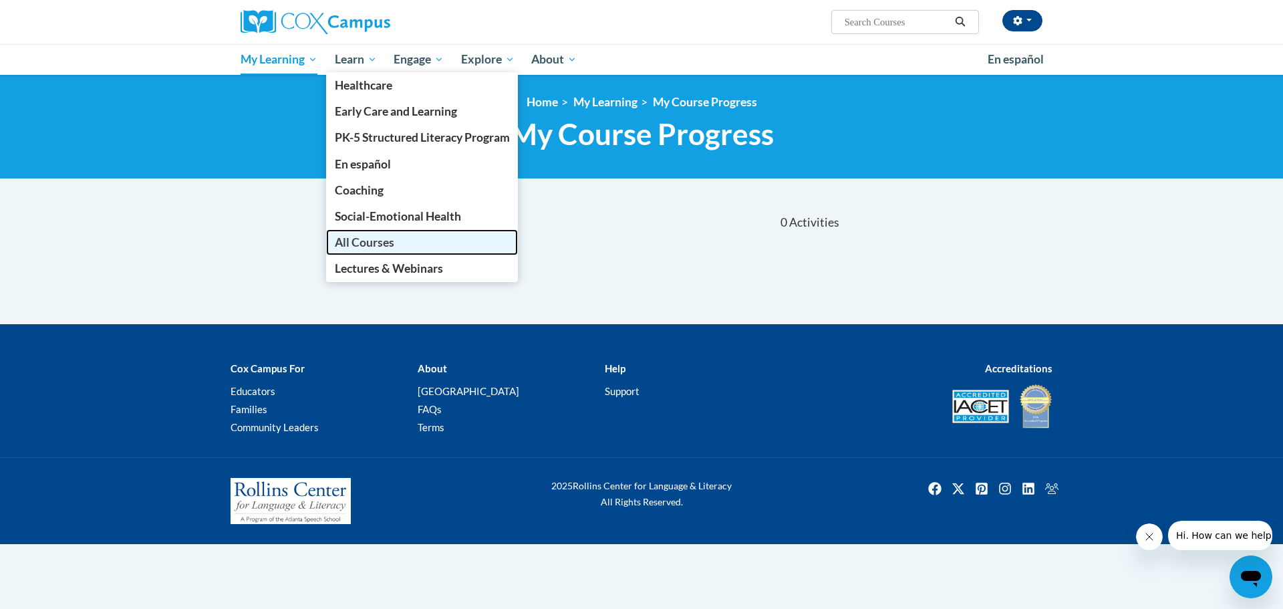
click at [384, 242] on span "All Courses" at bounding box center [364, 242] width 59 height 14
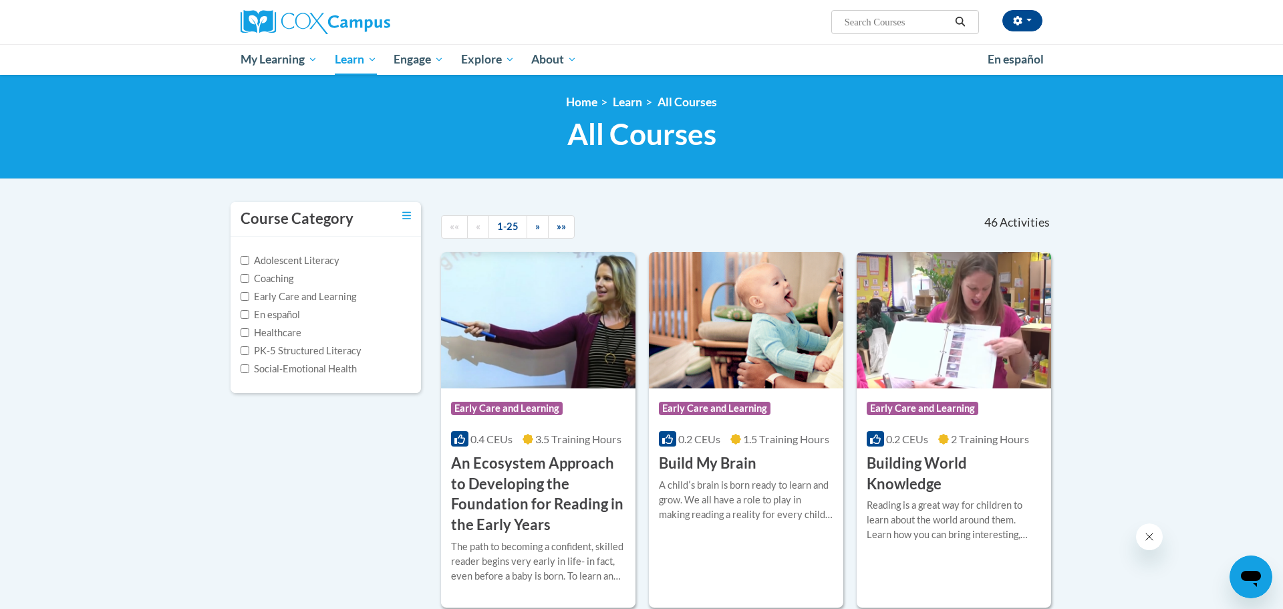
click at [870, 15] on input "Search..." at bounding box center [896, 22] width 107 height 16
type input "transforming story time"
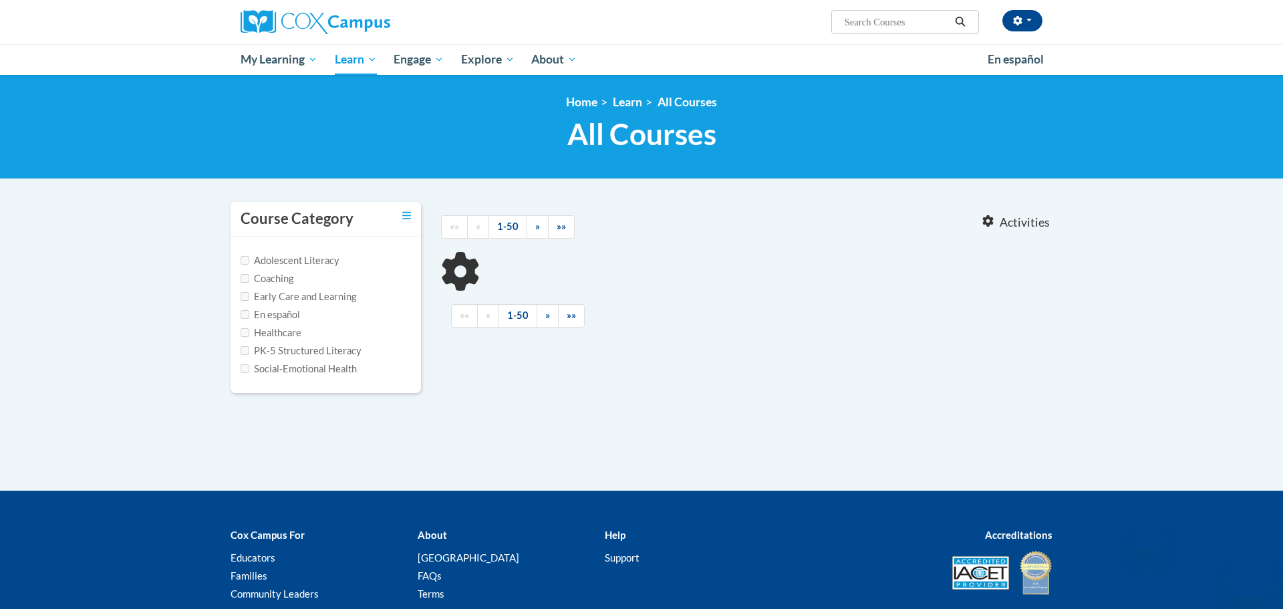
type input "transforming story time"
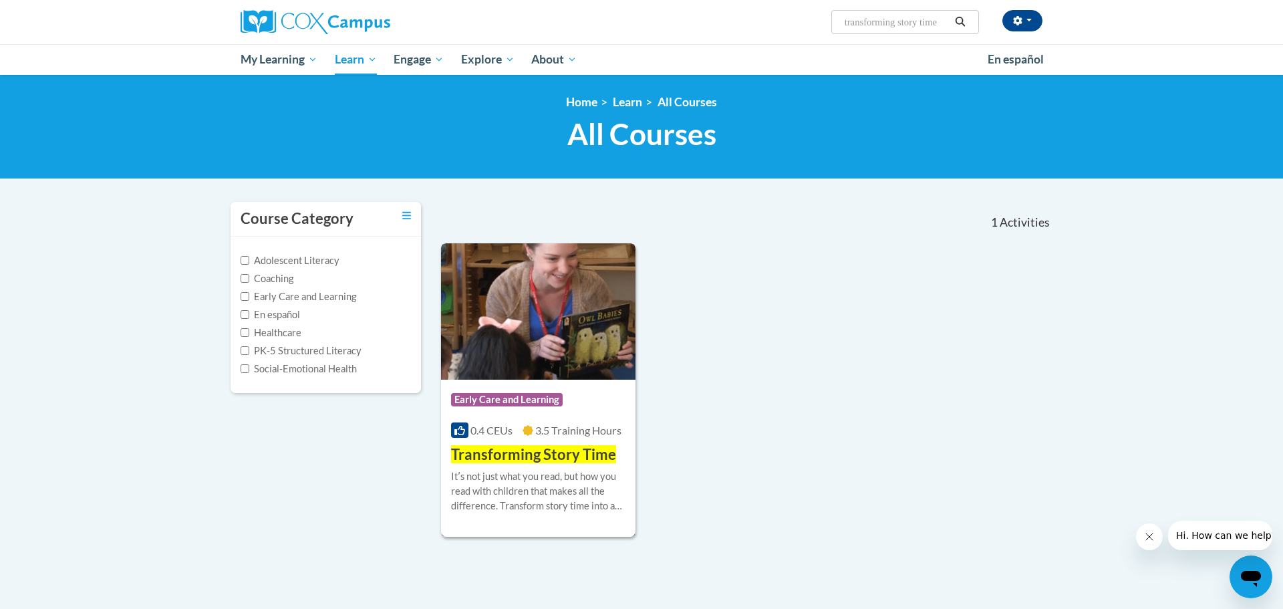
click at [456, 430] on icon at bounding box center [459, 430] width 11 height 9
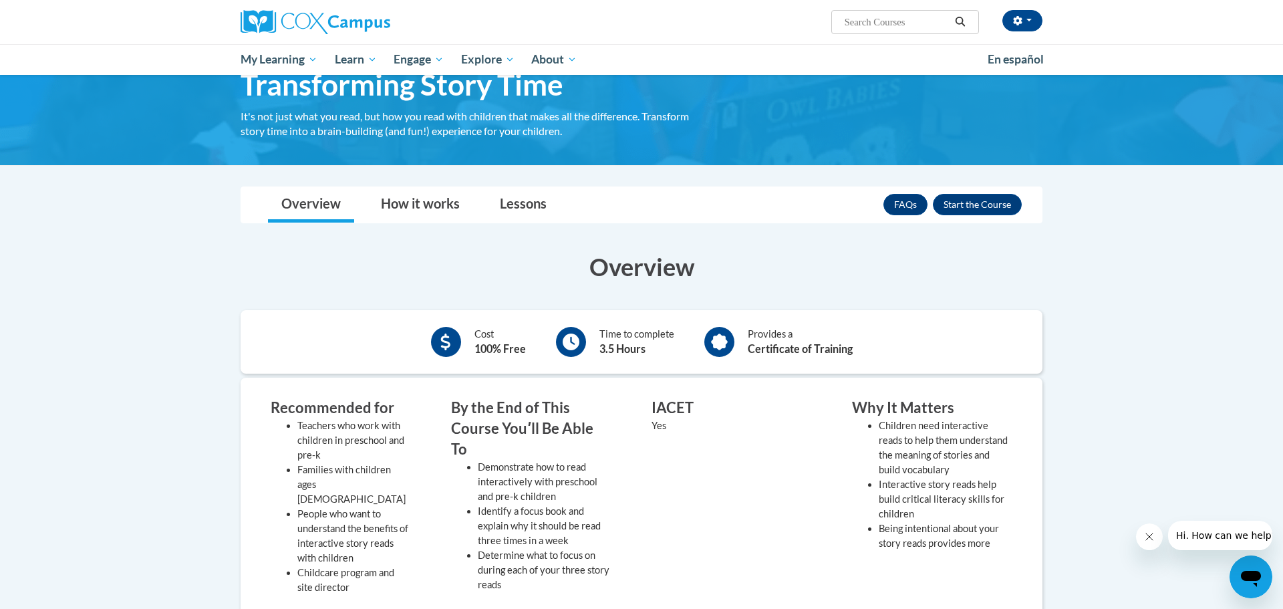
scroll to position [63, 0]
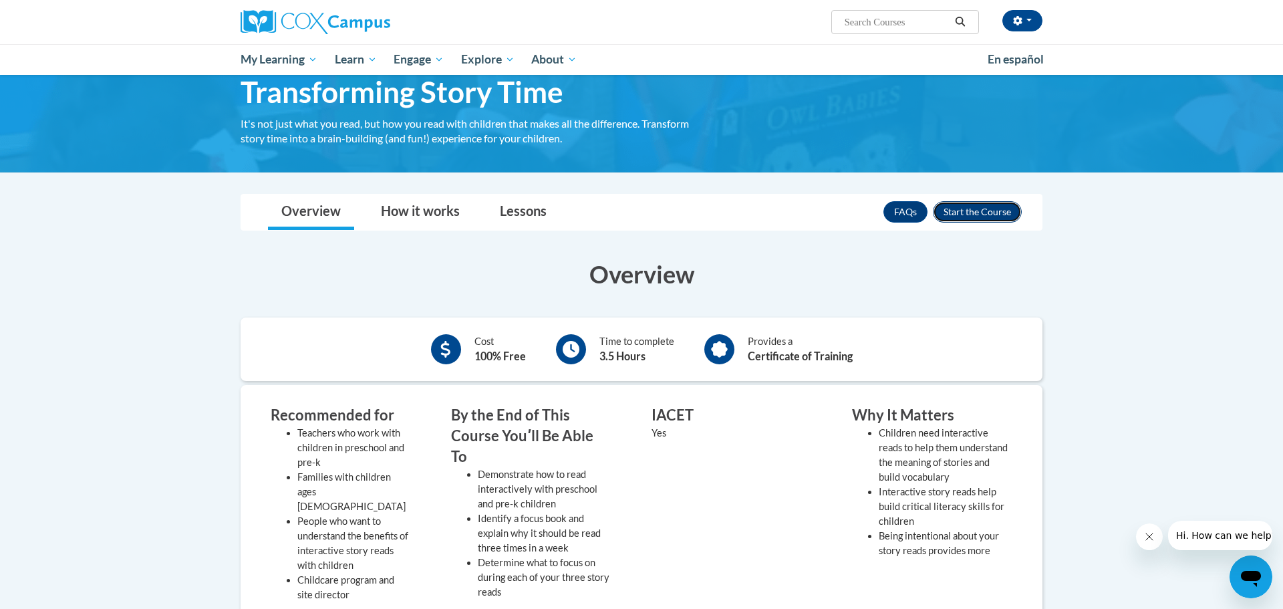
click at [966, 216] on button "Enroll" at bounding box center [977, 211] width 89 height 21
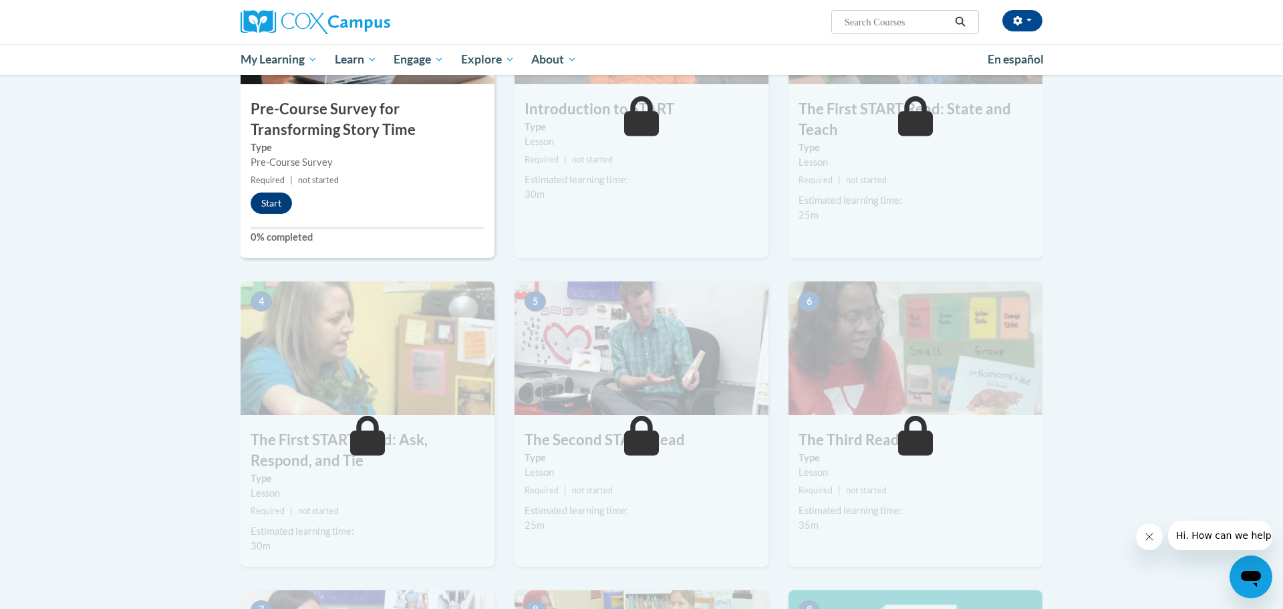
scroll to position [383, 0]
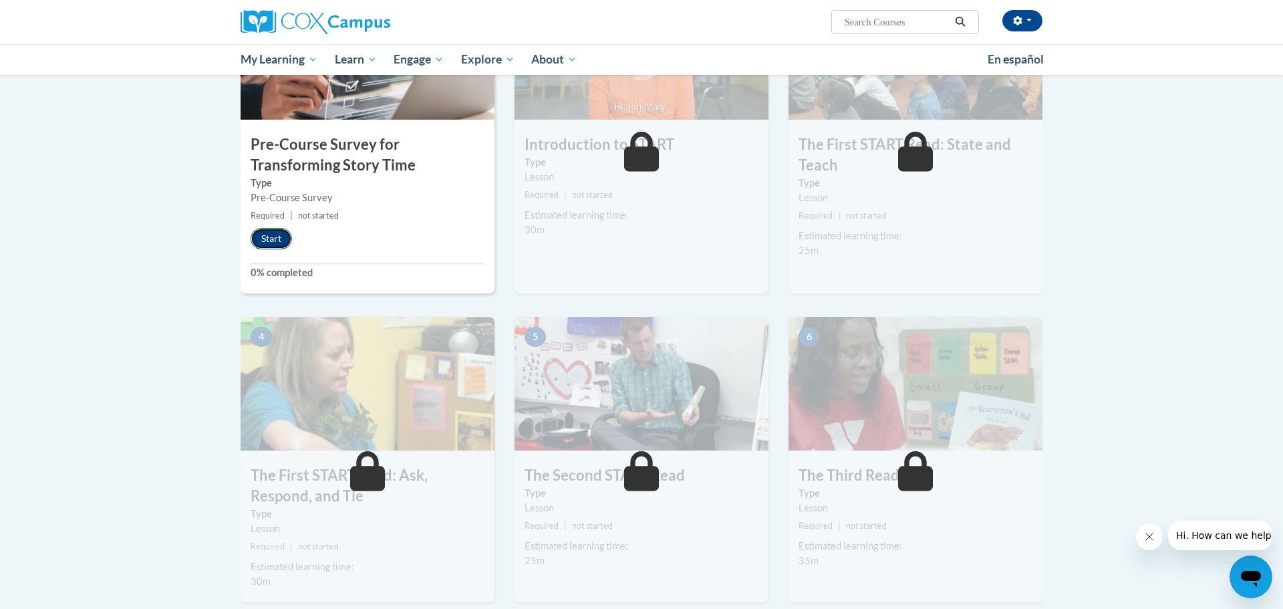
click at [262, 243] on button "Start" at bounding box center [271, 238] width 41 height 21
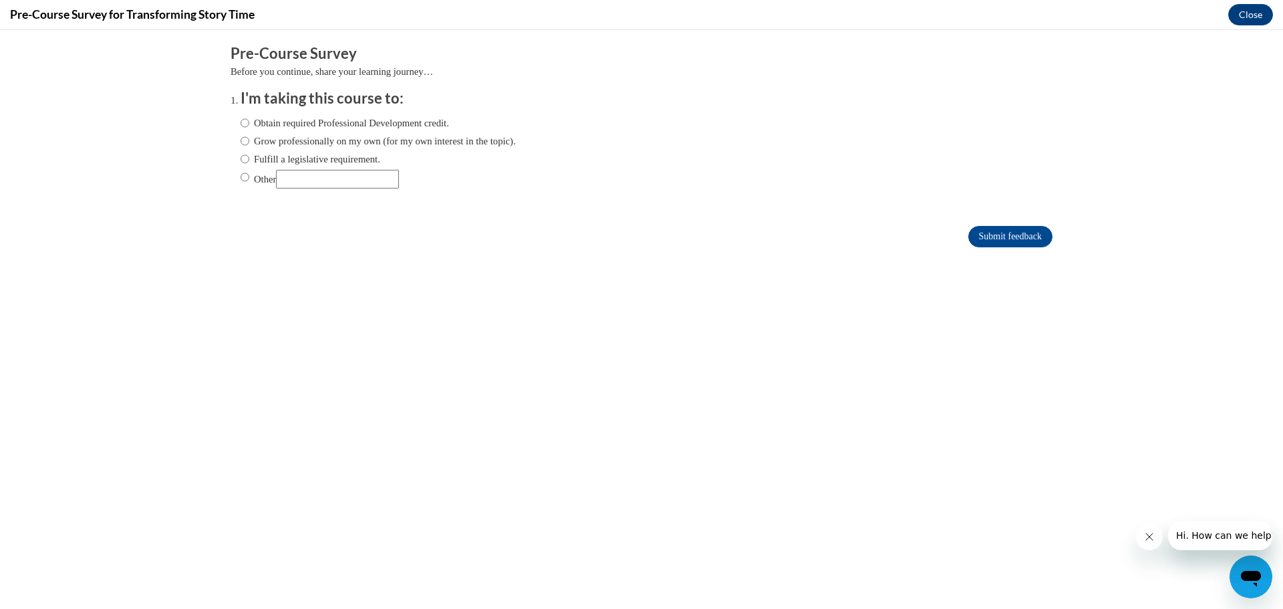
scroll to position [0, 0]
click at [244, 122] on input "Obtain required Professional Development credit." at bounding box center [245, 123] width 9 height 15
radio input "true"
click at [979, 238] on input "Submit feedback" at bounding box center [1010, 236] width 84 height 21
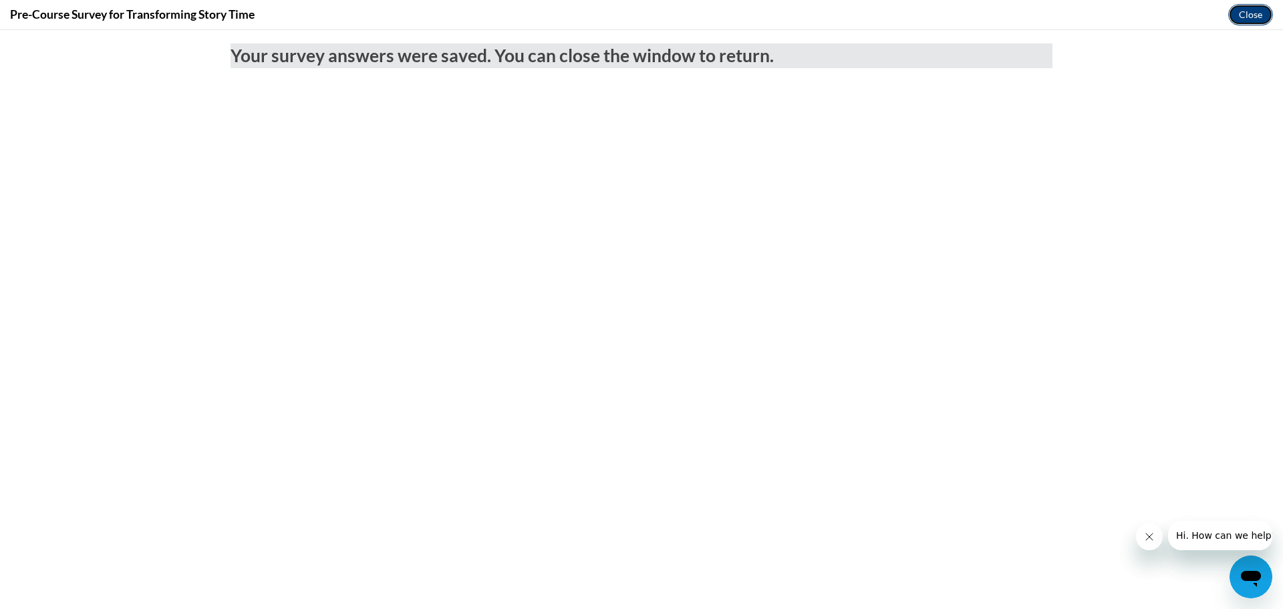
click at [1246, 14] on button "Close" at bounding box center [1250, 14] width 45 height 21
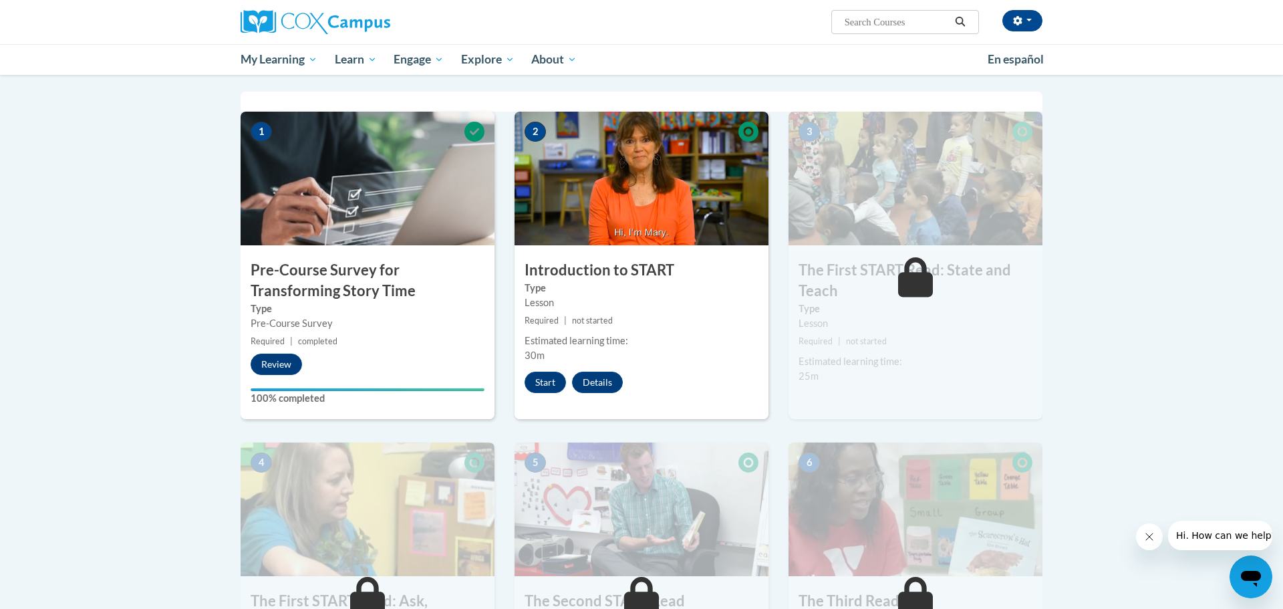
scroll to position [254, 0]
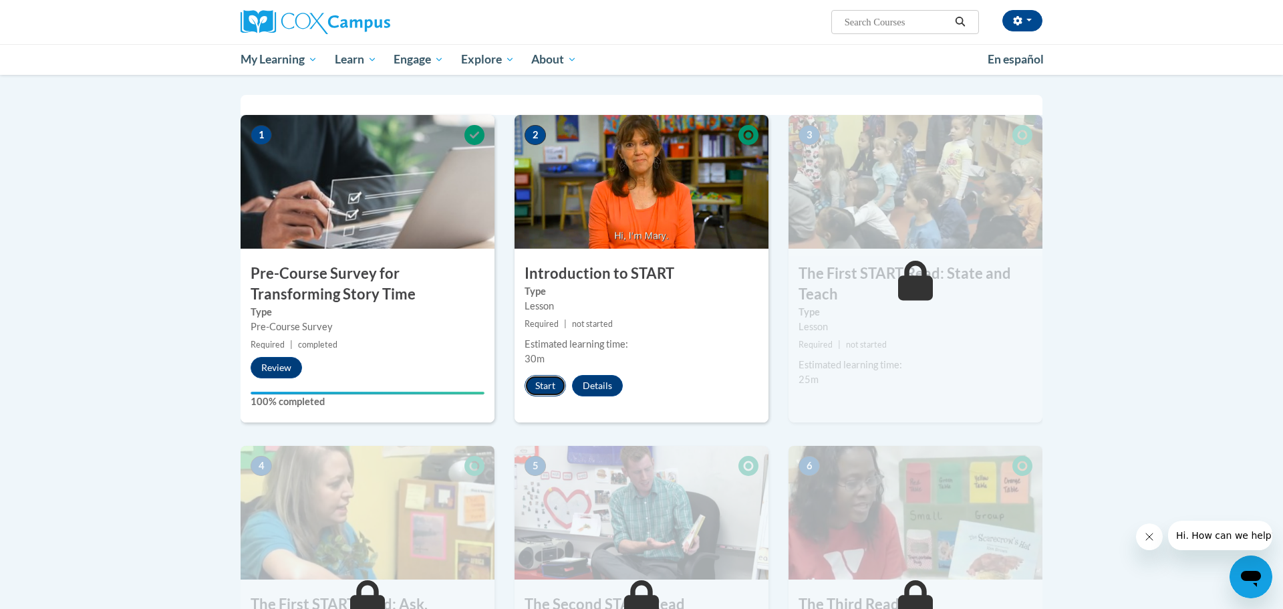
click at [557, 383] on button "Start" at bounding box center [545, 385] width 41 height 21
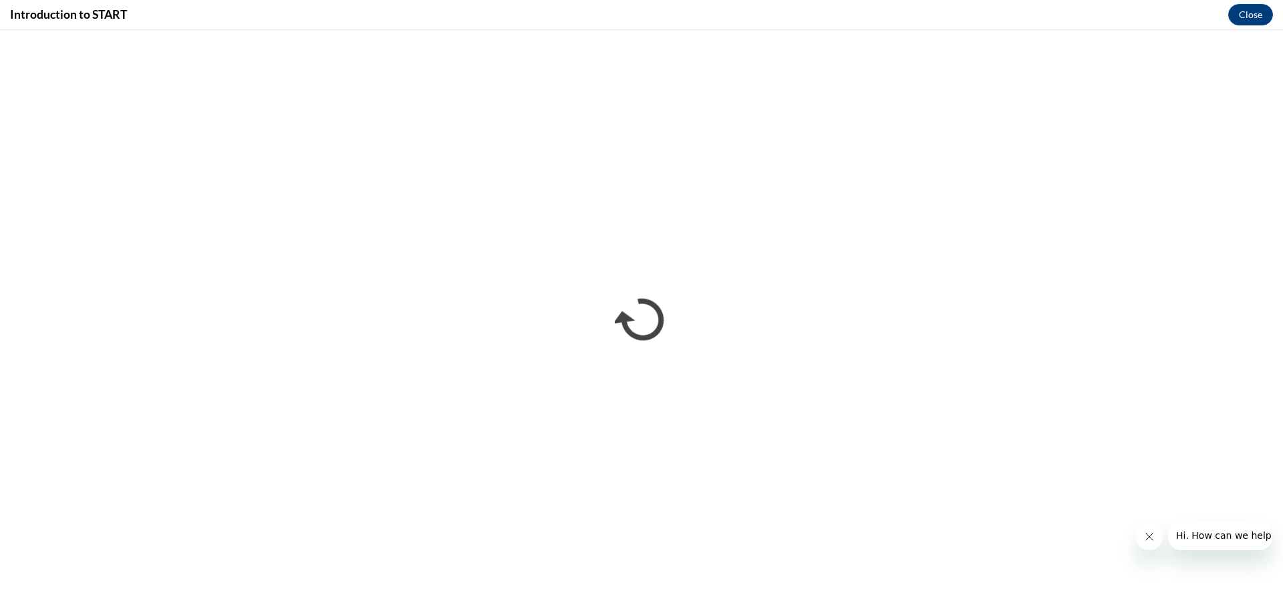
scroll to position [0, 0]
